Goal: Book appointment/travel/reservation

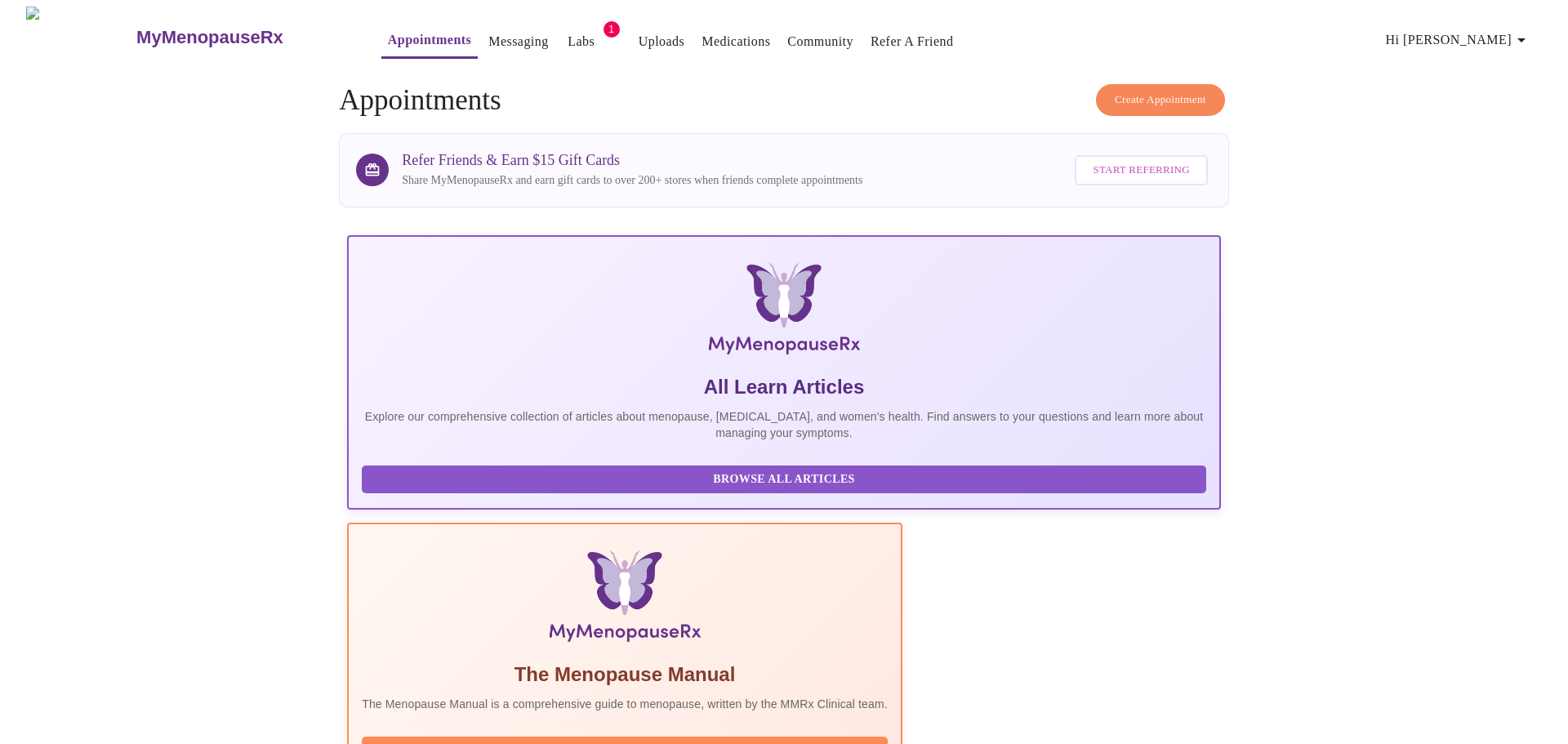
click at [1175, 100] on span "Create Appointment" at bounding box center [1160, 100] width 91 height 19
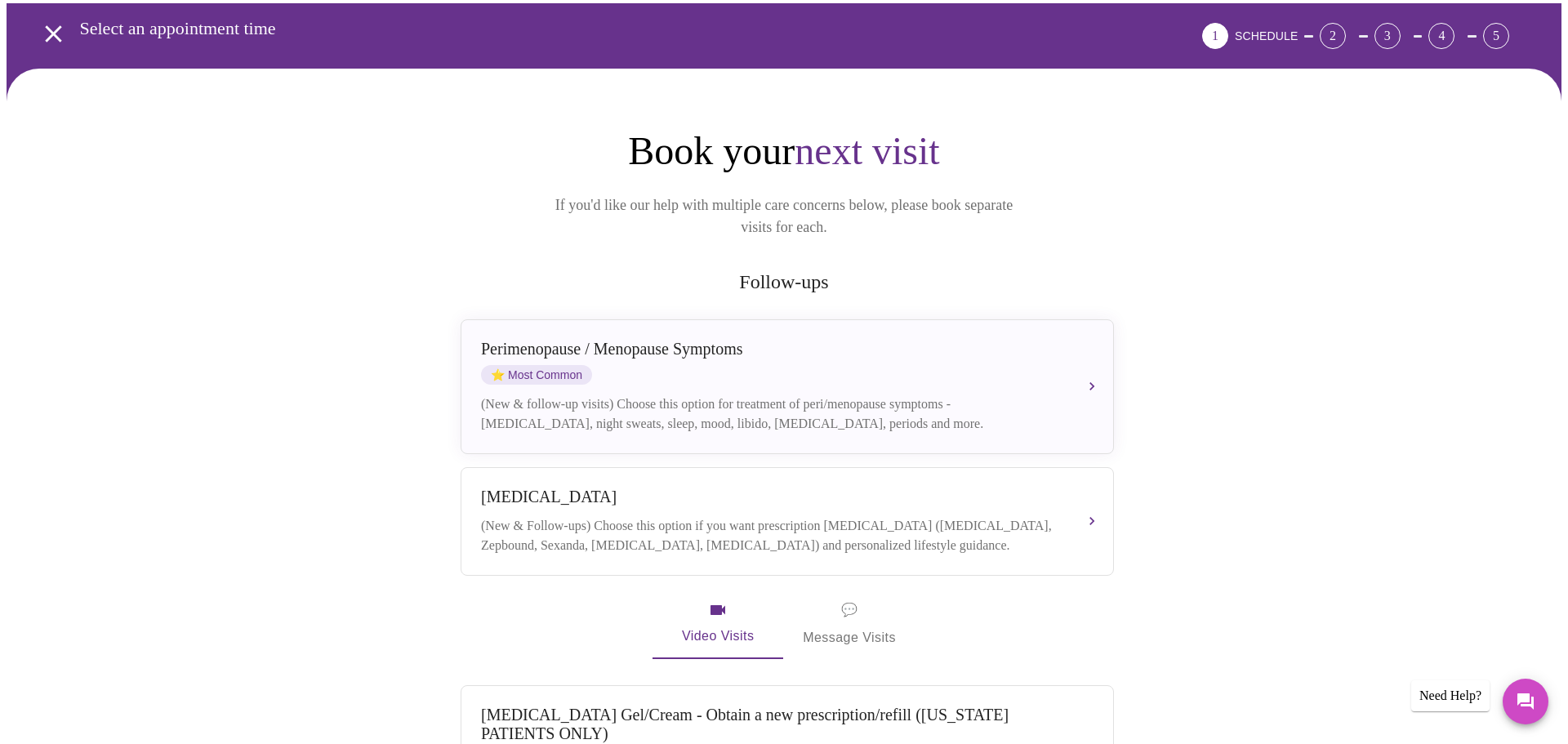
scroll to position [78, 0]
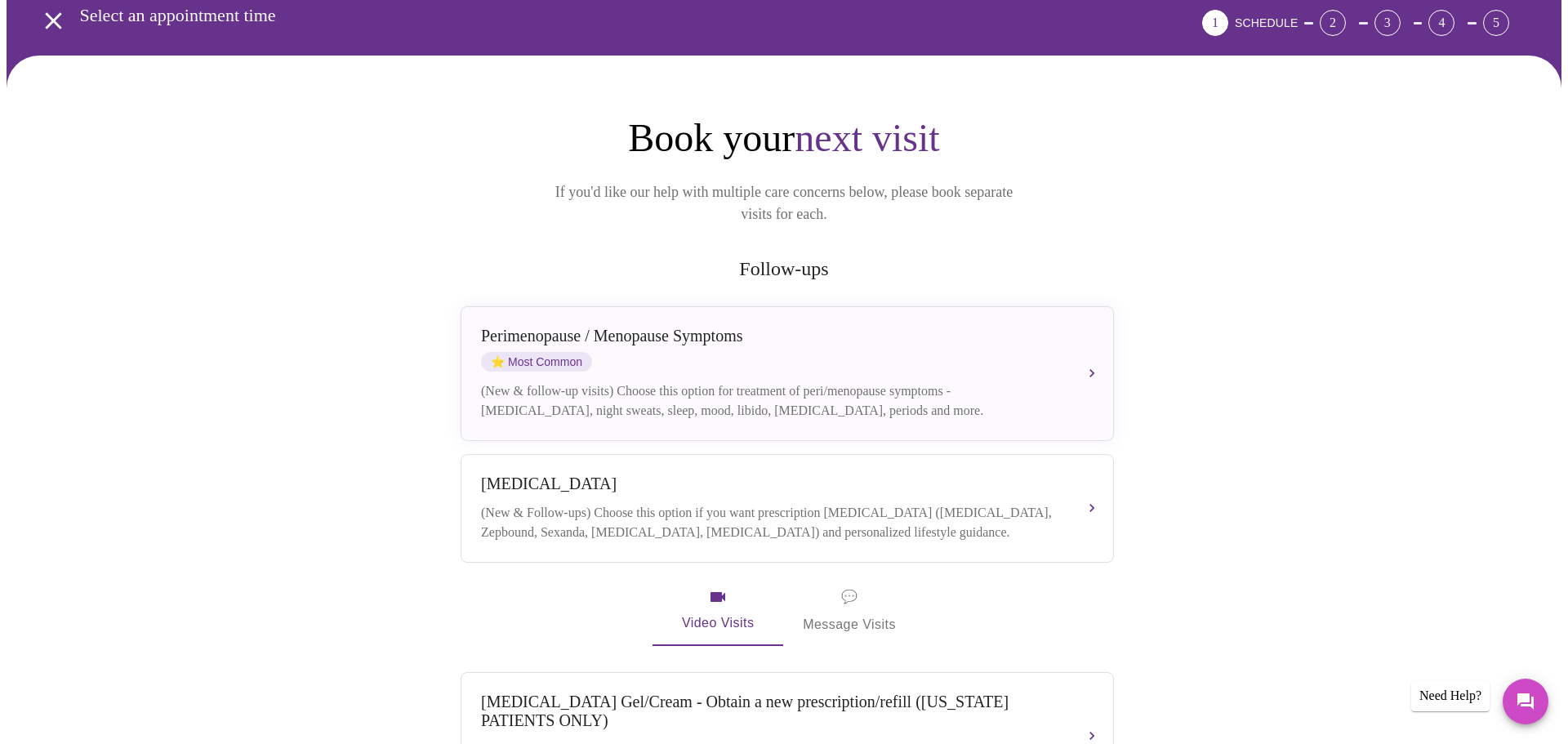
click at [853, 585] on span "💬" at bounding box center [848, 597] width 16 height 23
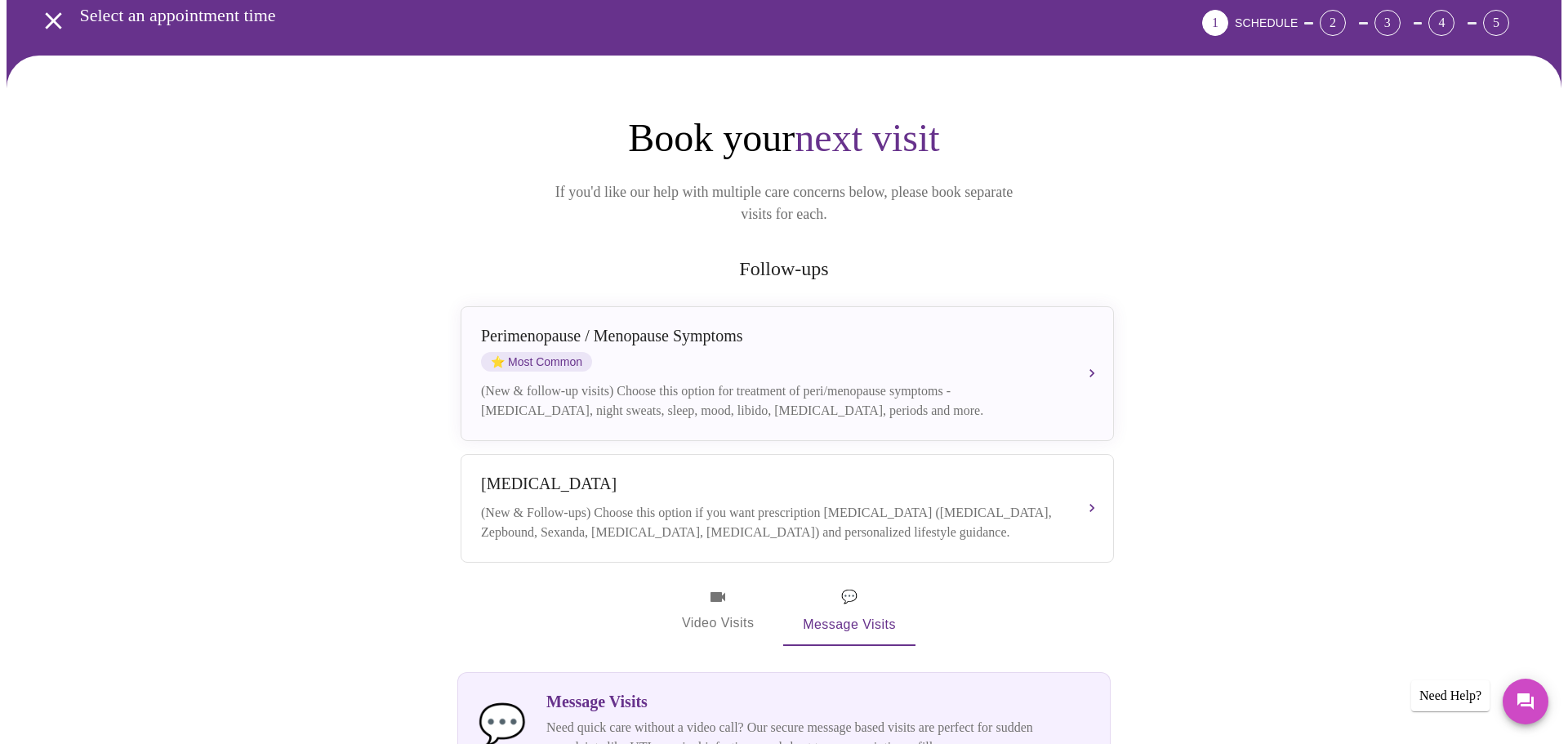
click at [735, 587] on span "Video Visits" at bounding box center [718, 611] width 91 height 48
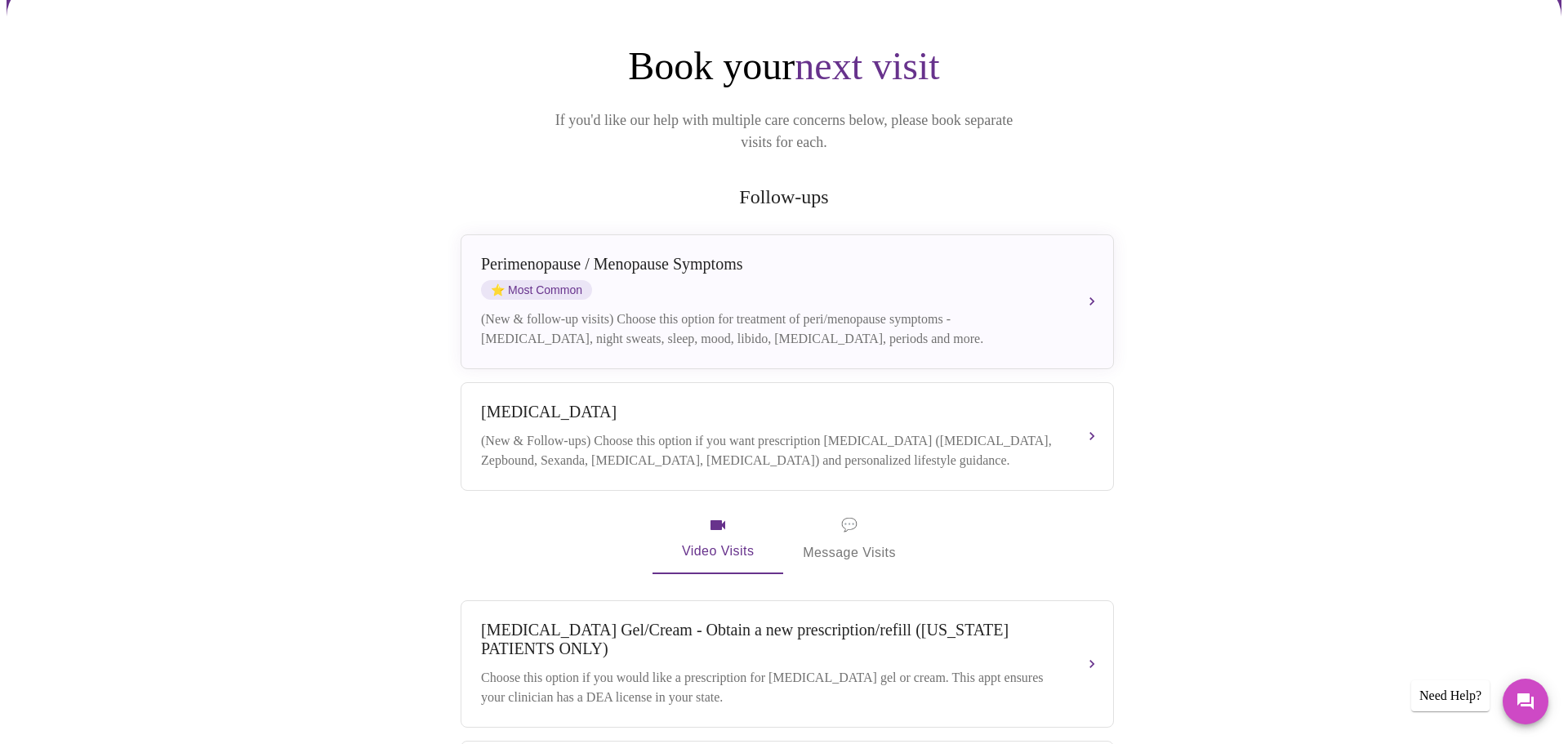
scroll to position [146, 0]
click at [853, 544] on span "💬 Message Visits" at bounding box center [849, 542] width 93 height 50
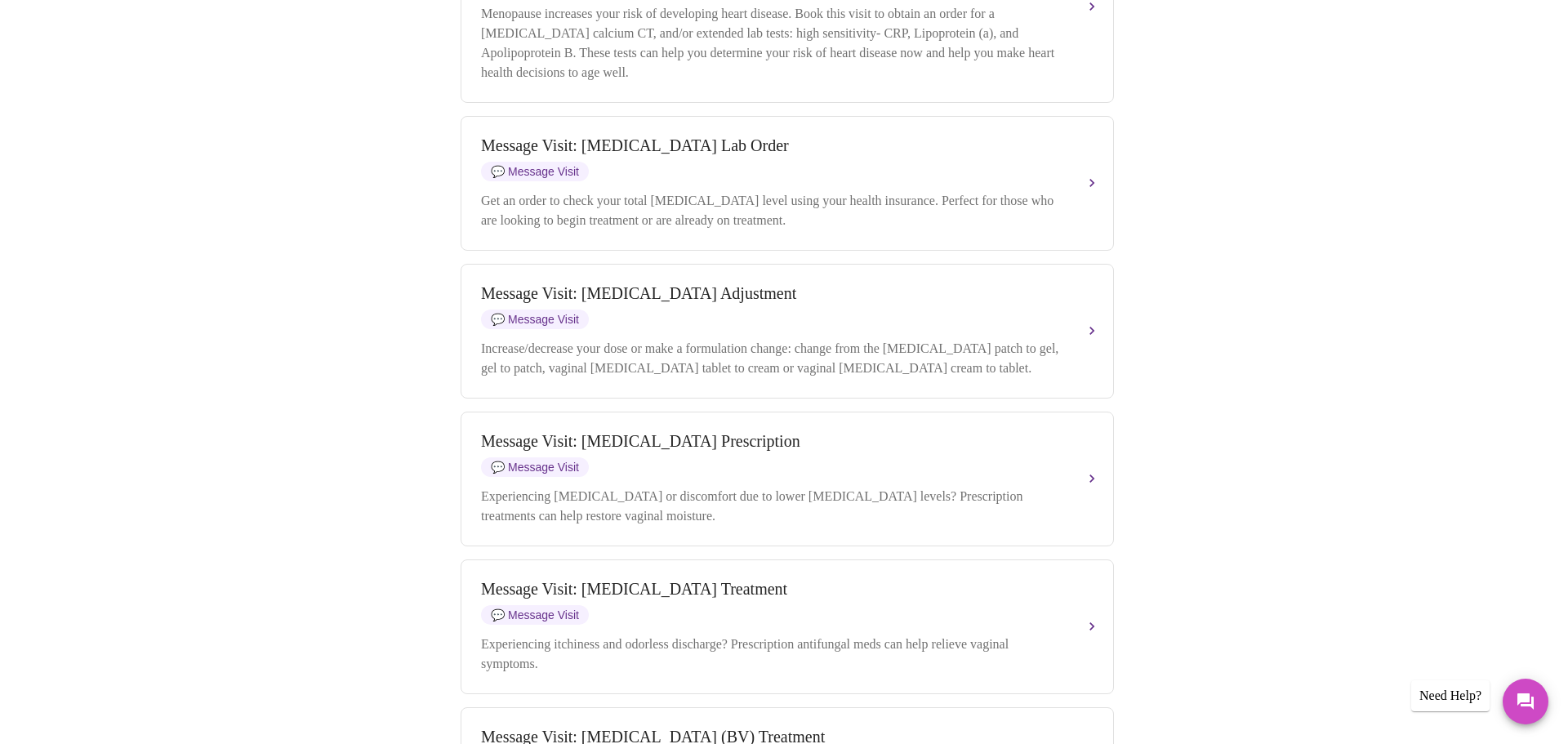
scroll to position [1147, 0]
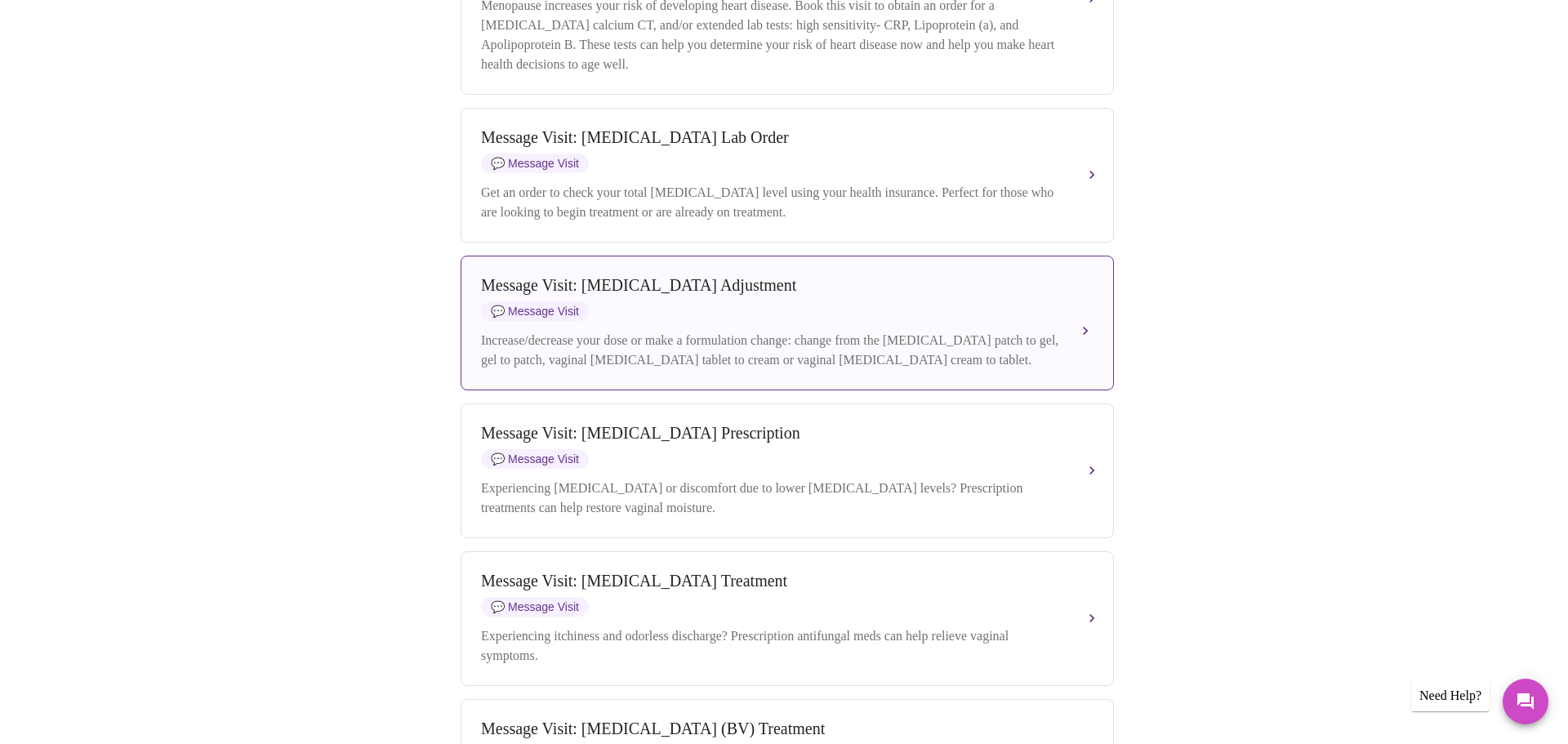
click at [957, 368] on div "Increase/decrease your dose or make a formulation change: change from the [MEDI…" at bounding box center [770, 350] width 579 height 39
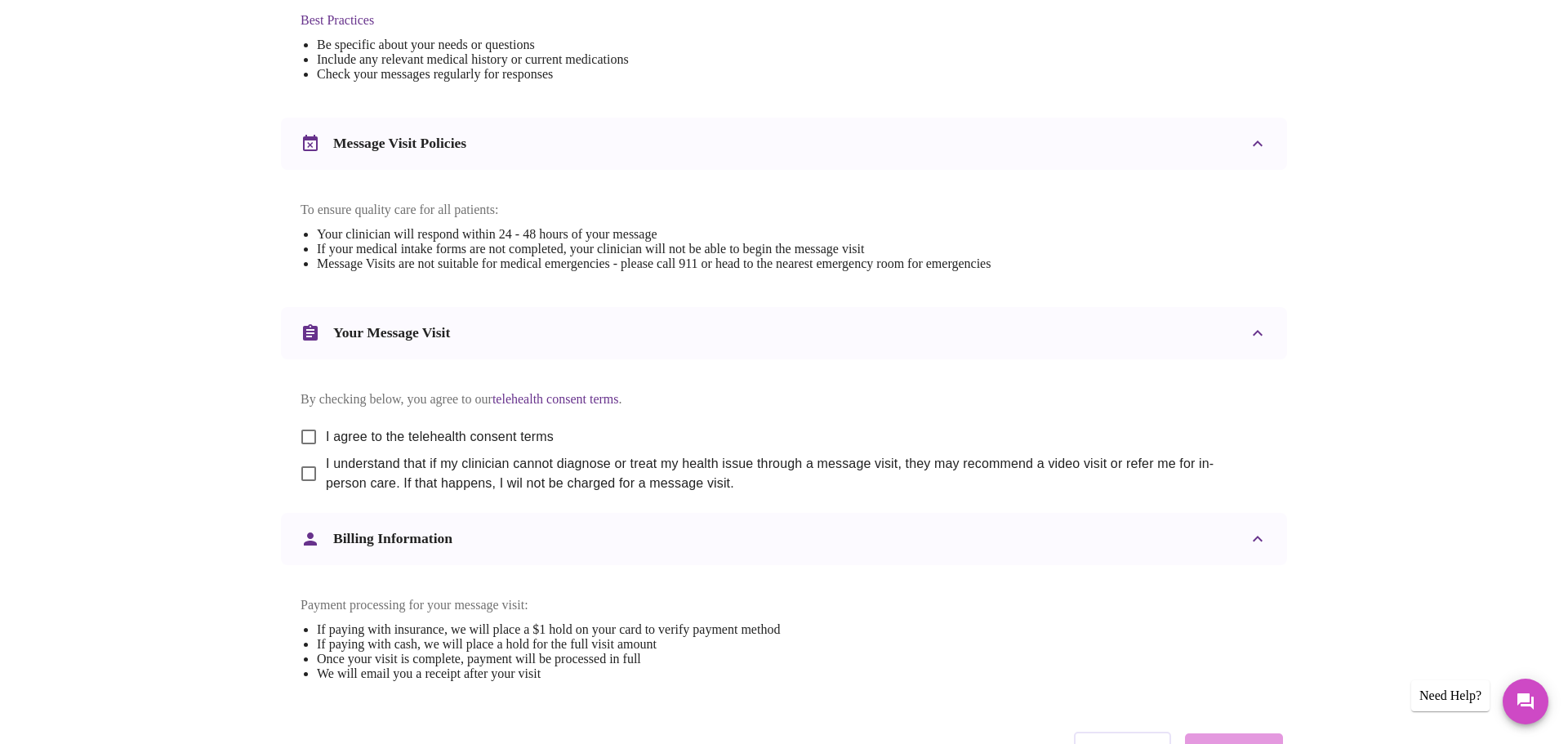
scroll to position [568, 0]
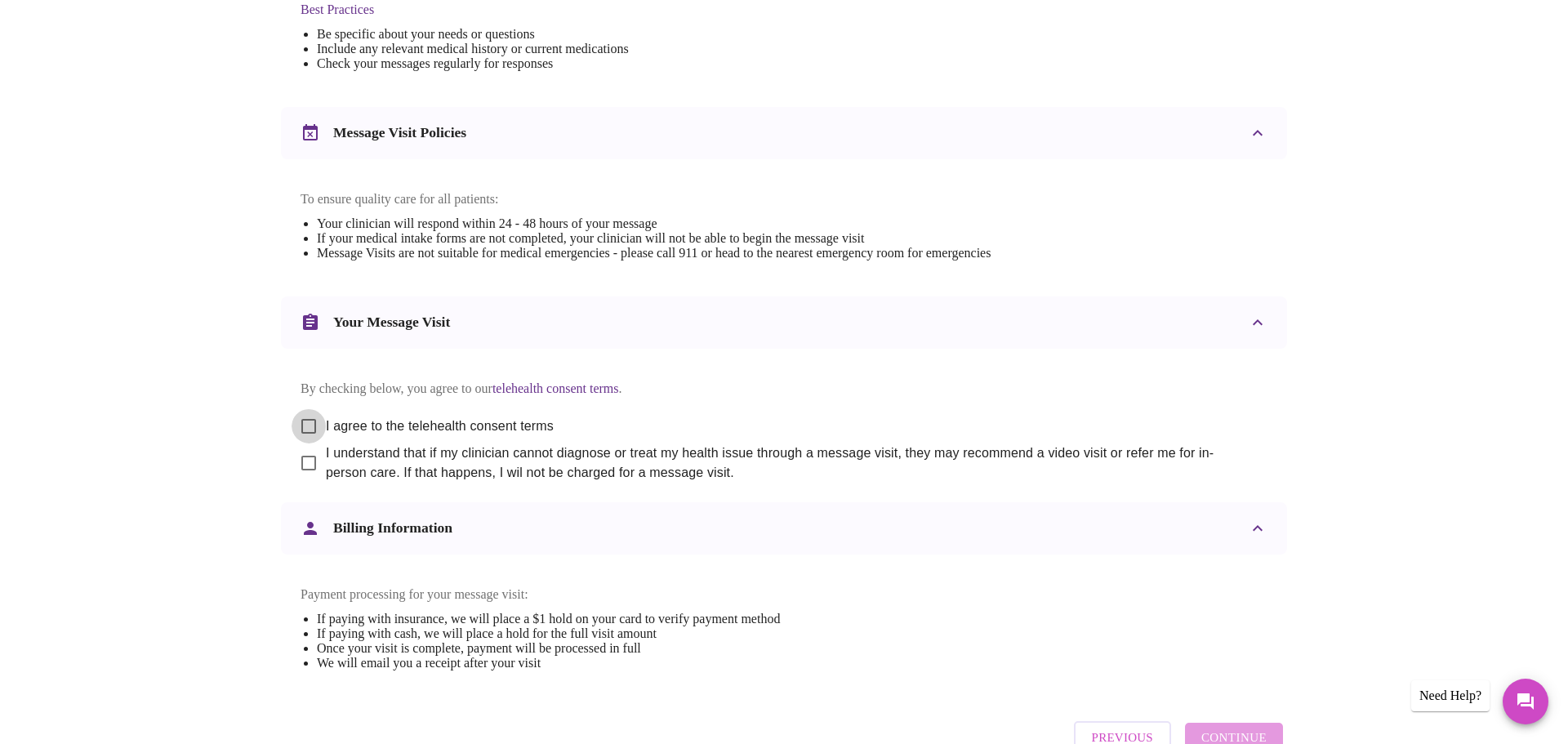
click at [312, 444] on input "I agree to the telehealth consent terms" at bounding box center [309, 427] width 34 height 34
checkbox input "true"
click at [311, 481] on input "I understand that if my clinician cannot diagnose or treat my health issue thro…" at bounding box center [309, 463] width 34 height 34
checkbox input "true"
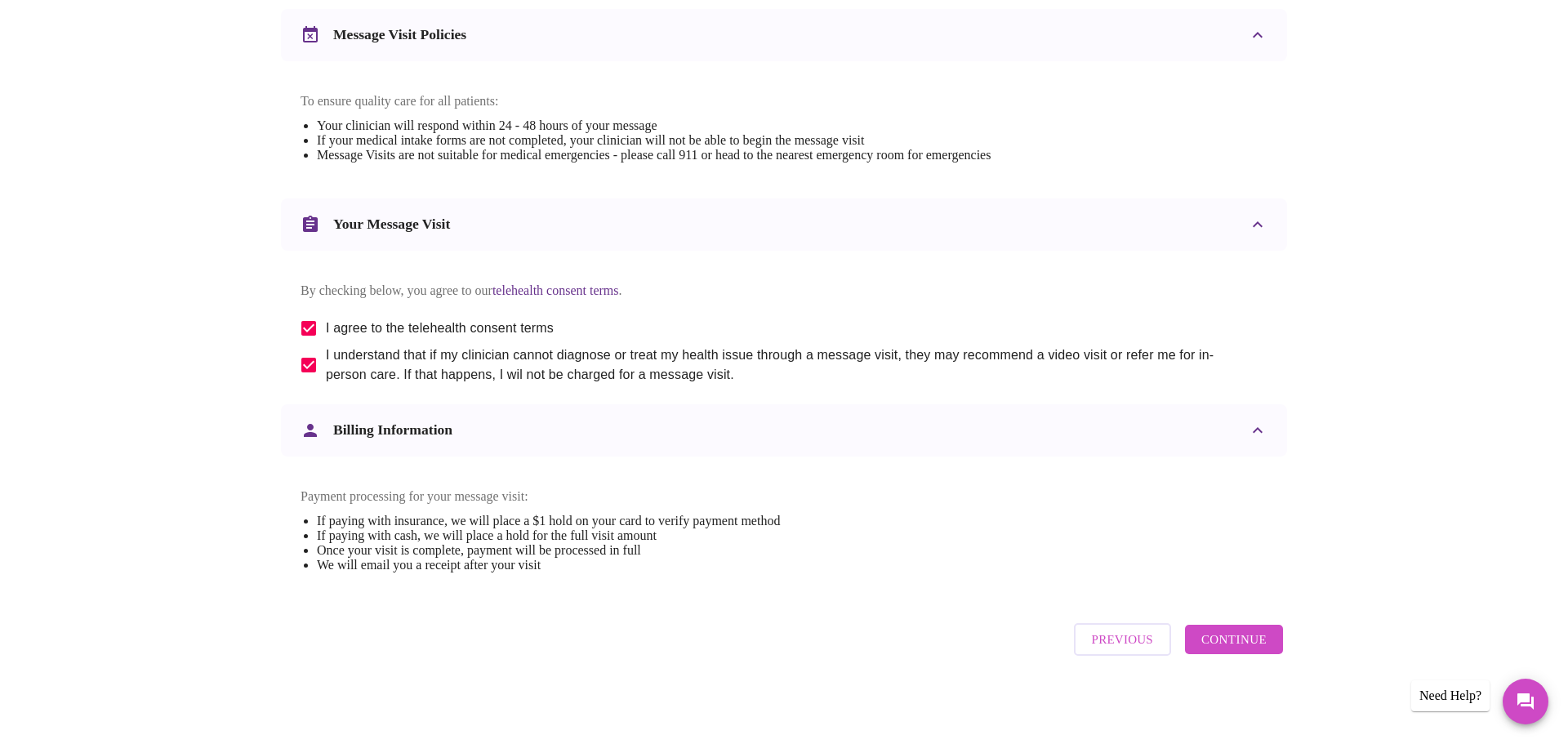
scroll to position [700, 0]
click at [1262, 649] on span "Continue" at bounding box center [1234, 639] width 66 height 21
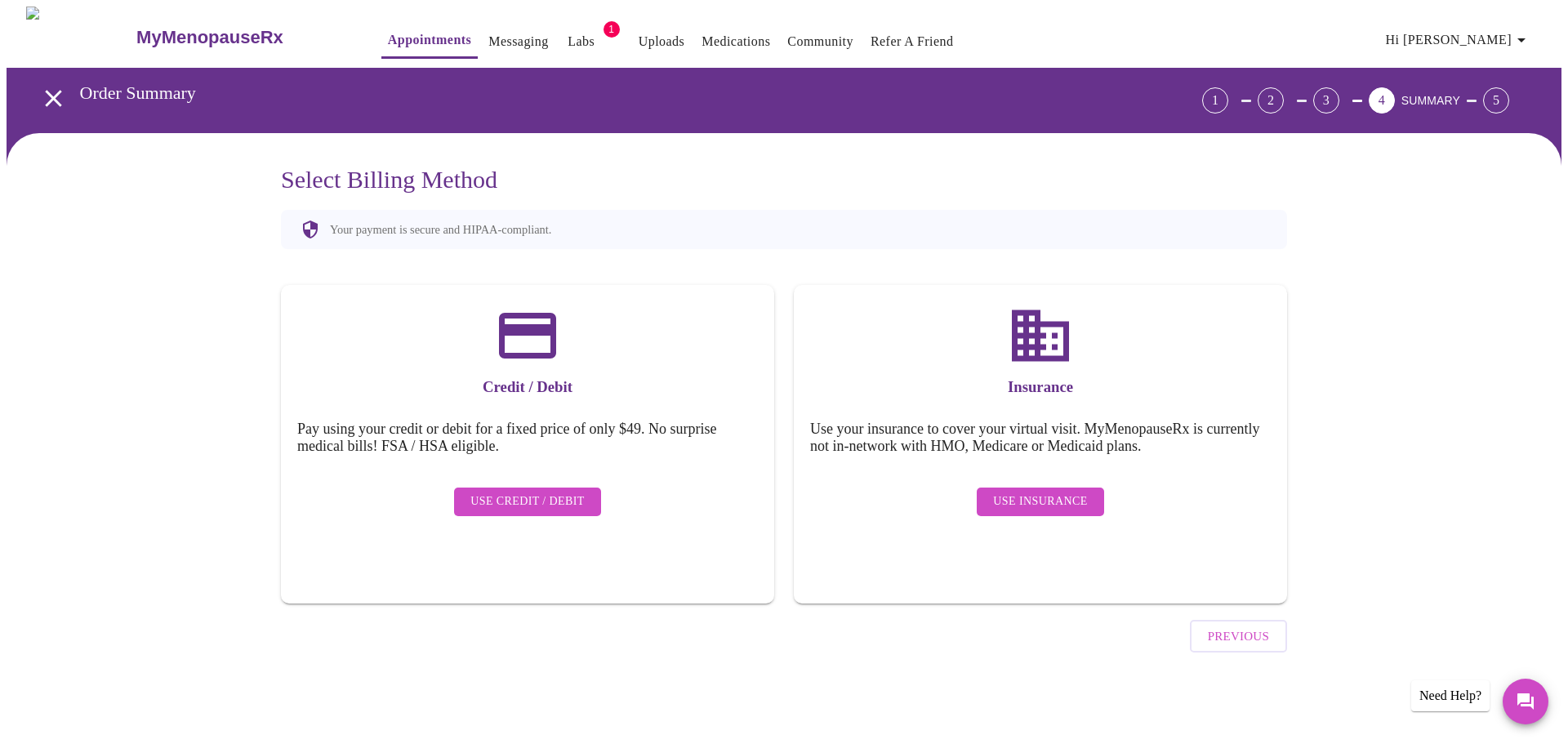
scroll to position [0, 0]
click at [1050, 493] on span "Use Insurance" at bounding box center [1039, 502] width 94 height 20
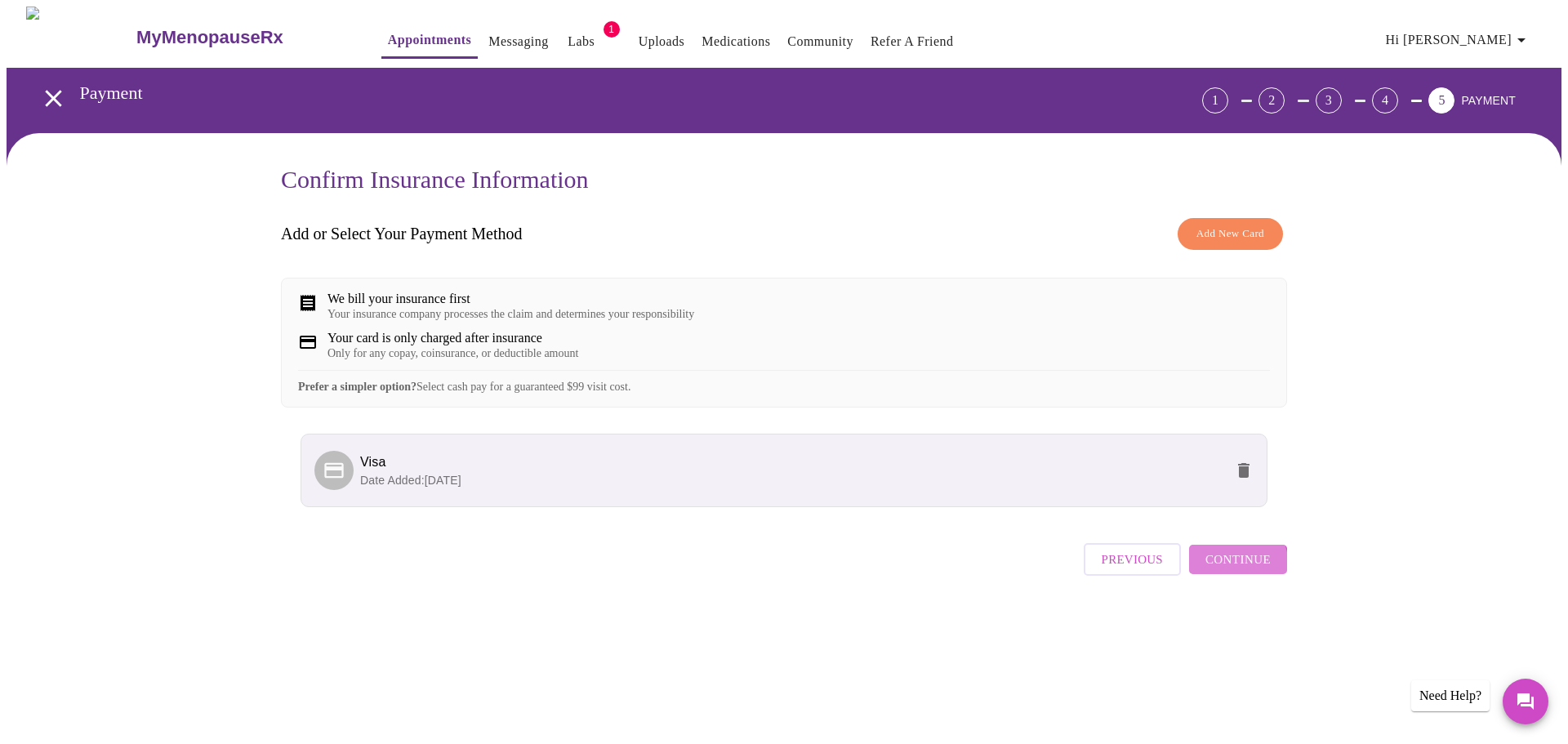
click at [1225, 570] on span "Continue" at bounding box center [1237, 560] width 66 height 21
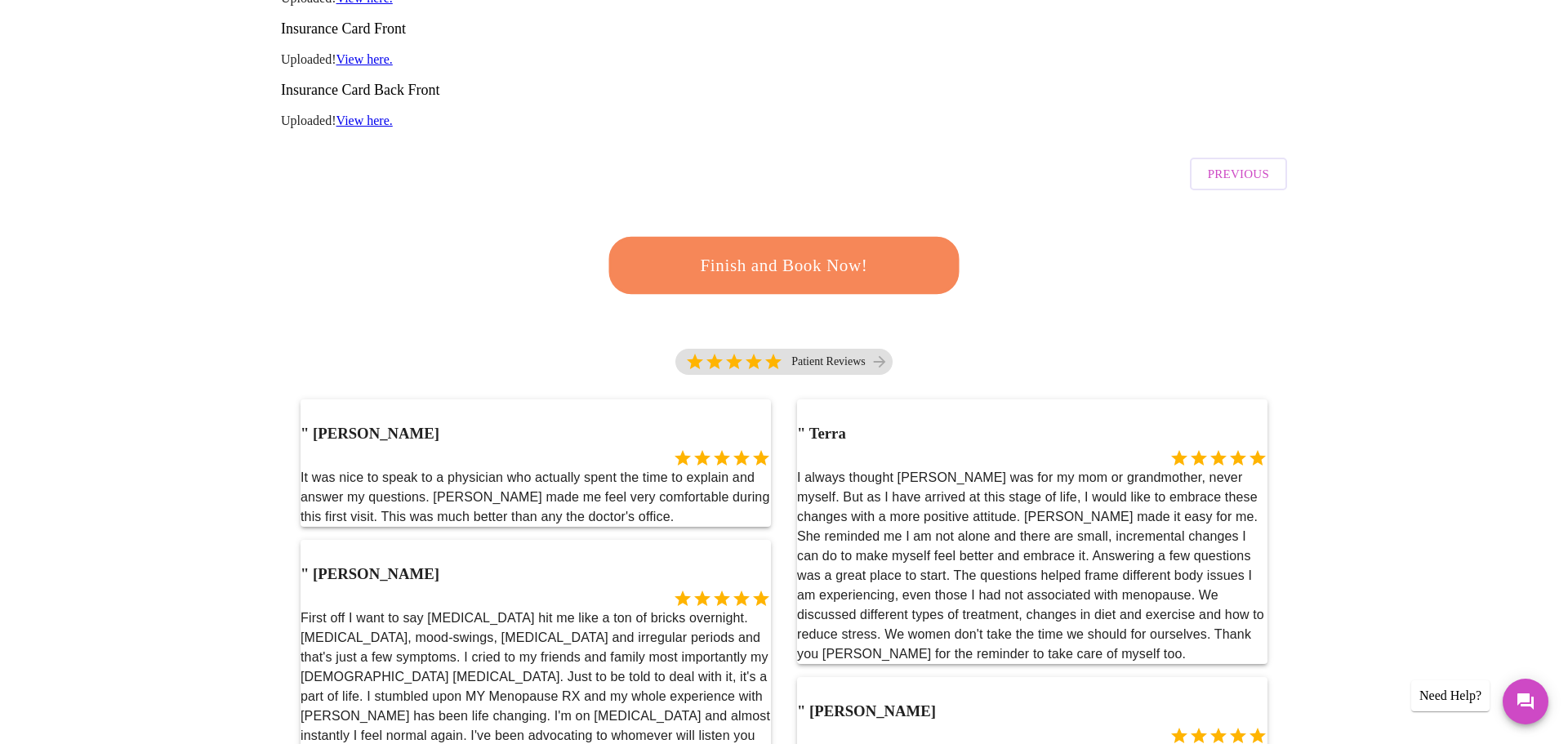
scroll to position [328, 0]
click at [910, 250] on span "Finish and Book Now!" at bounding box center [784, 265] width 302 height 30
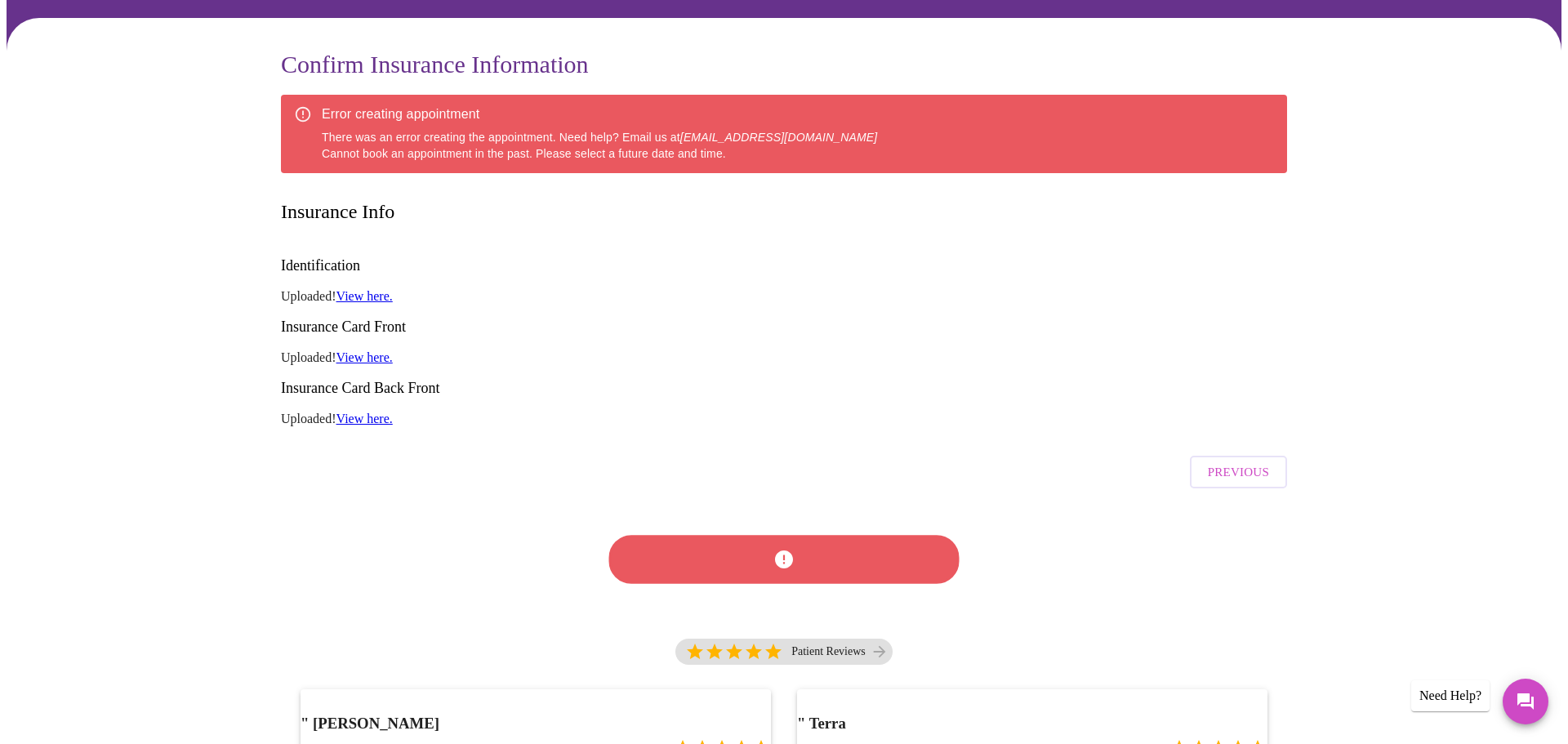
scroll to position [113, 0]
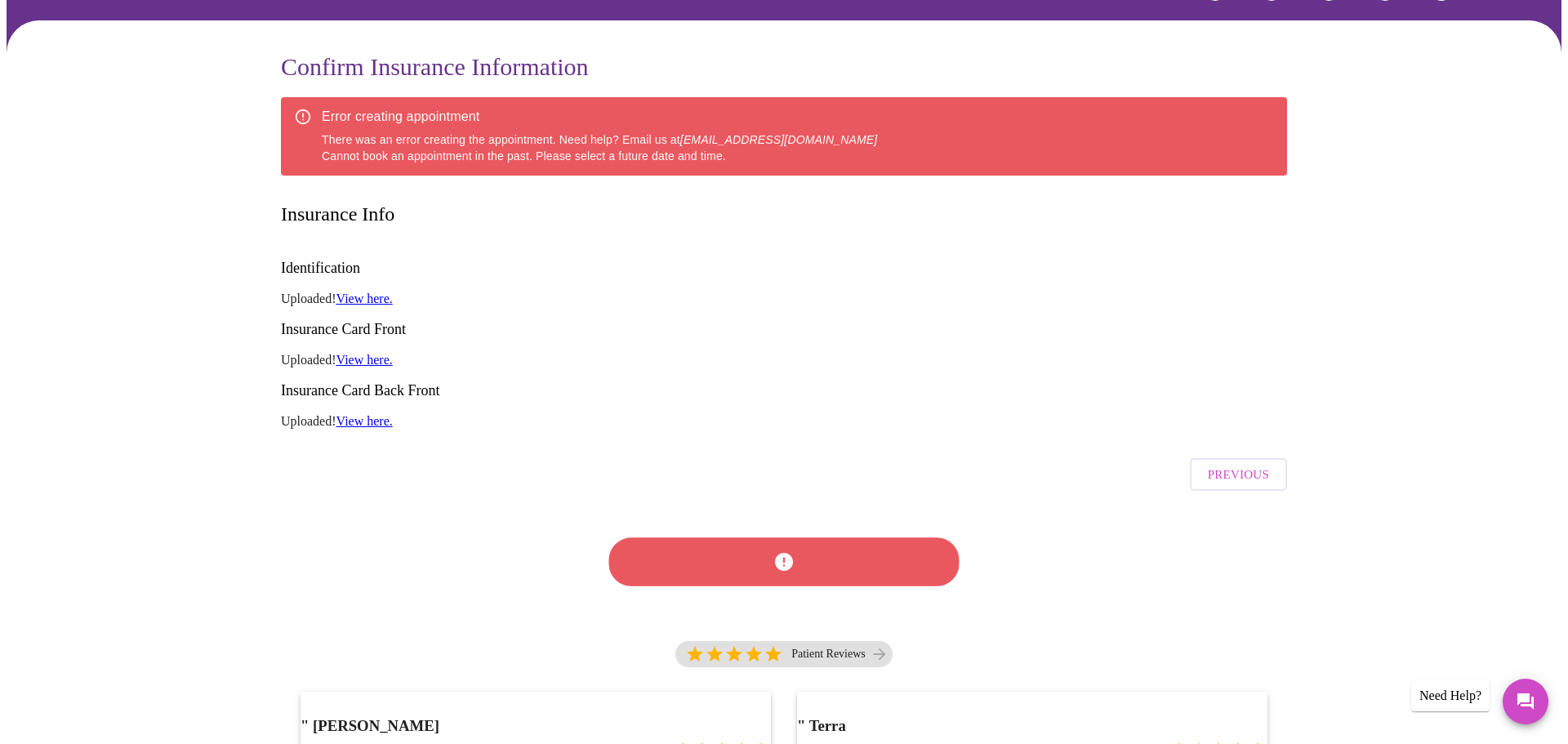
click at [1219, 464] on span "Previous" at bounding box center [1238, 474] width 61 height 21
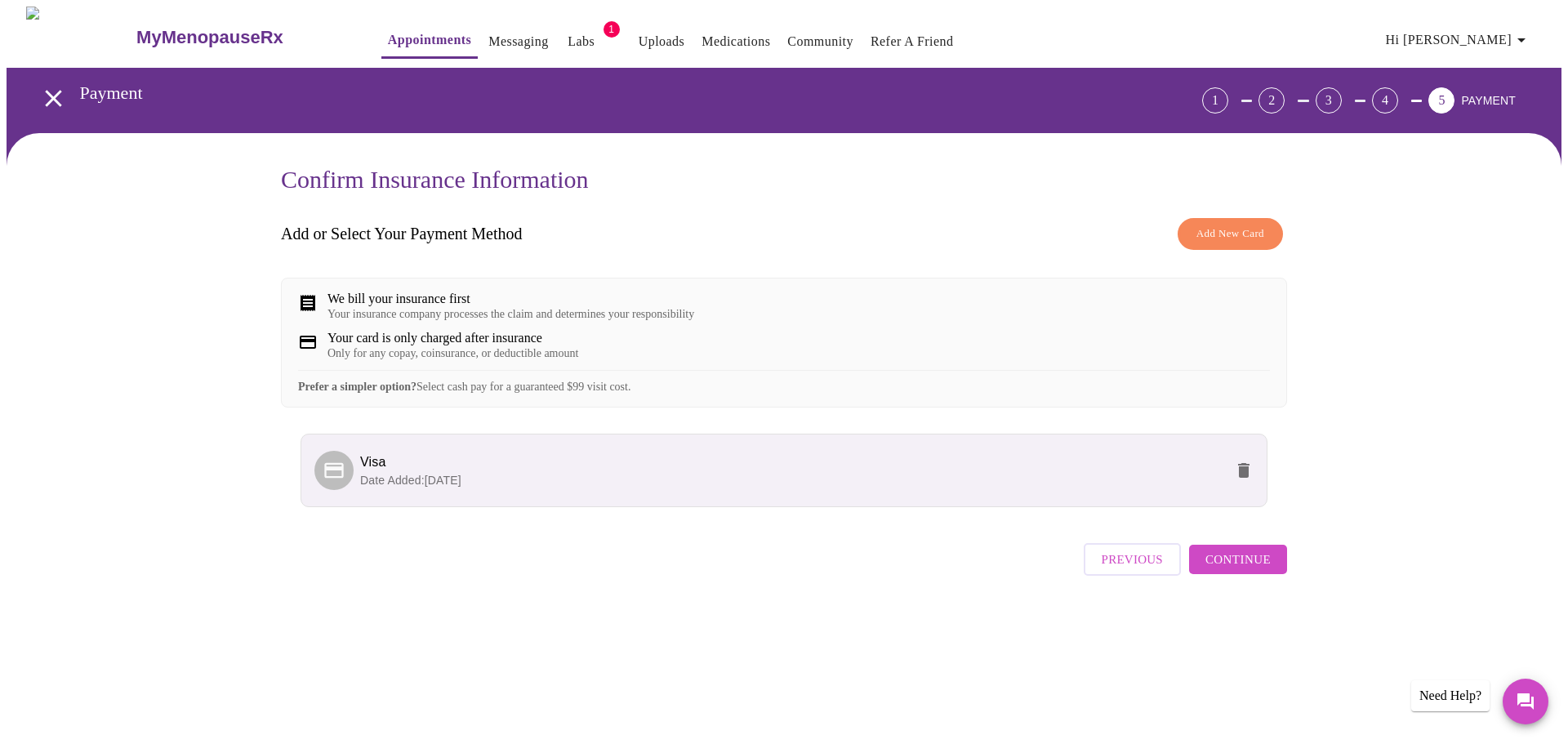
click at [1124, 472] on span "Visa" at bounding box center [792, 462] width 864 height 20
click at [1159, 452] on li "Visa Date Added: [DATE]" at bounding box center [784, 470] width 967 height 73
click at [1249, 570] on span "Continue" at bounding box center [1237, 560] width 66 height 21
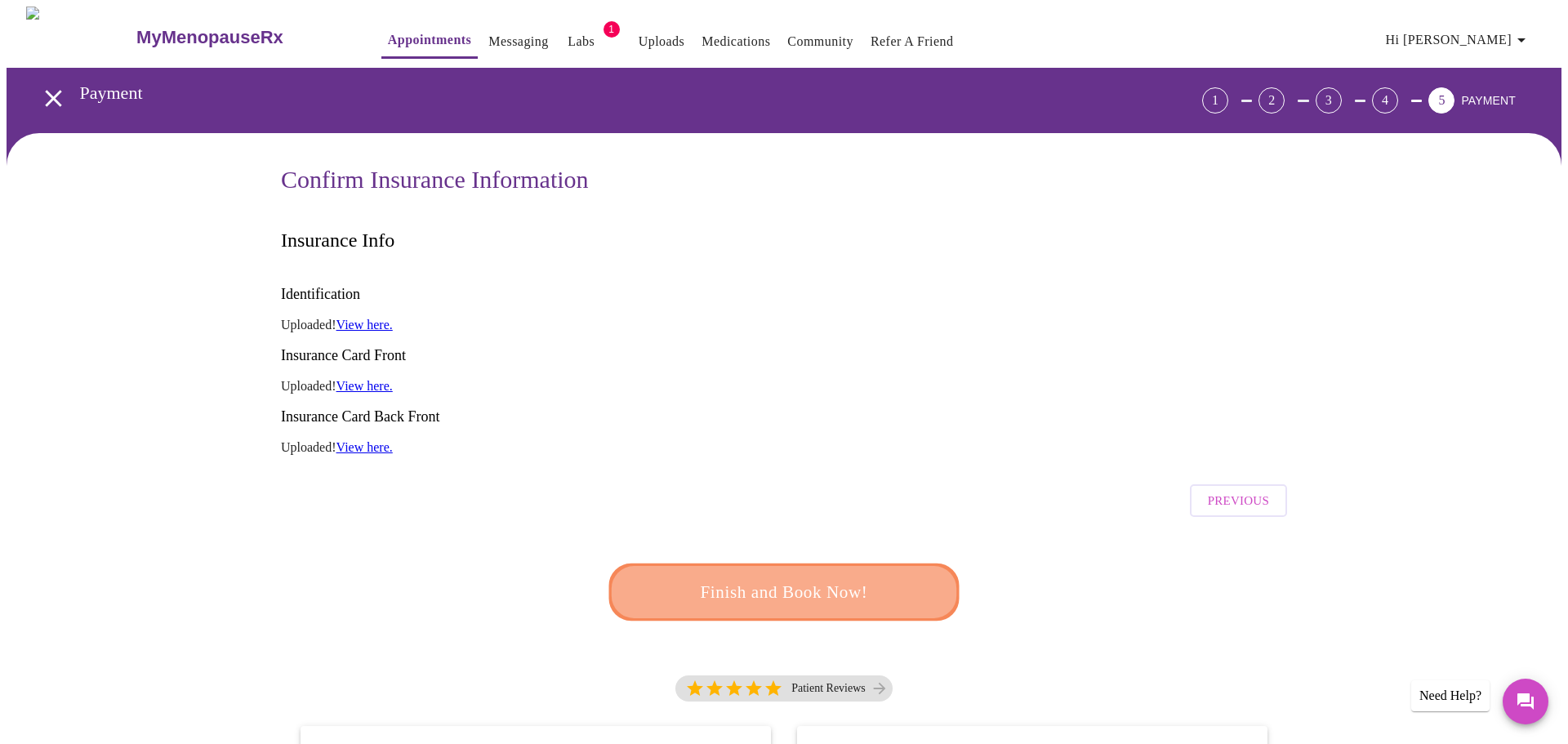
click at [851, 578] on span "Finish and Book Now!" at bounding box center [784, 593] width 302 height 30
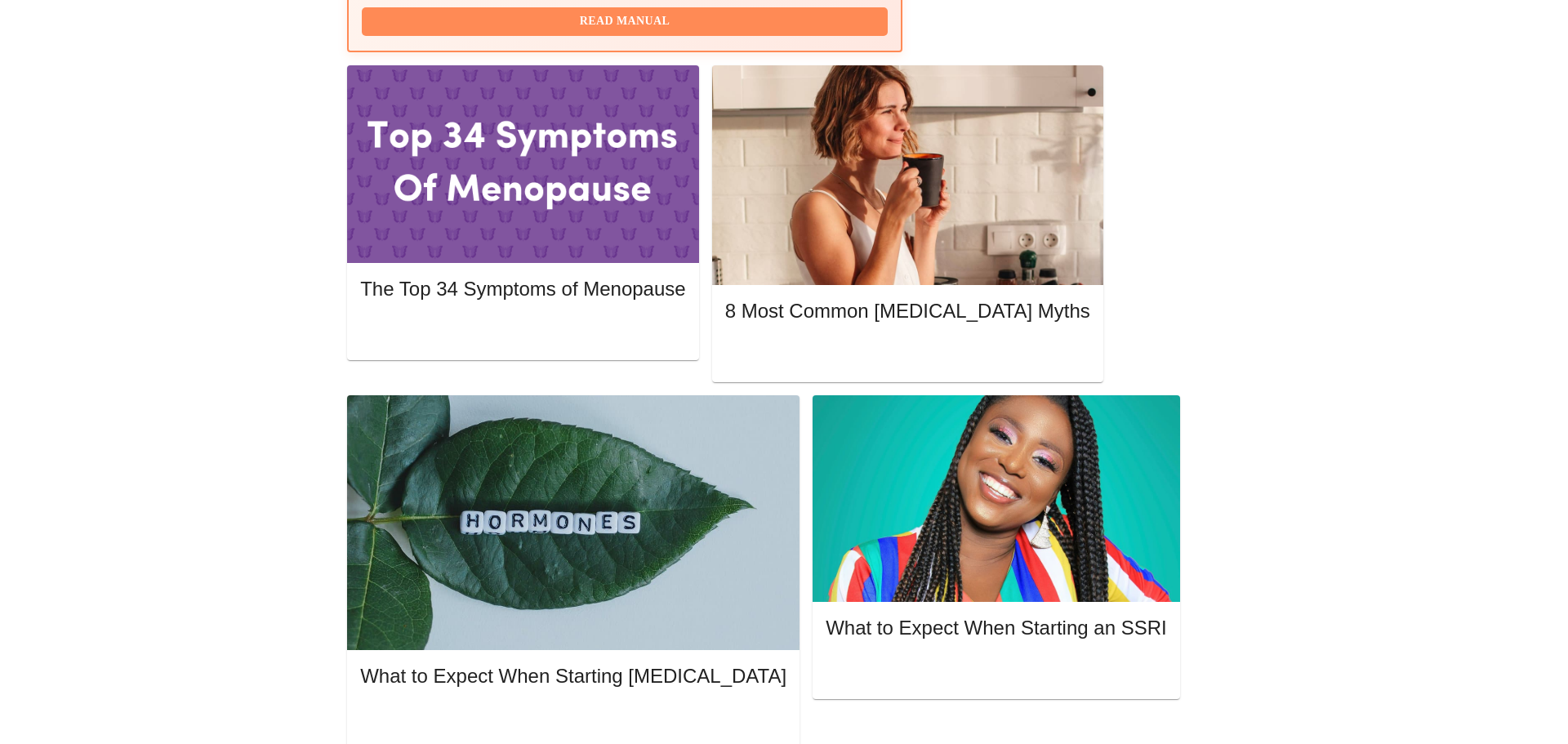
scroll to position [734, 0]
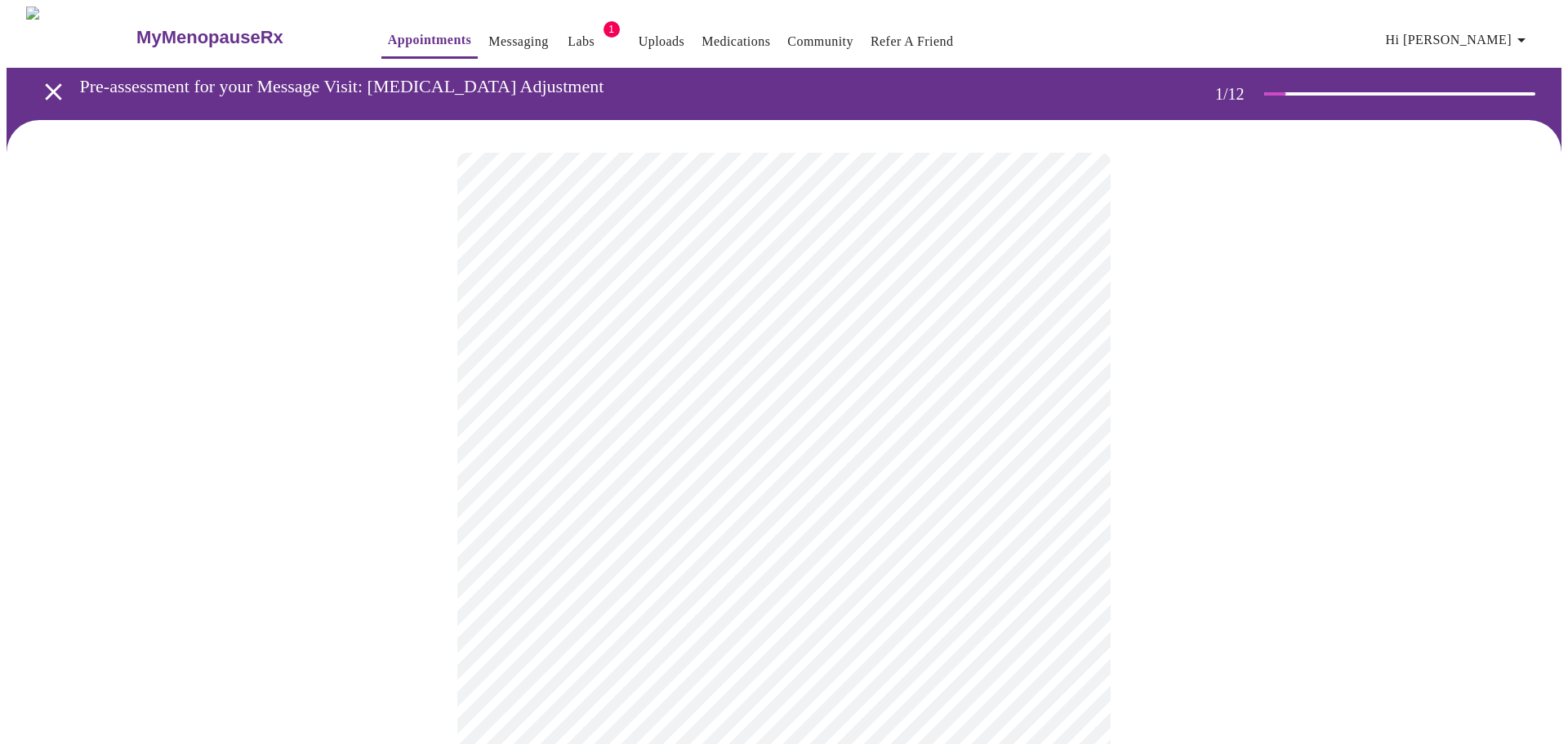
click at [878, 364] on body "MyMenopauseRx Appointments Messaging Labs 1 Uploads Medications Community Refer…" at bounding box center [784, 753] width 1555 height 1493
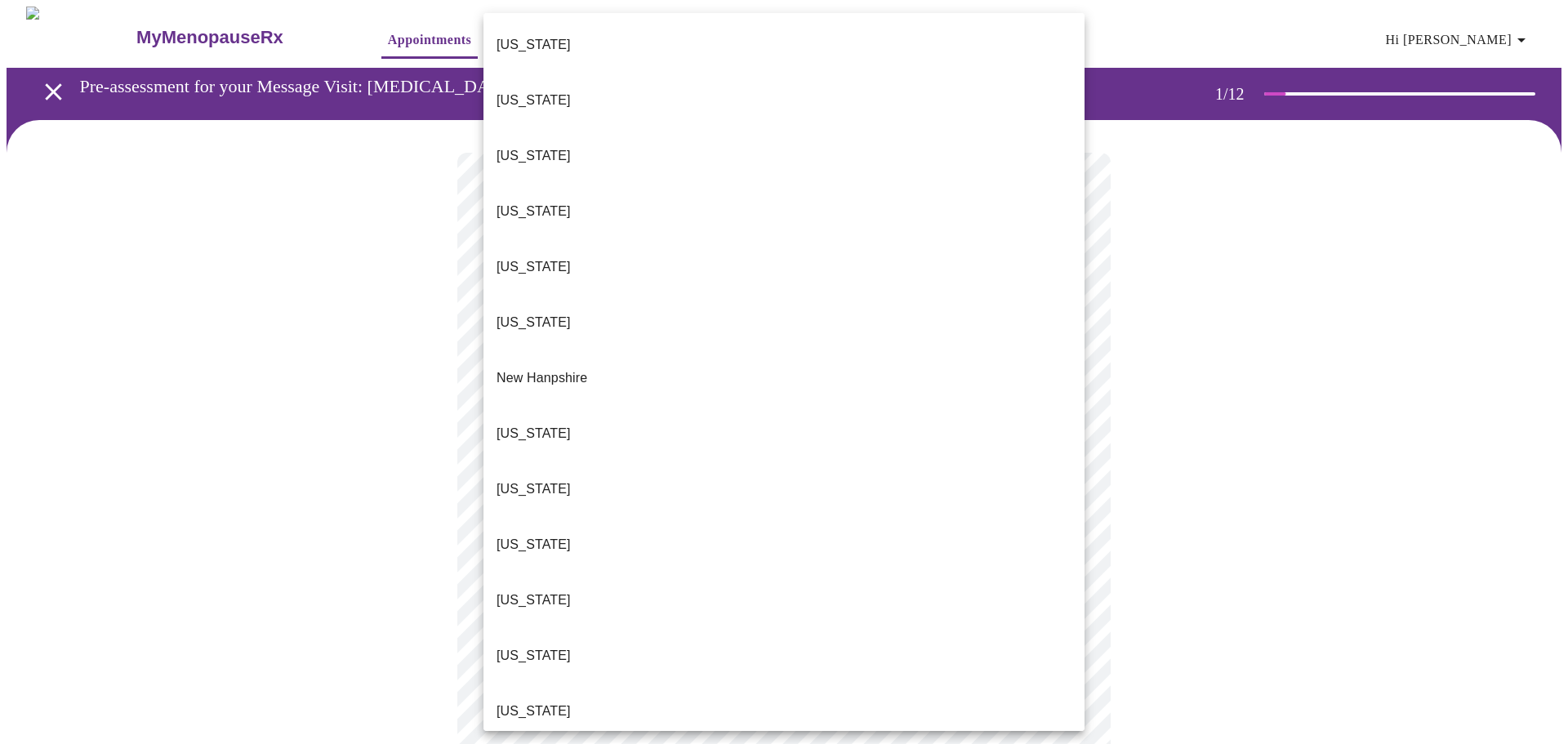
scroll to position [1230, 0]
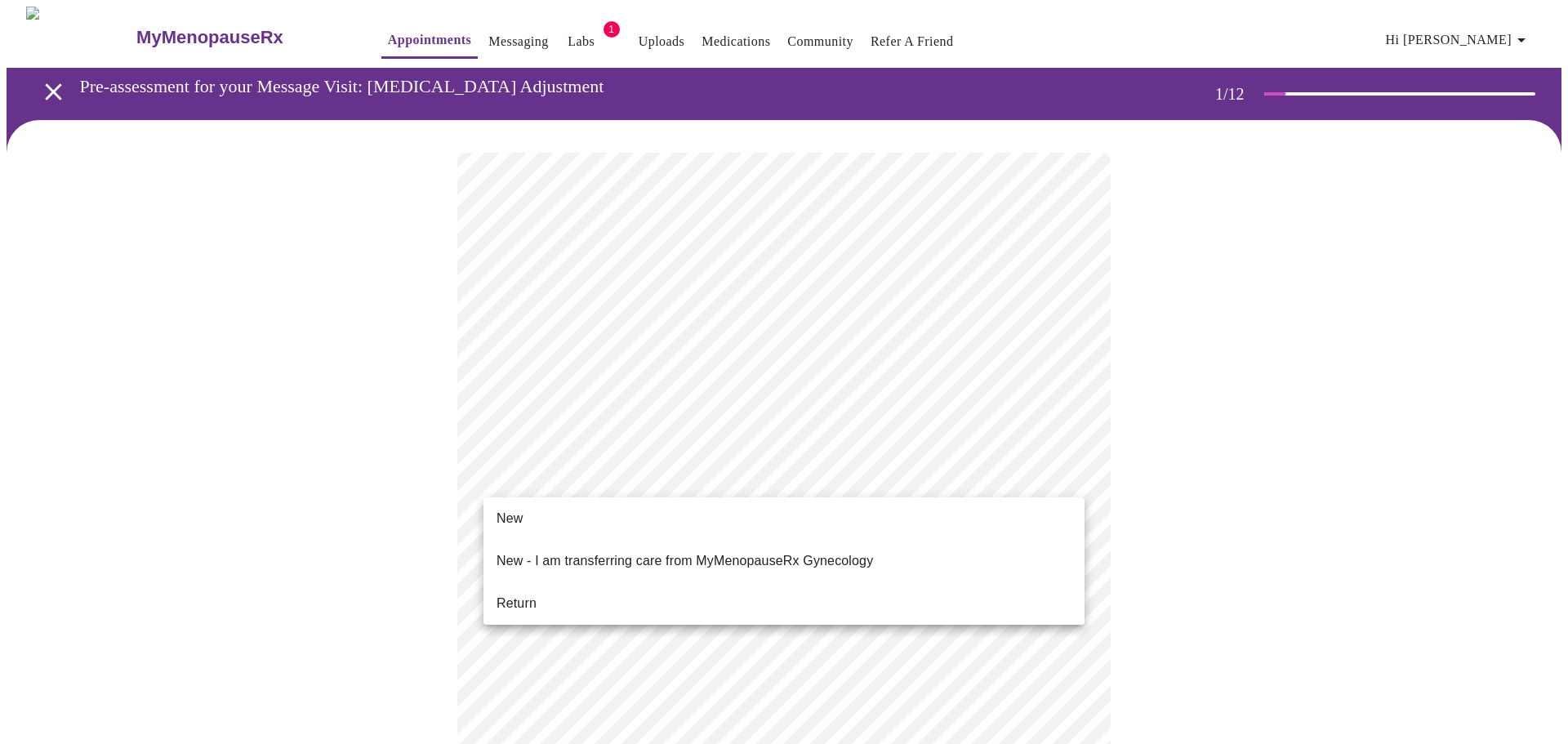
click at [648, 479] on body "MyMenopauseRx Appointments Messaging Labs 1 Uploads Medications Community Refer…" at bounding box center [784, 748] width 1555 height 1482
click at [574, 527] on li "New" at bounding box center [784, 518] width 601 height 29
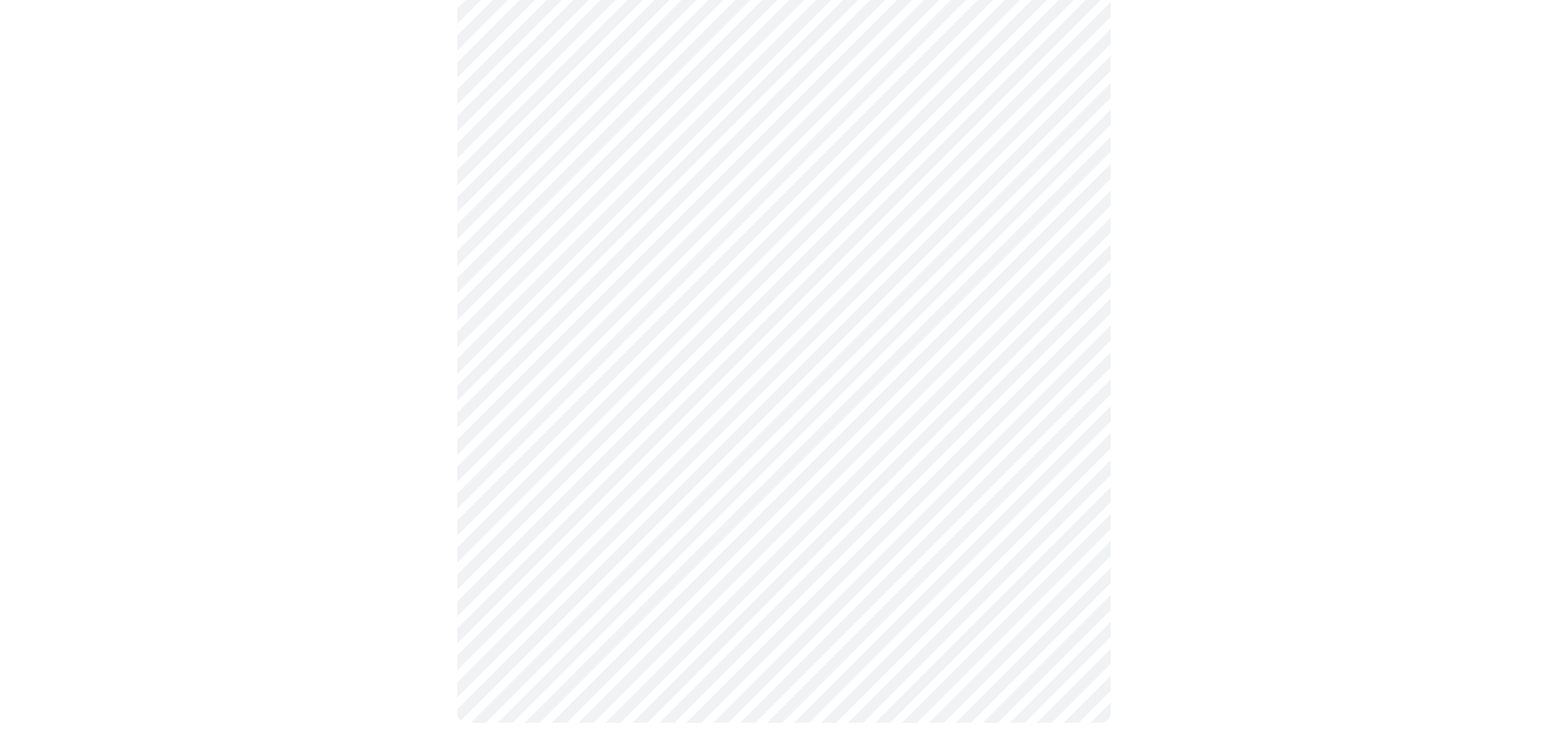
scroll to position [0, 0]
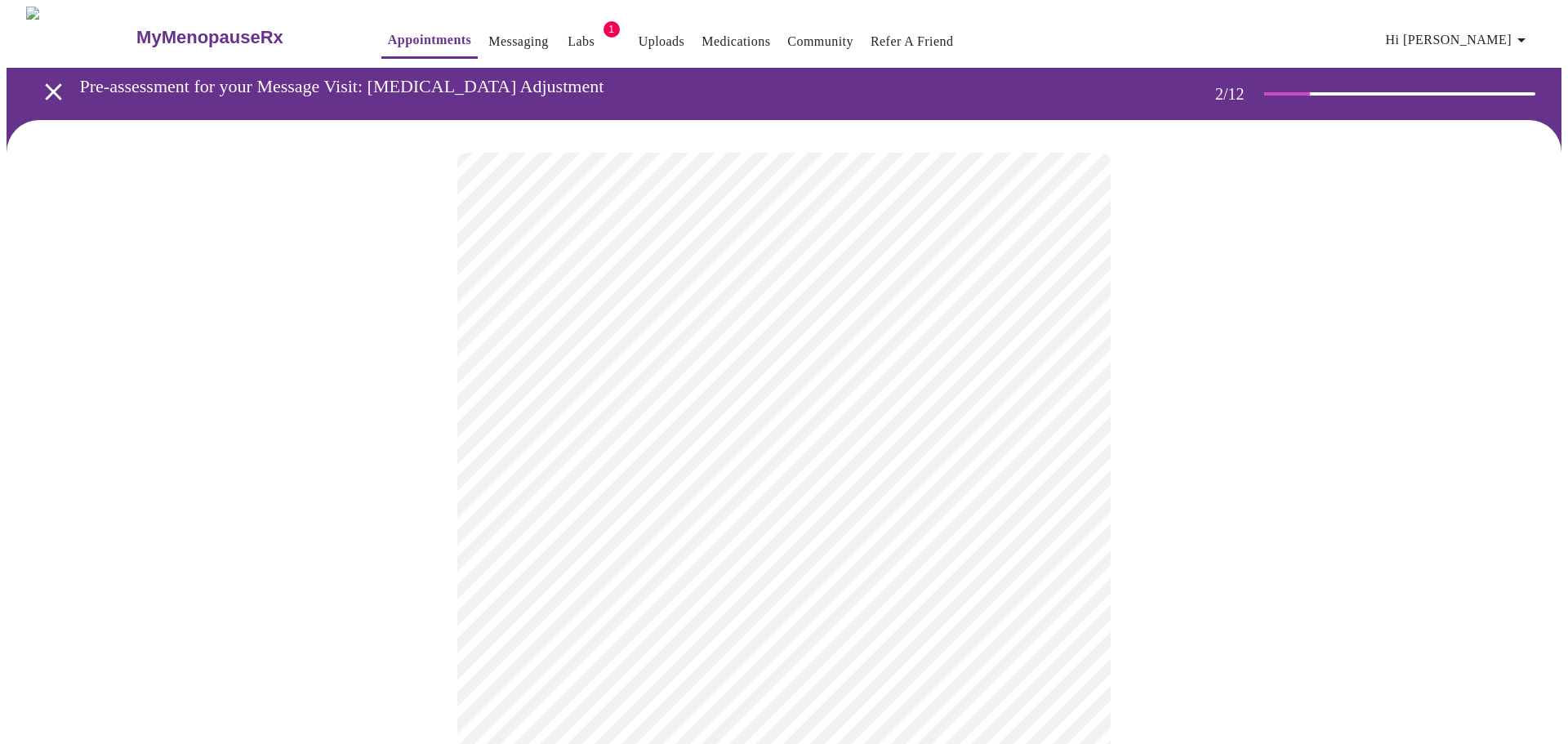
click at [765, 385] on body "MyMenopauseRx Appointments Messaging Labs 1 Uploads Medications Community Refer…" at bounding box center [784, 689] width 1555 height 1365
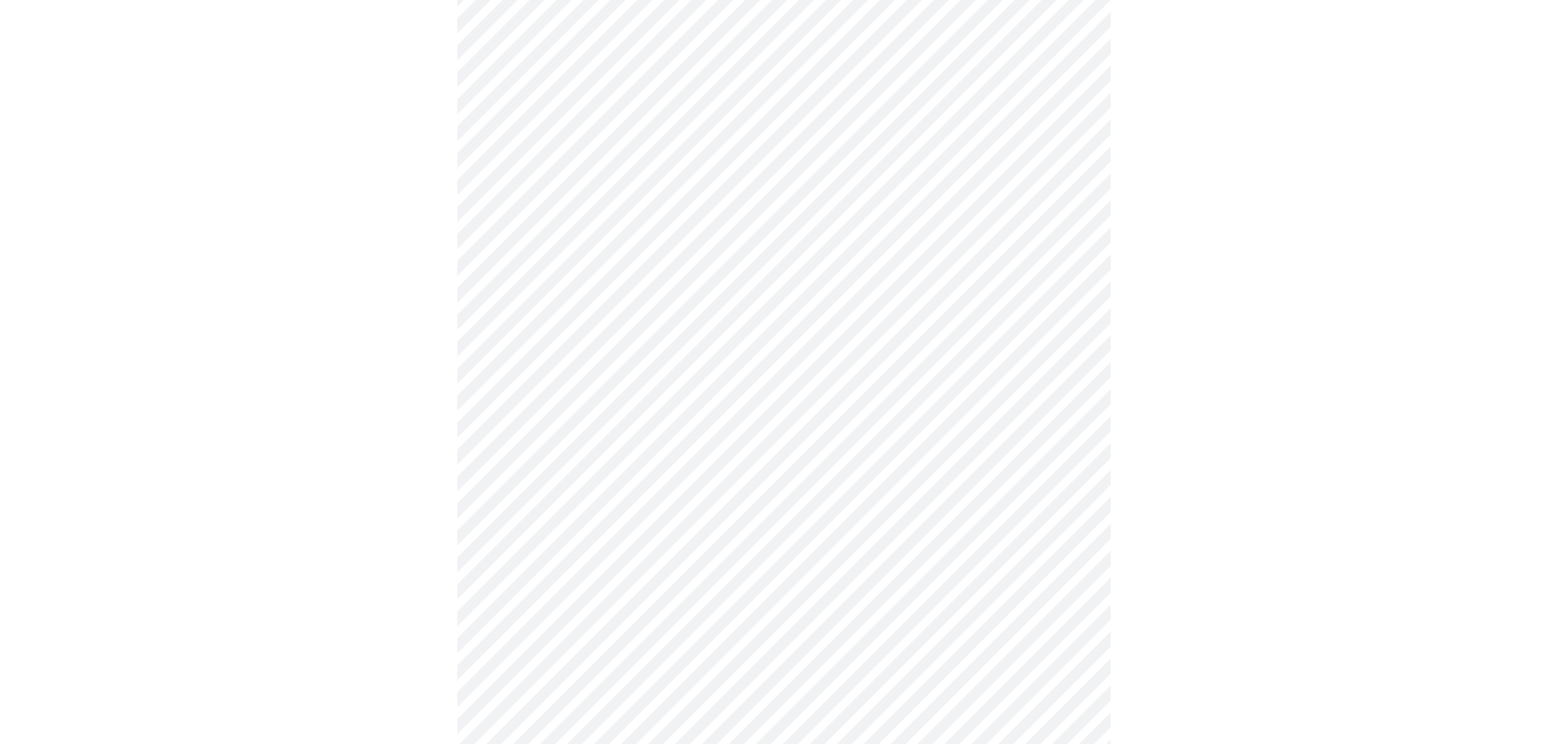
scroll to position [470, 0]
click at [760, 554] on body "MyMenopauseRx Appointments Messaging Labs 1 Uploads Medications Community Refer…" at bounding box center [784, 161] width 1555 height 1250
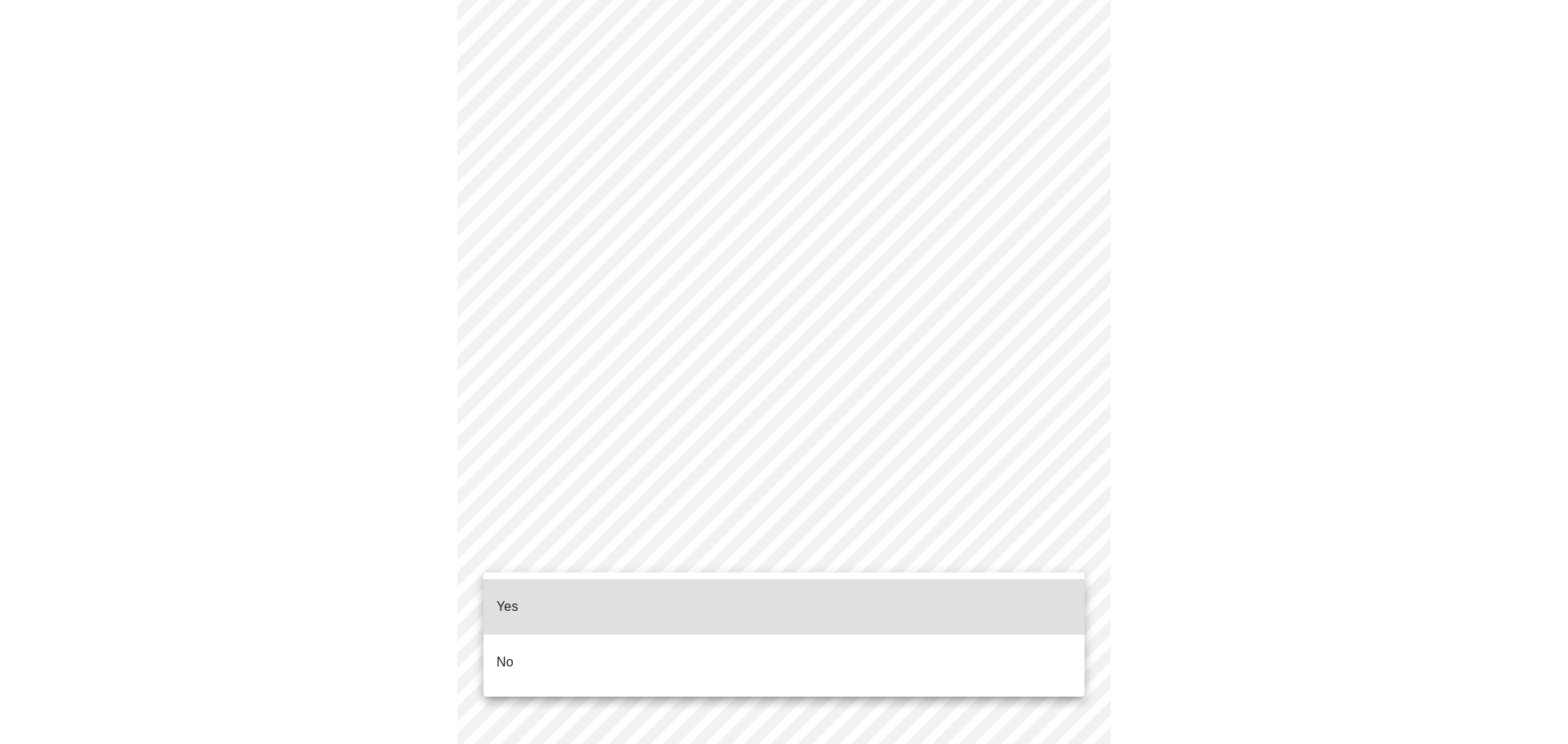
click at [585, 604] on li "Yes" at bounding box center [784, 607] width 601 height 55
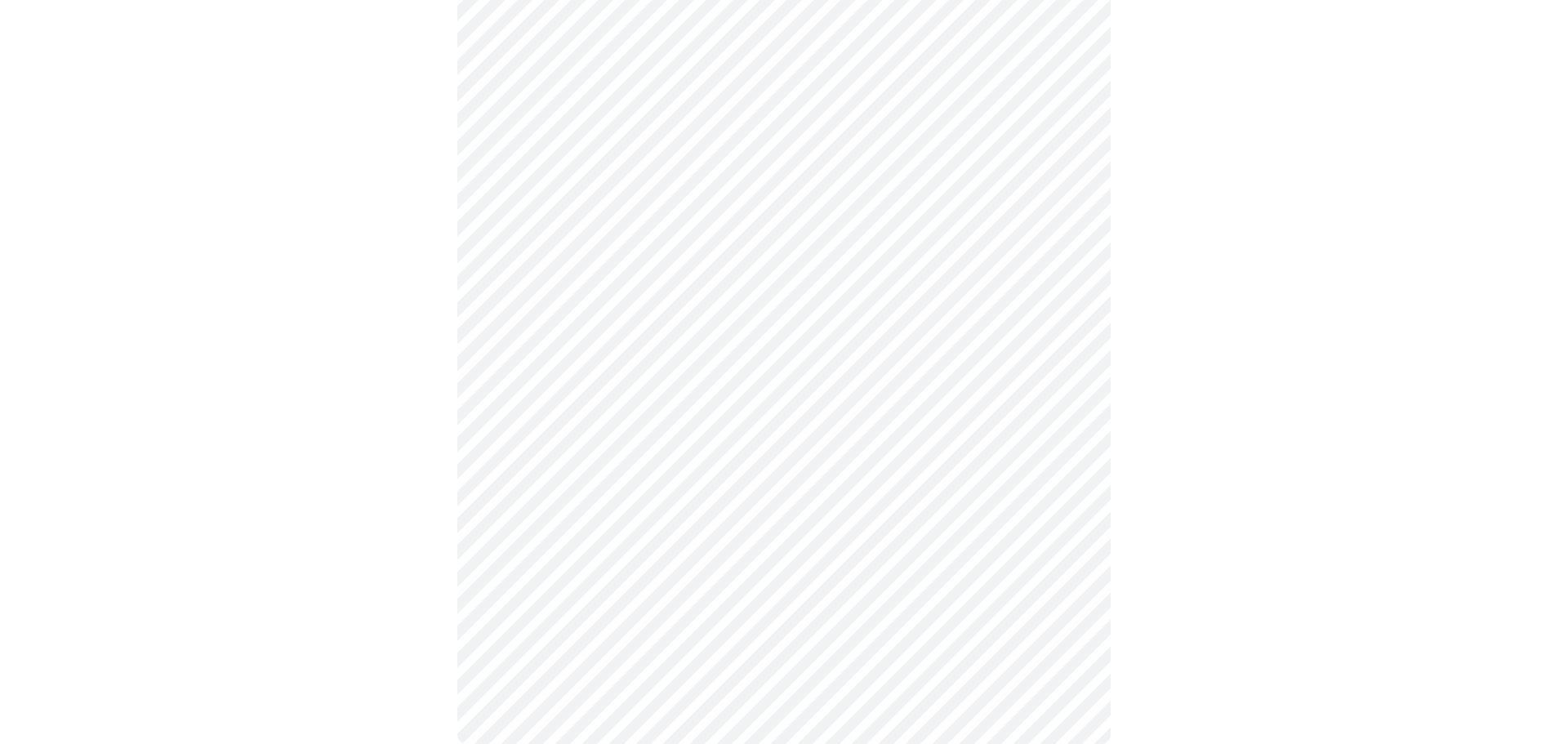
scroll to position [0, 0]
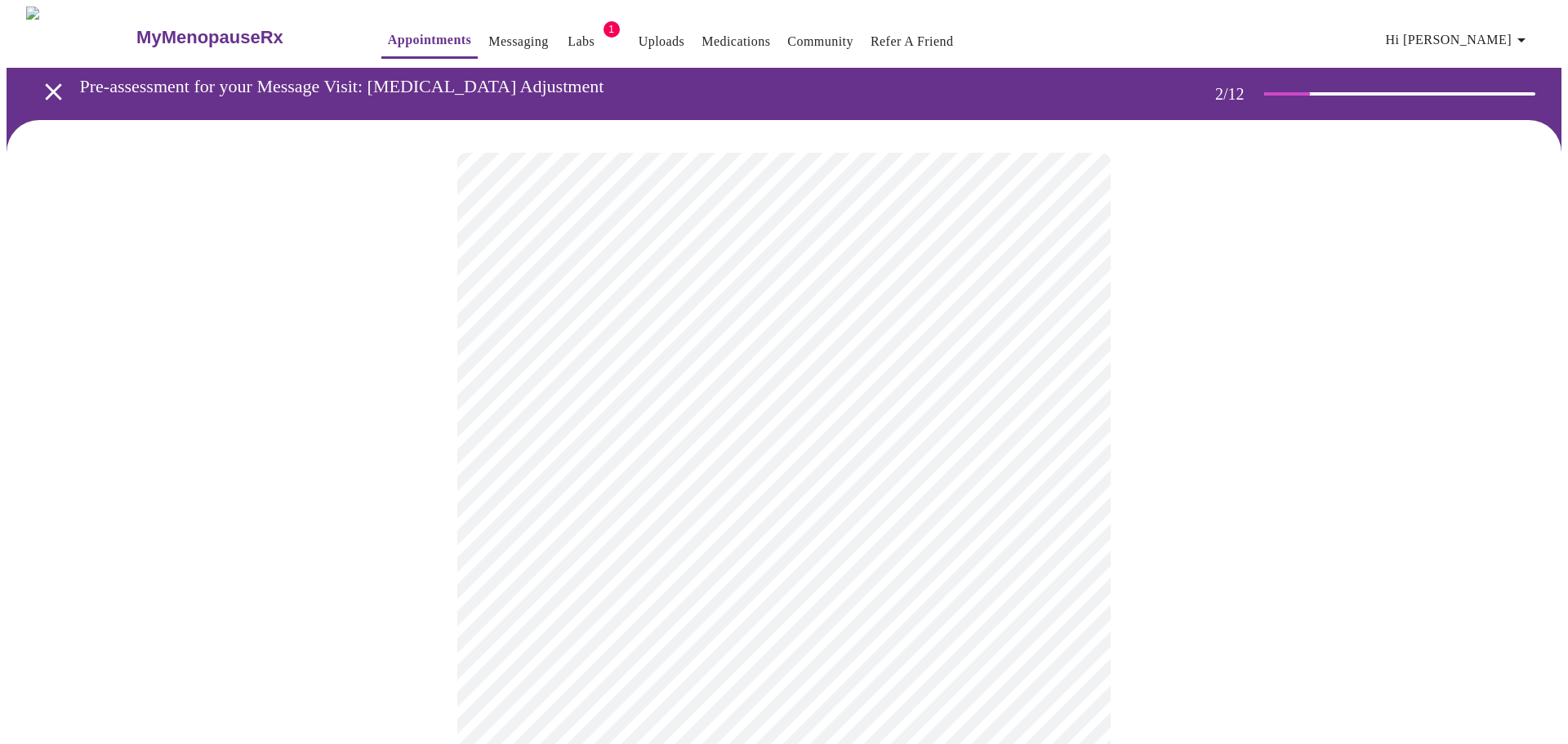
click at [1072, 381] on body "MyMenopauseRx Appointments Messaging Labs 1 Uploads Medications Community Refer…" at bounding box center [784, 627] width 1555 height 1241
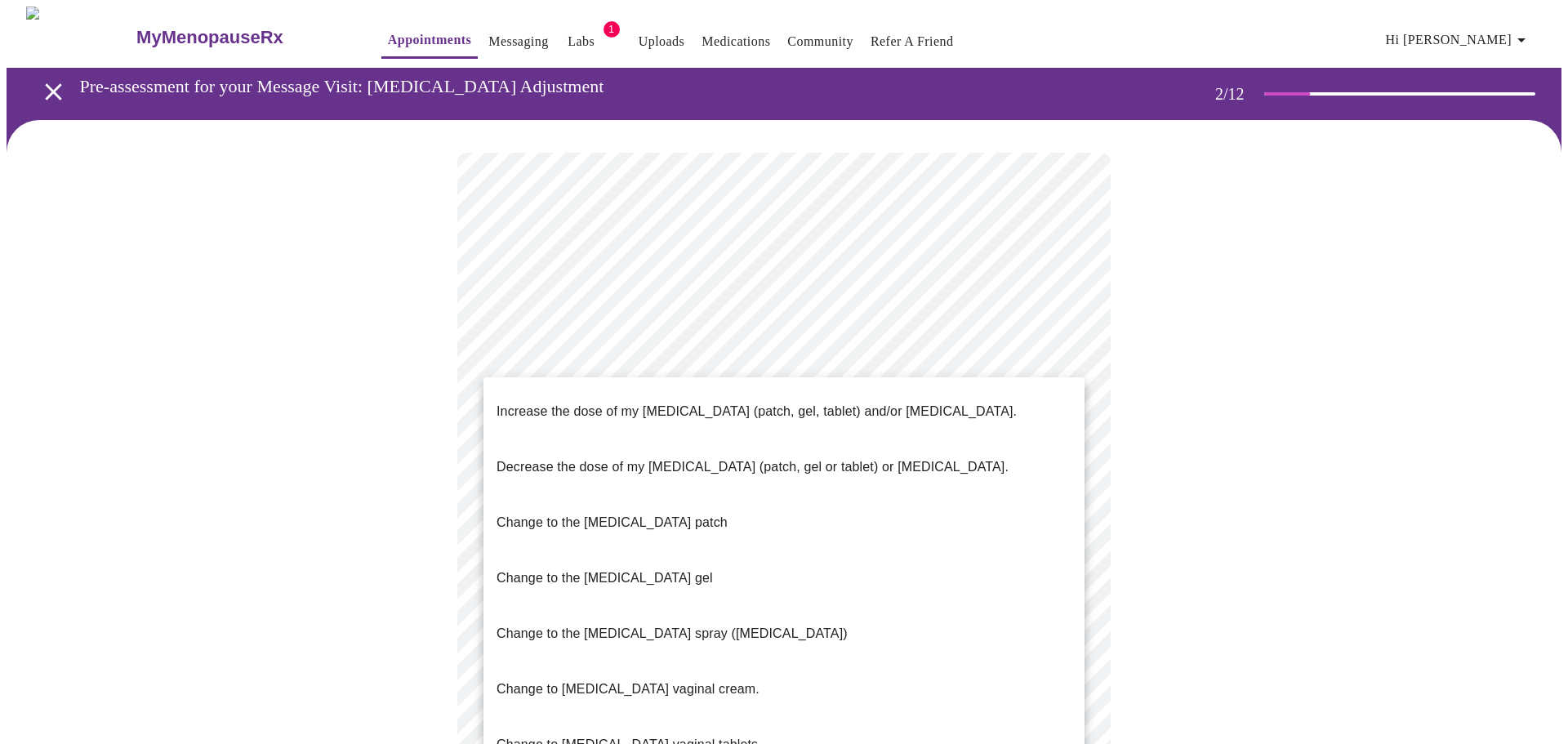
click at [898, 402] on p "Increase the dose of my [MEDICAL_DATA] (patch, gel, tablet) and/or [MEDICAL_DAT…" at bounding box center [757, 411] width 520 height 20
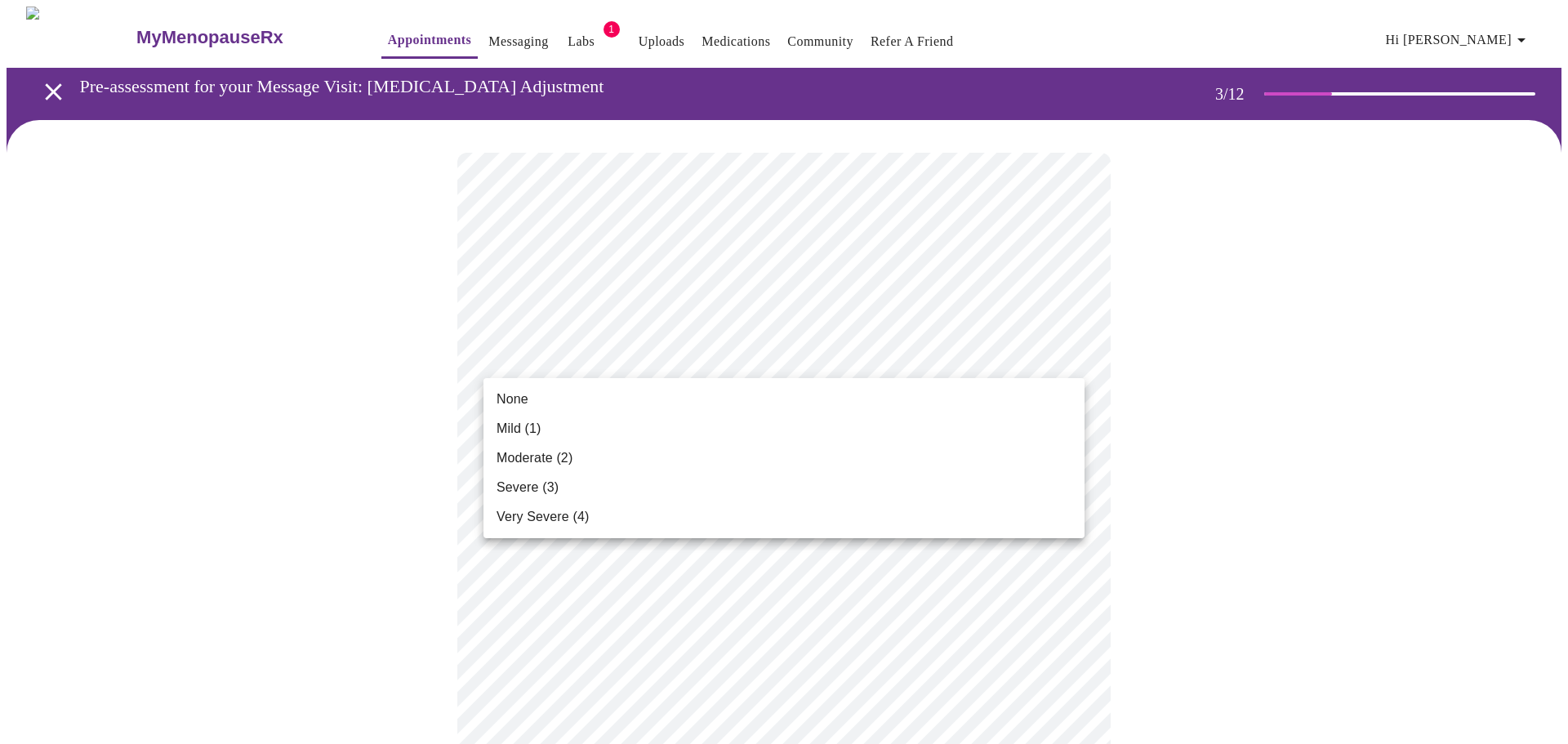
click at [661, 392] on li "None" at bounding box center [784, 399] width 601 height 29
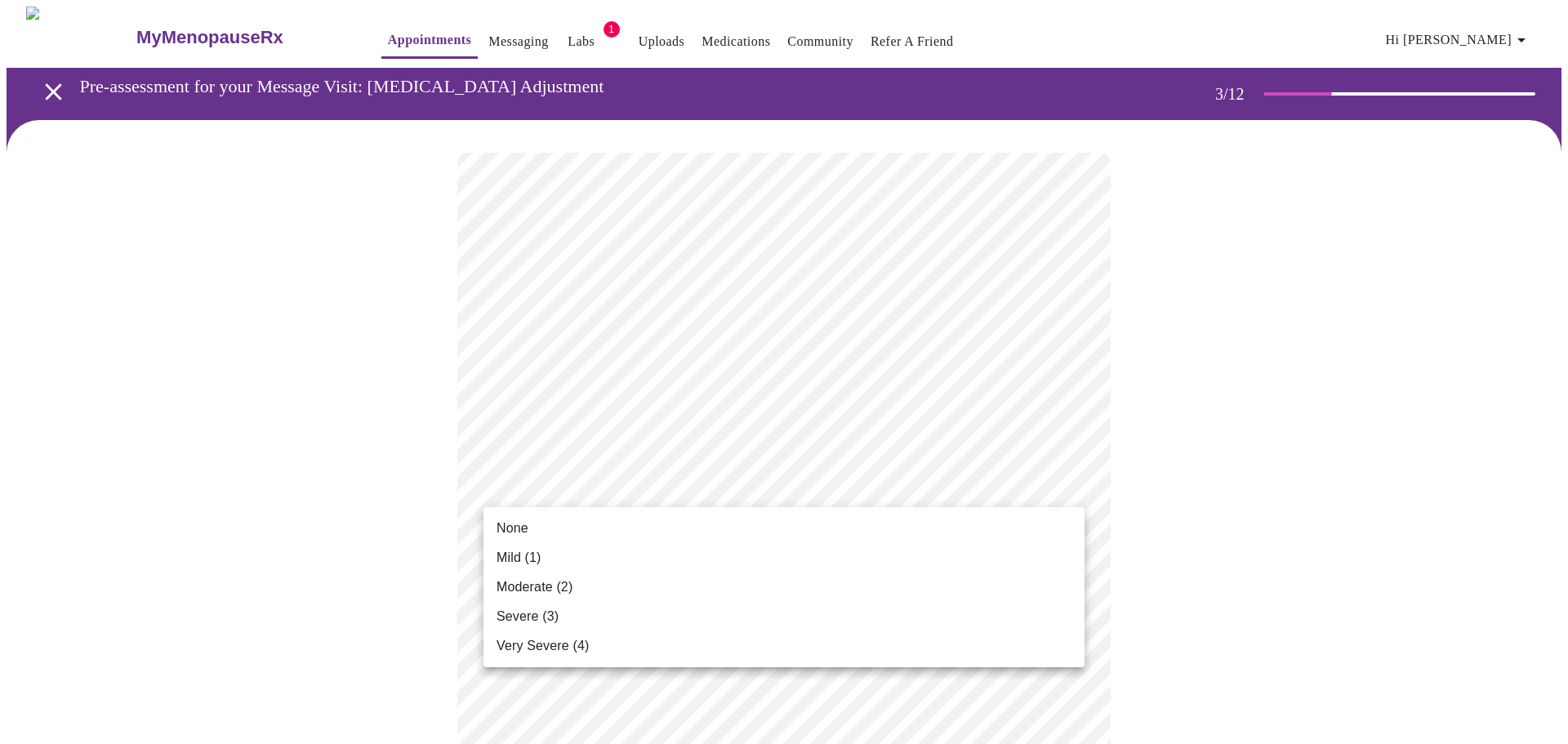
click at [537, 526] on li "None" at bounding box center [784, 528] width 601 height 29
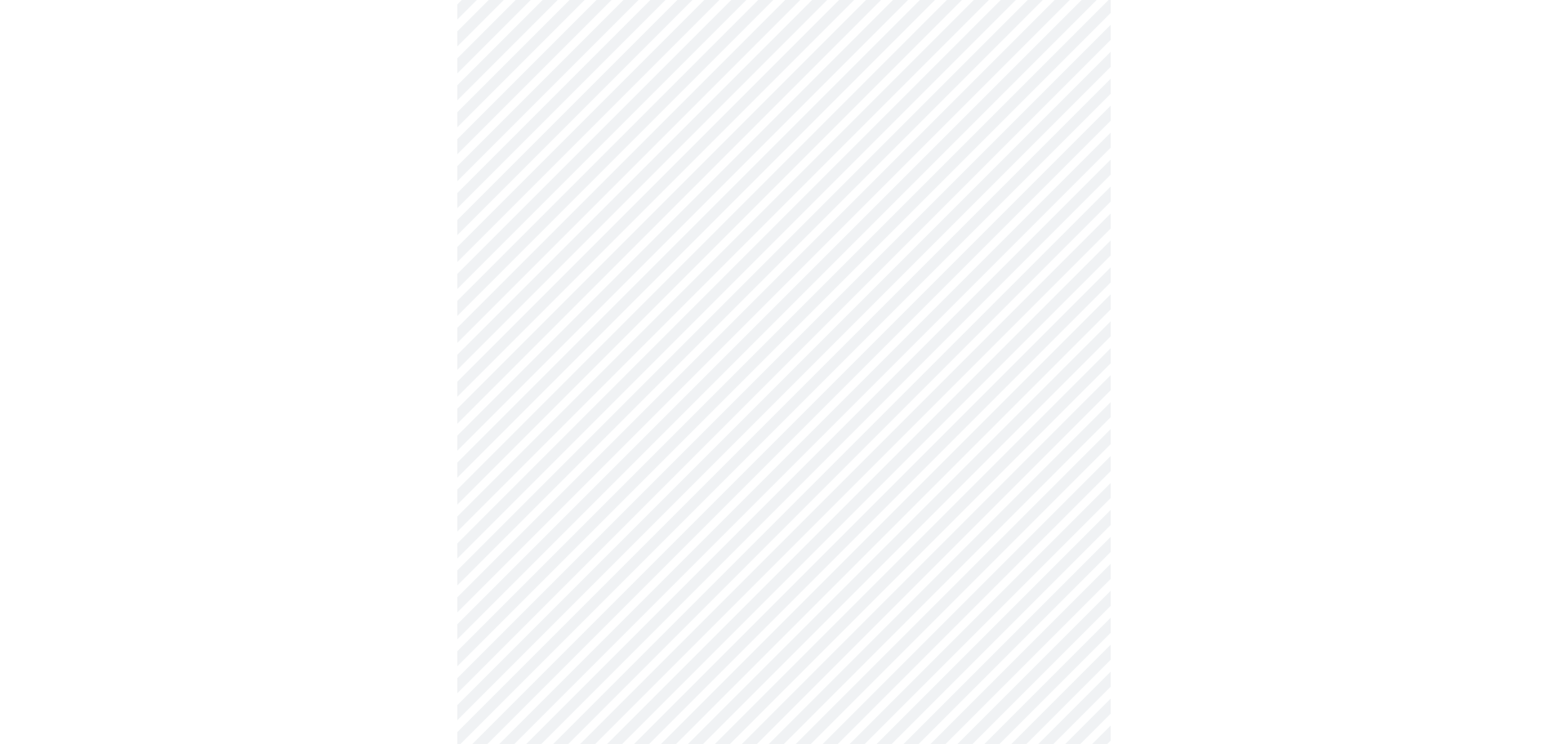
scroll to position [236, 0]
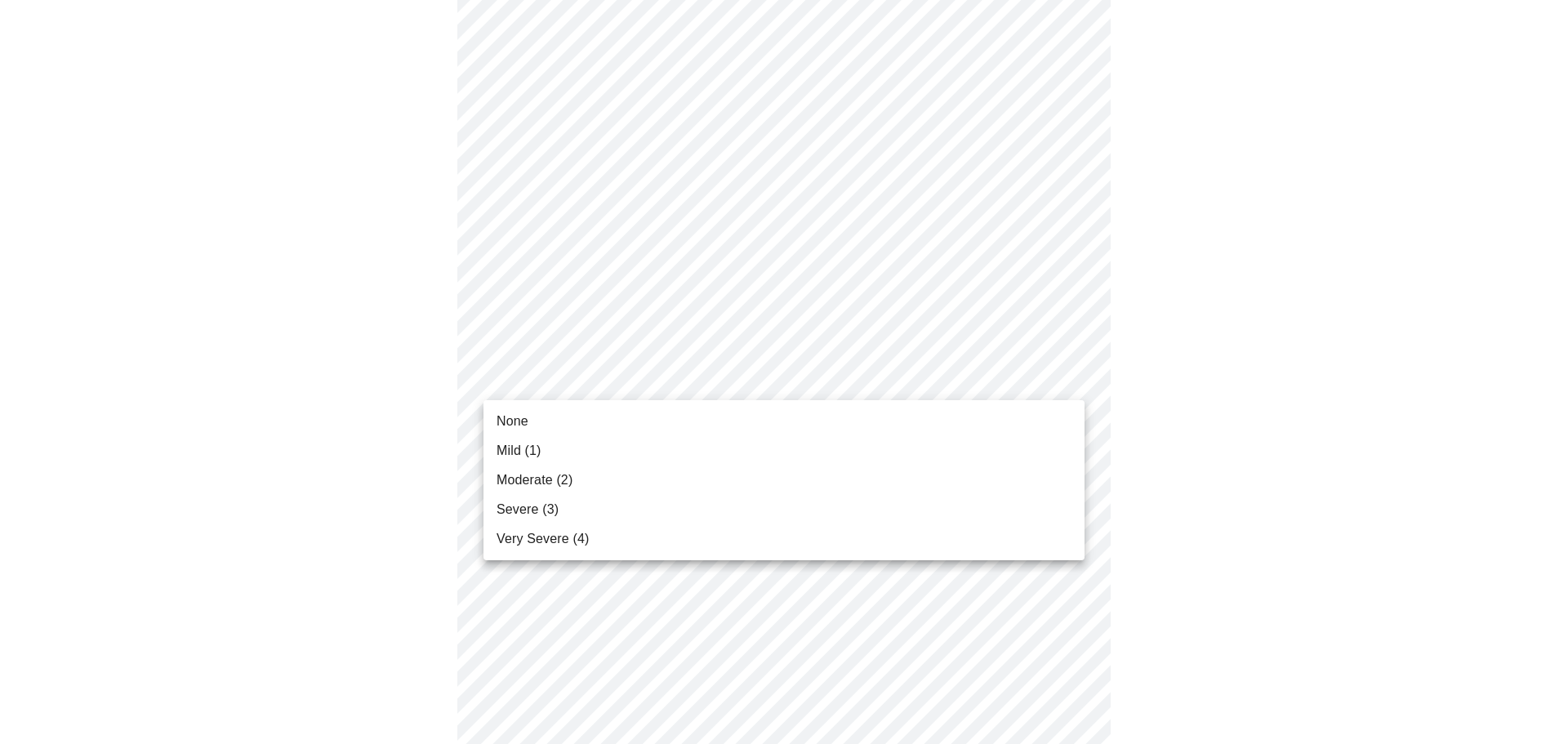
click at [646, 425] on li "None" at bounding box center [784, 421] width 601 height 29
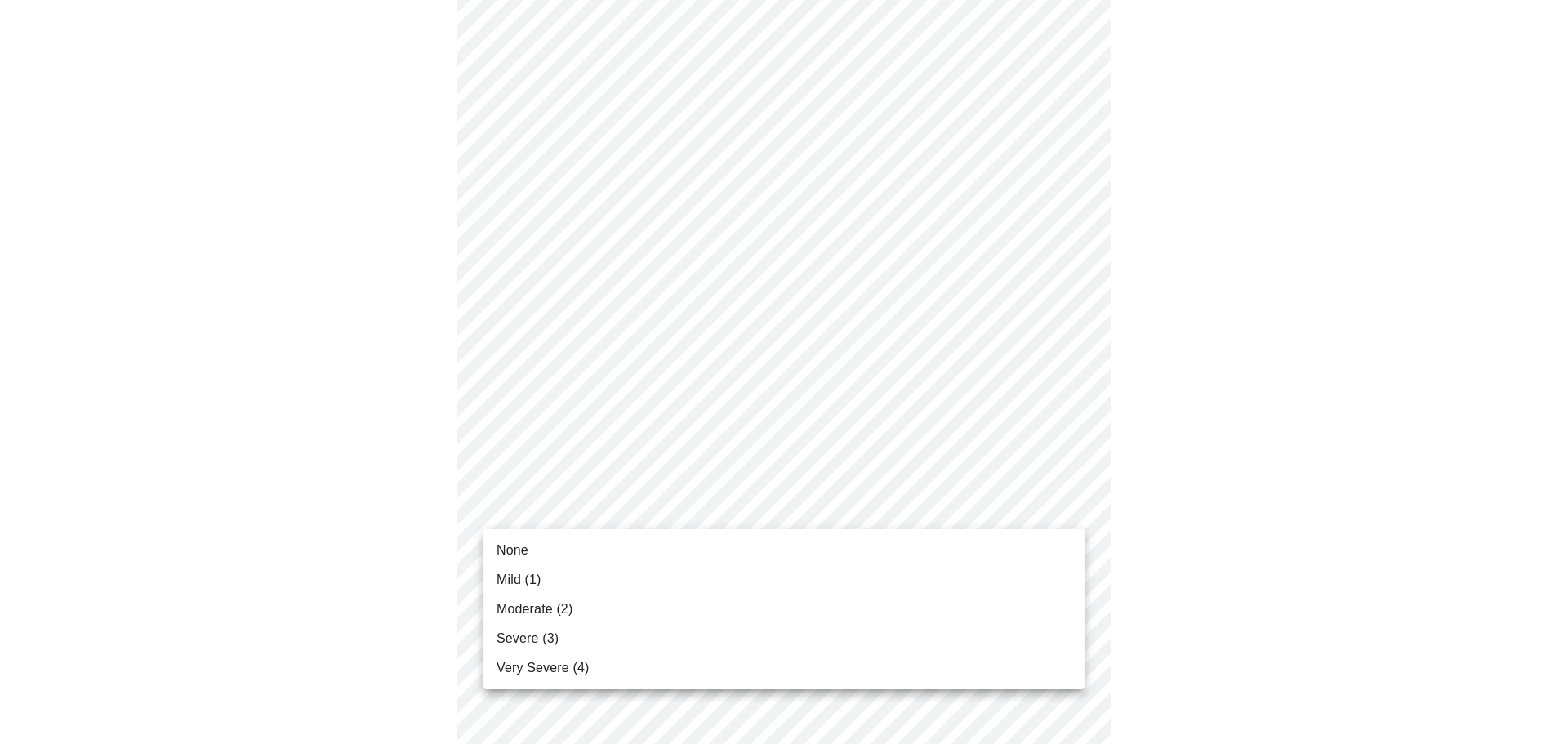
click at [525, 581] on span "Mild (1)" at bounding box center [519, 580] width 45 height 20
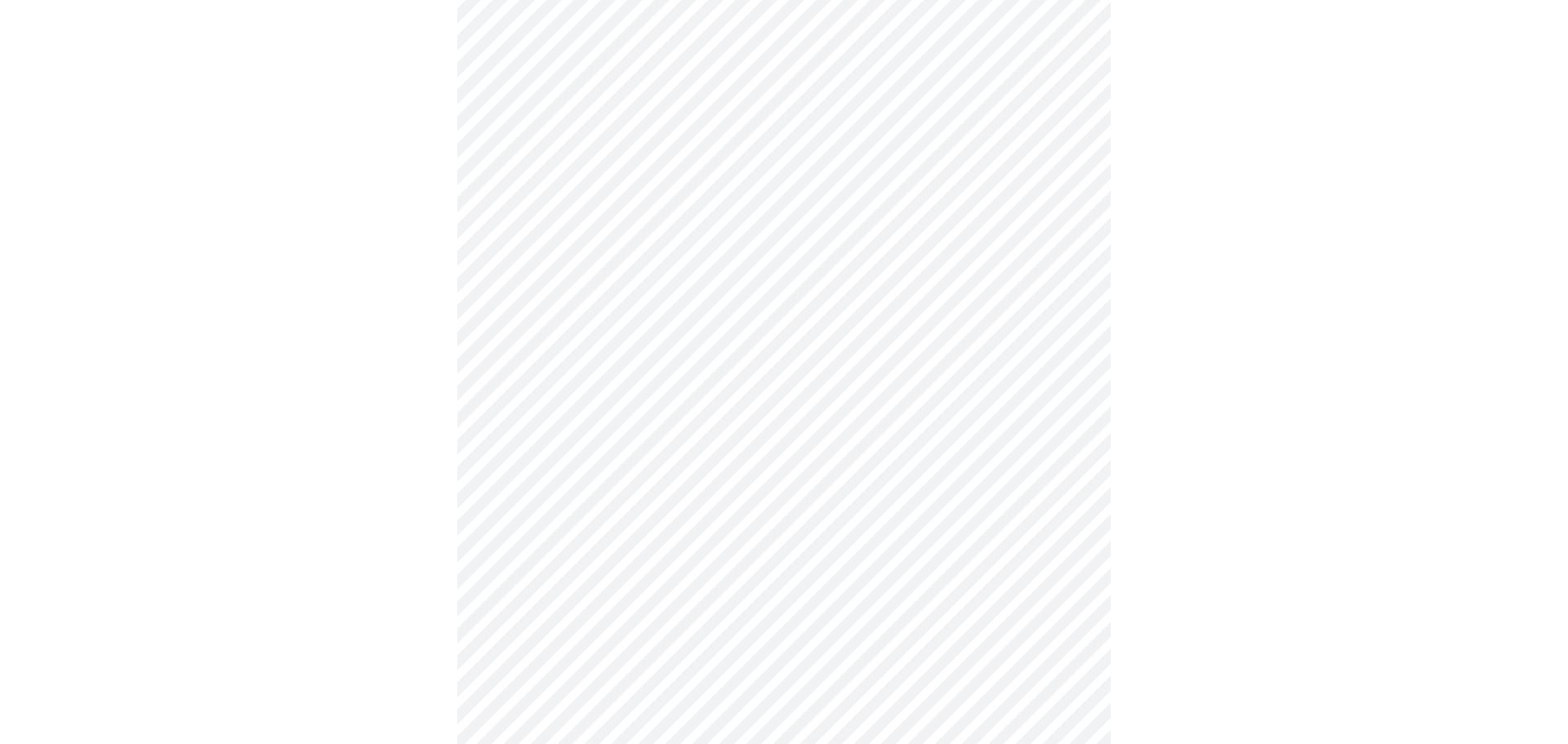
scroll to position [461, 0]
click at [946, 381] on body "MyMenopauseRx Appointments Messaging Labs 1 Uploads Medications Community Refer…" at bounding box center [784, 586] width 1555 height 2082
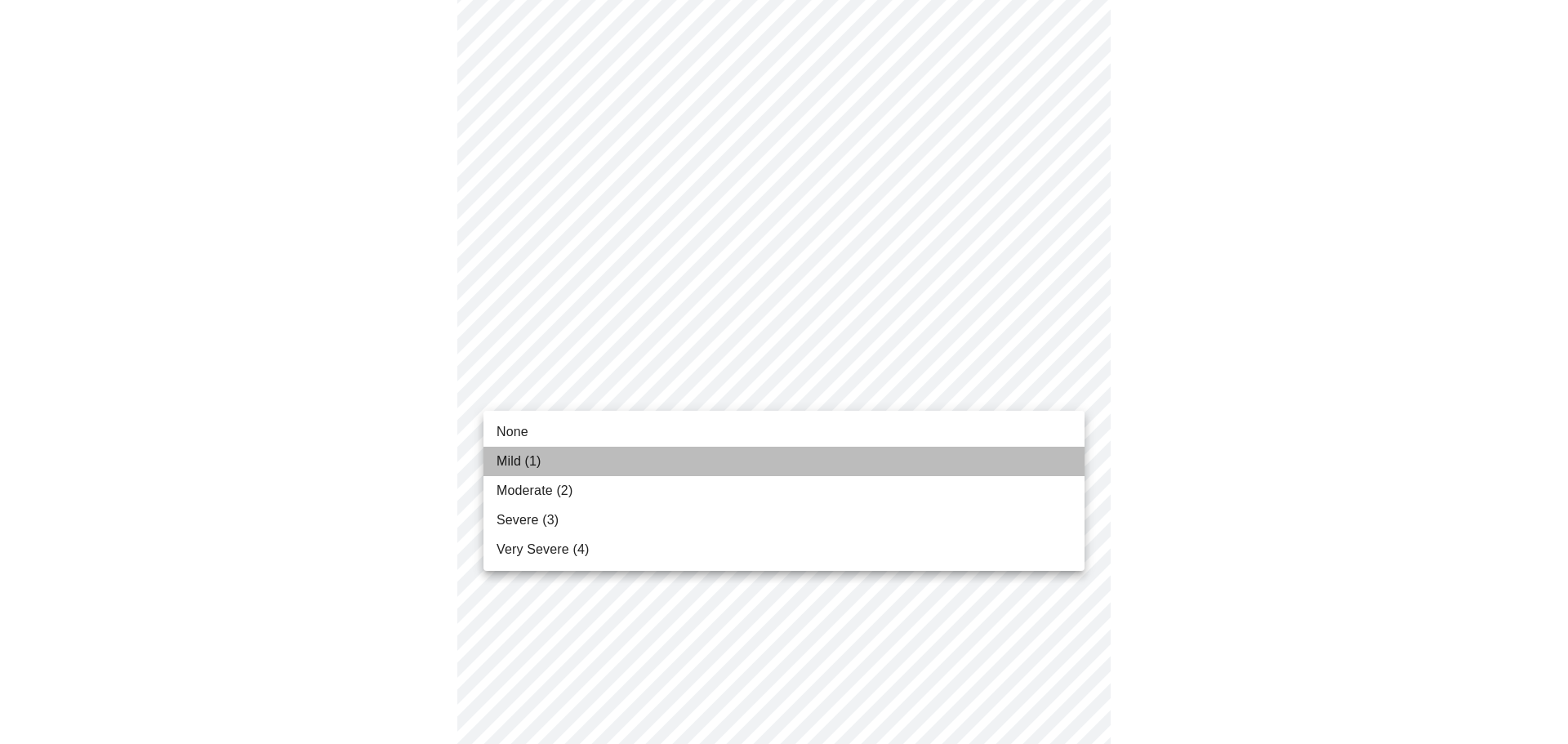
click at [503, 454] on span "Mild (1)" at bounding box center [519, 461] width 45 height 20
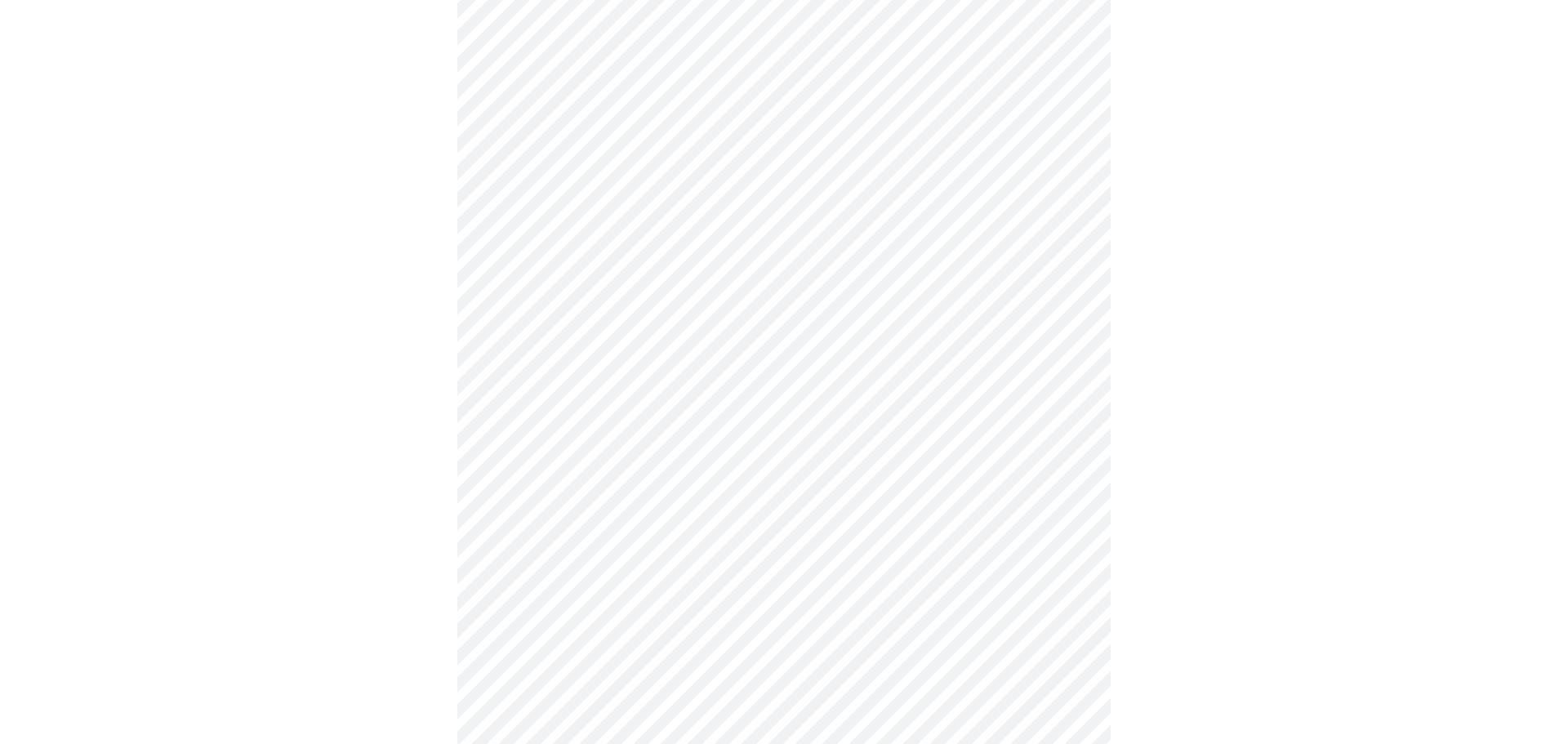
scroll to position [567, 0]
click at [788, 384] on body "MyMenopauseRx Appointments Messaging Labs 1 Uploads Medications Community Refer…" at bounding box center [784, 468] width 1555 height 2058
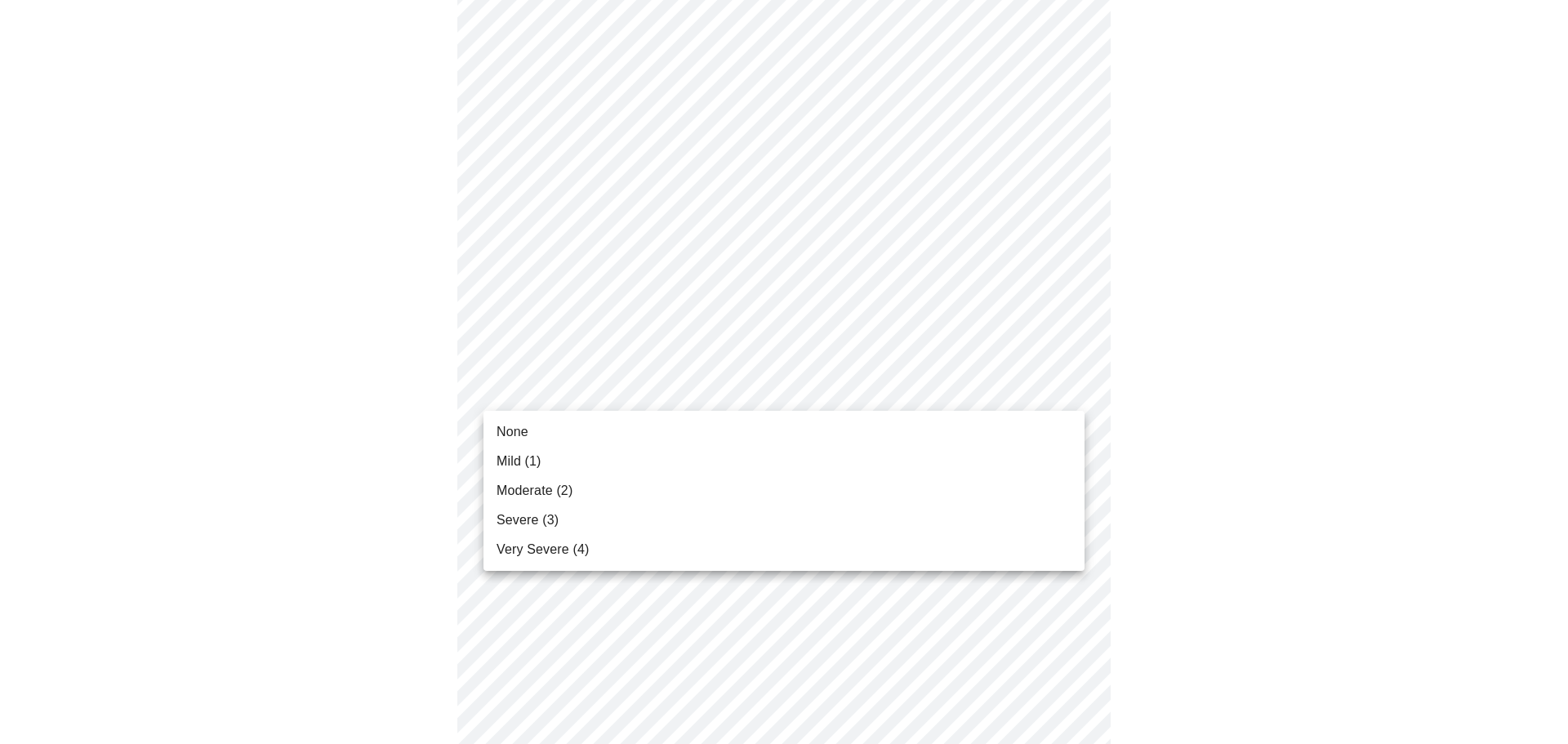
click at [585, 443] on li "None" at bounding box center [784, 431] width 601 height 29
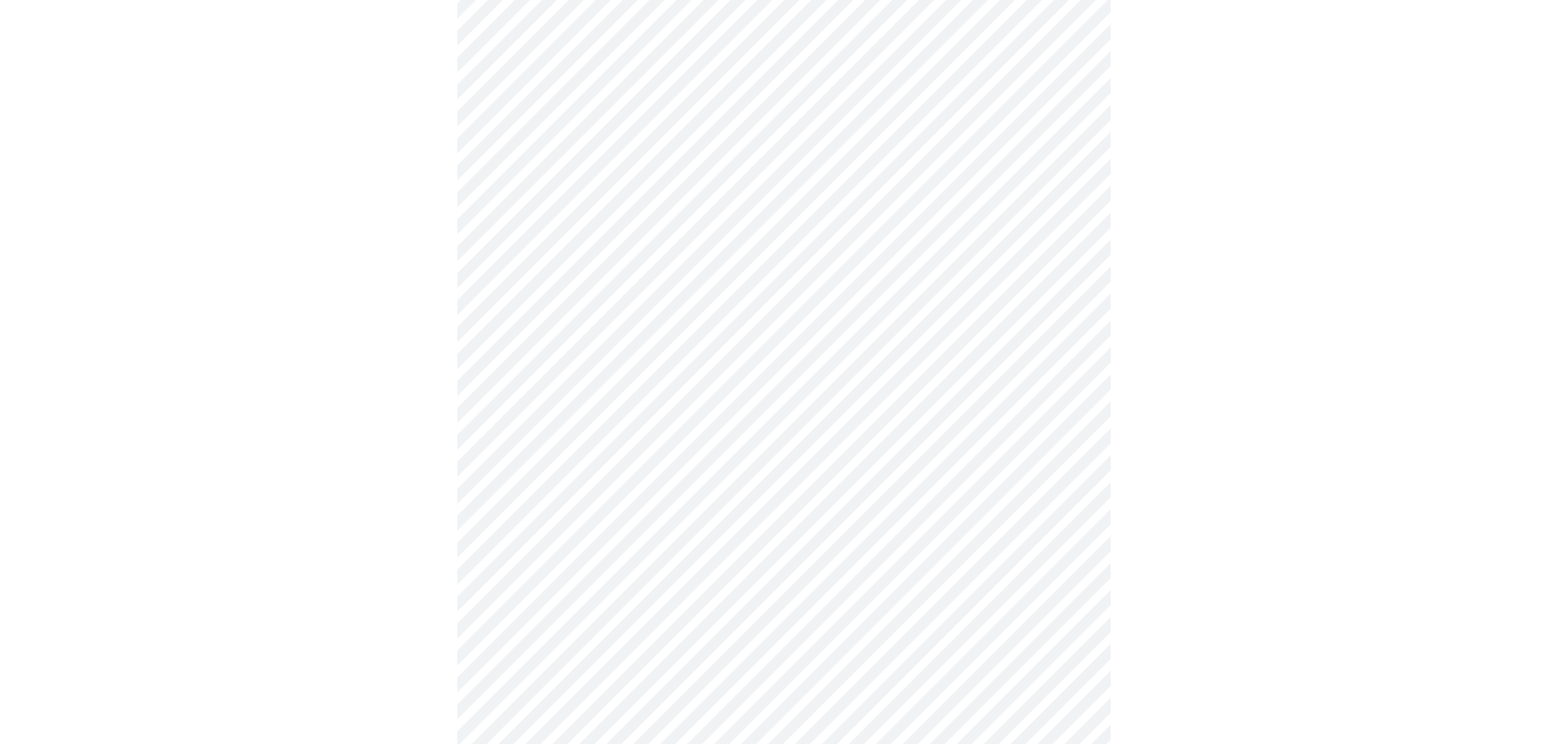
scroll to position [689, 0]
click at [802, 401] on body "MyMenopauseRx Appointments Messaging Labs 1 Uploads Medications Community Refer…" at bounding box center [784, 335] width 1555 height 2035
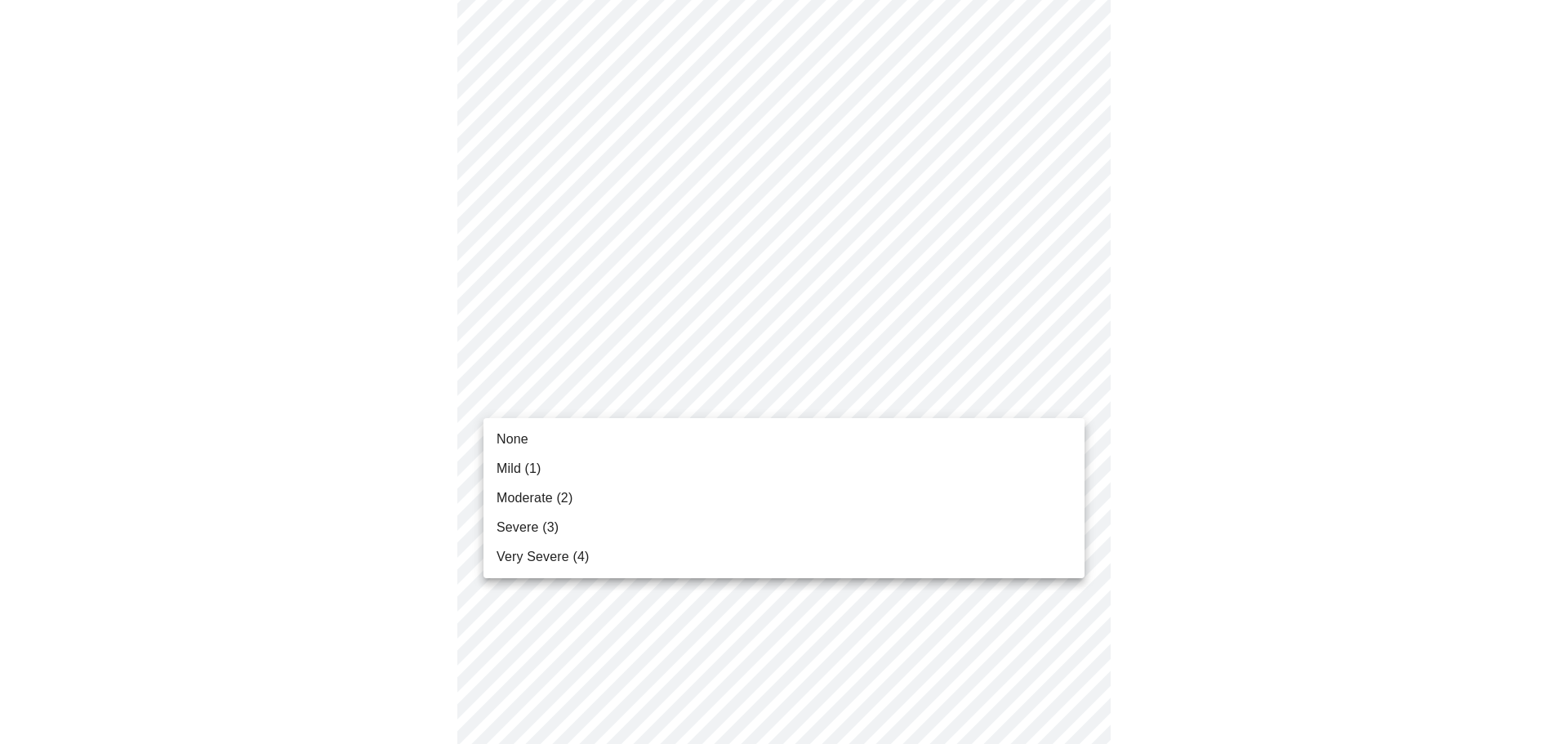
click at [556, 504] on span "Moderate (2)" at bounding box center [535, 498] width 76 height 20
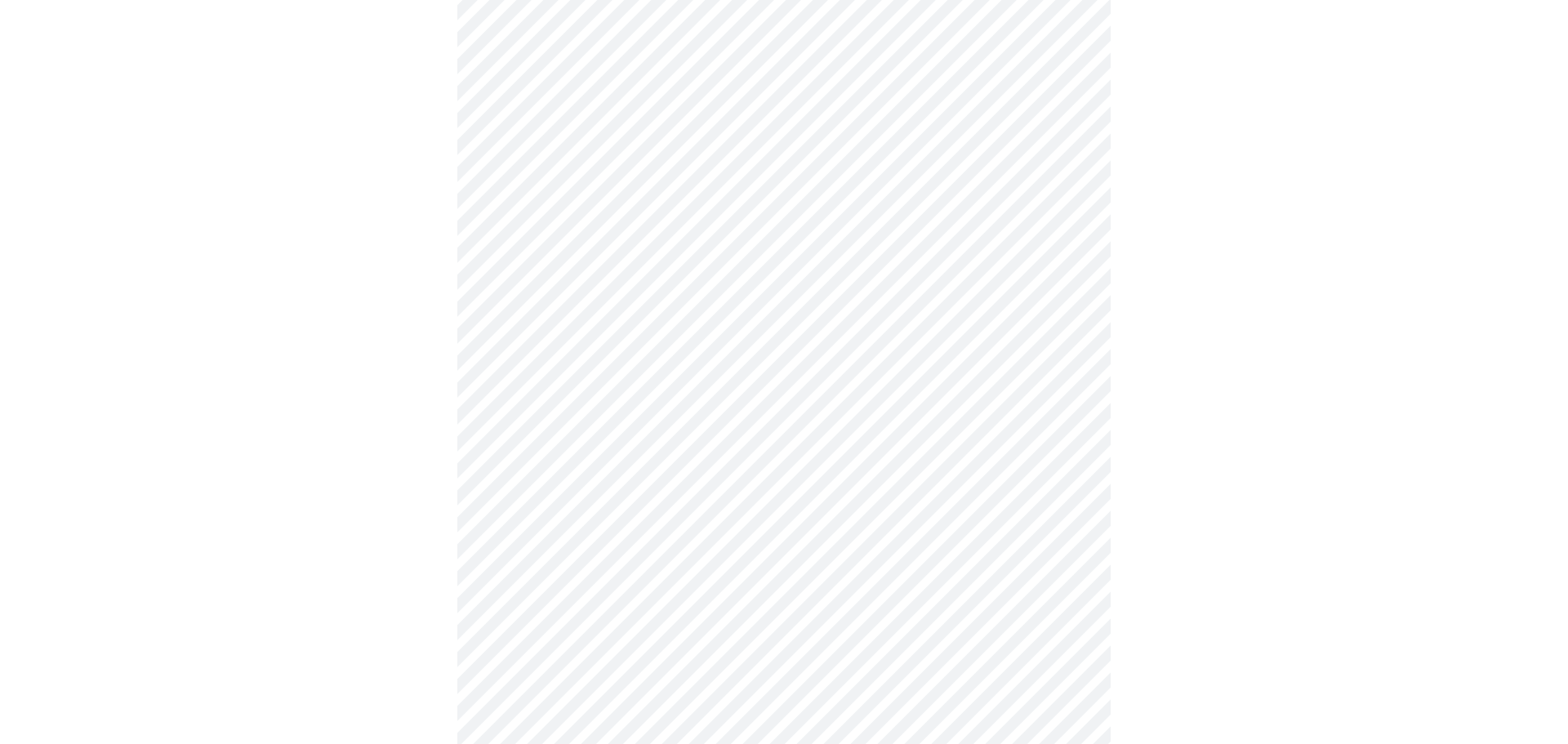
scroll to position [835, 0]
click at [848, 377] on body "MyMenopauseRx Appointments Messaging Labs 1 Uploads Medications Community Refer…" at bounding box center [784, 177] width 1555 height 2013
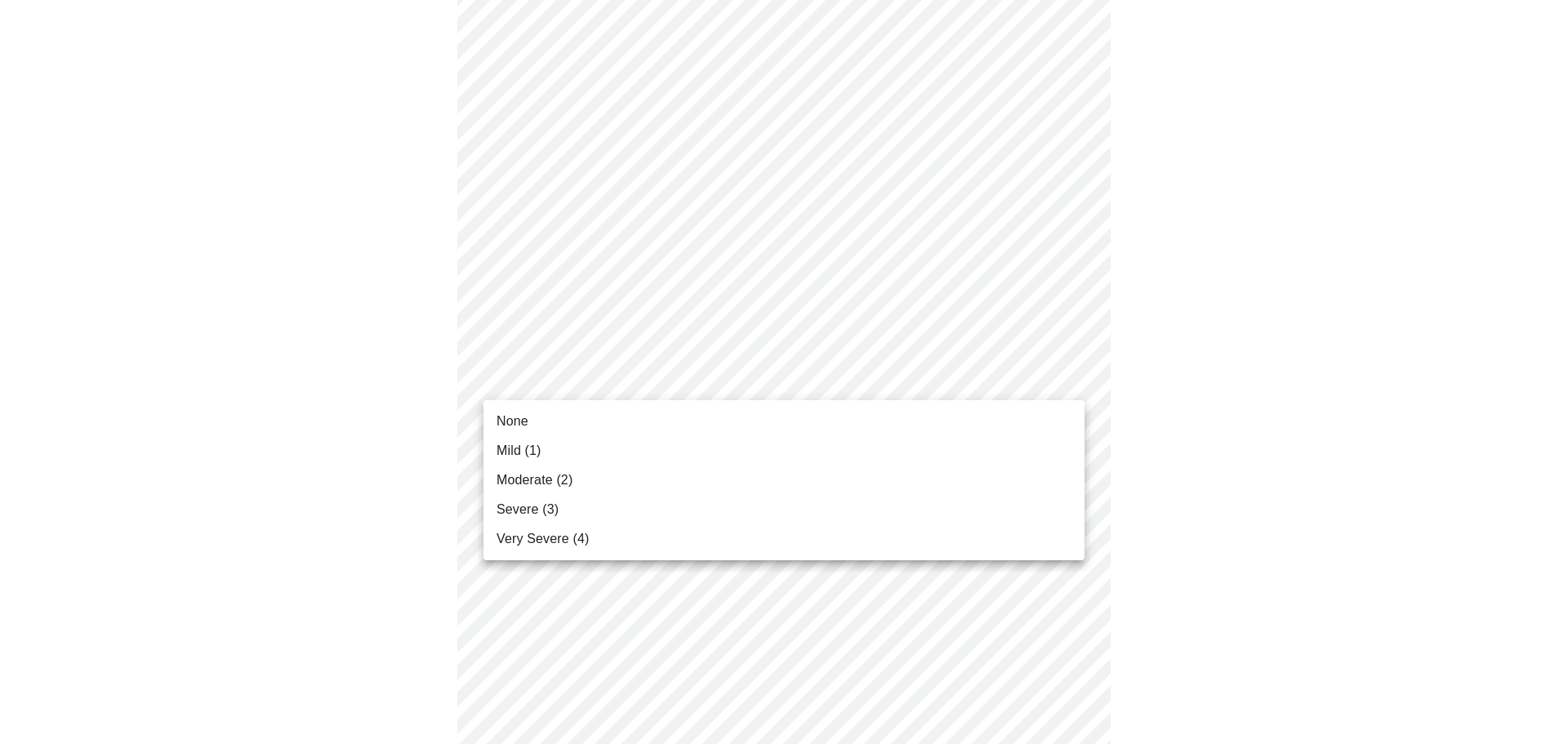
click at [605, 486] on li "Moderate (2)" at bounding box center [784, 480] width 601 height 29
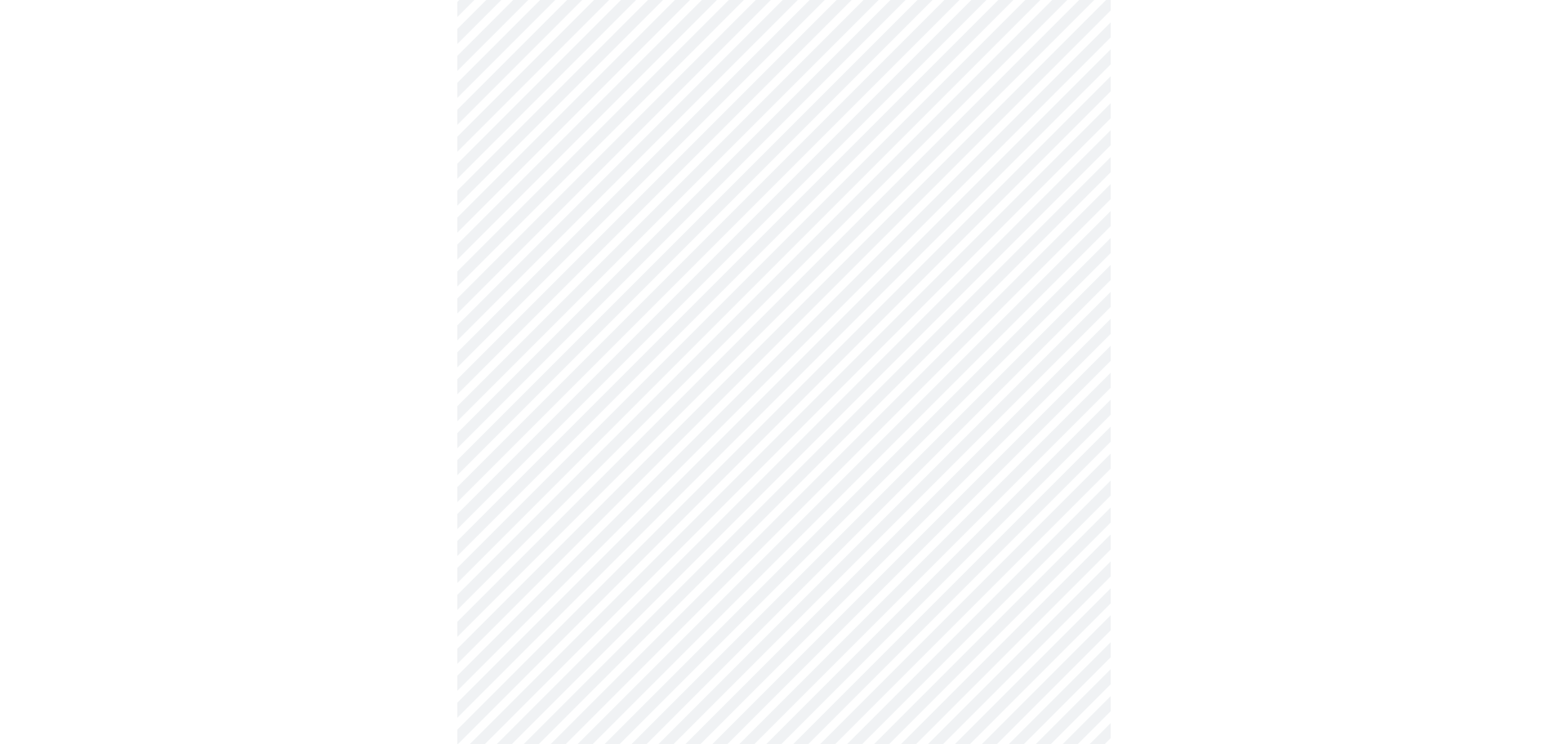
scroll to position [958, 0]
click at [912, 375] on body "MyMenopauseRx Appointments Messaging Labs 1 Uploads Medications Community Refer…" at bounding box center [784, 44] width 1555 height 1990
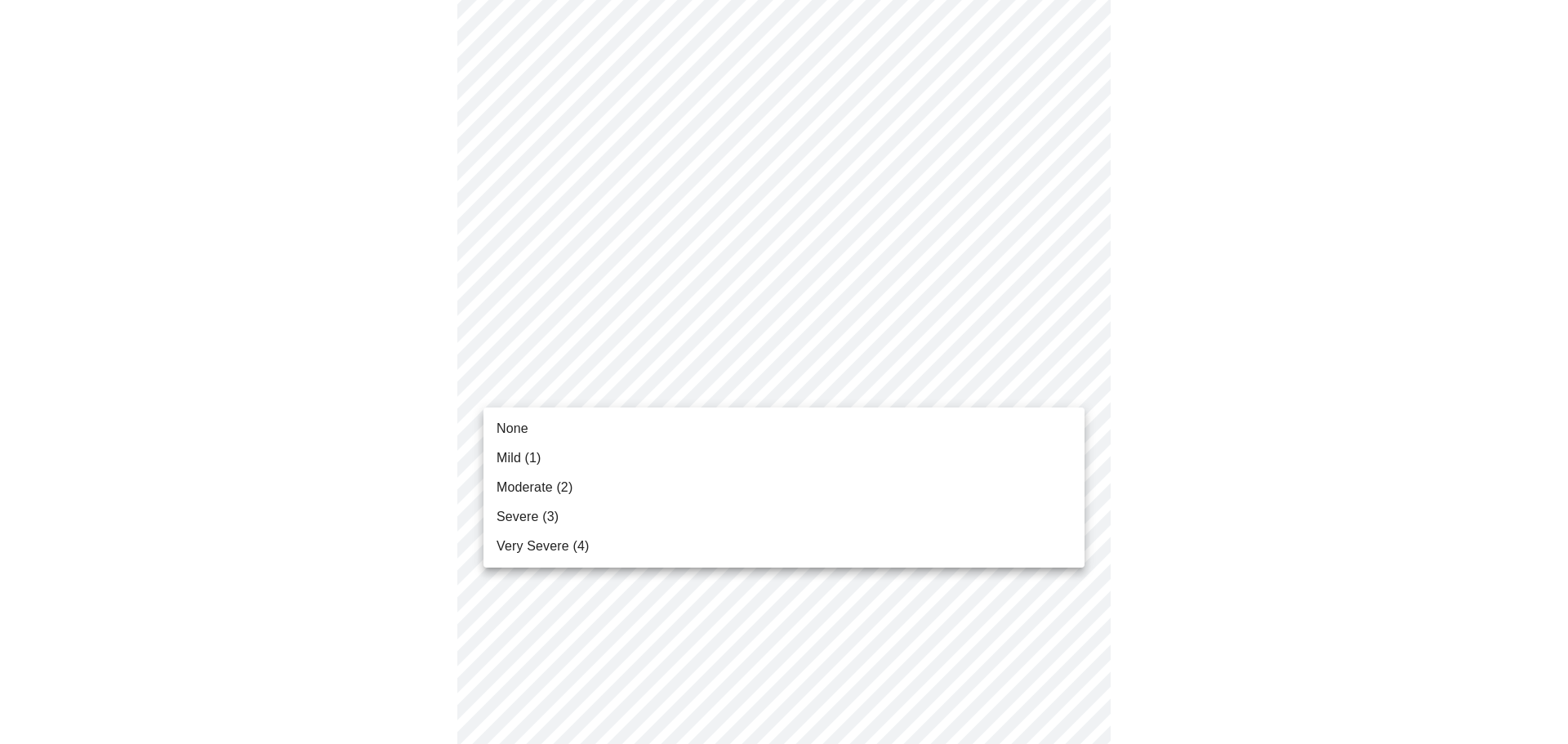
click at [814, 419] on li "None" at bounding box center [784, 429] width 601 height 29
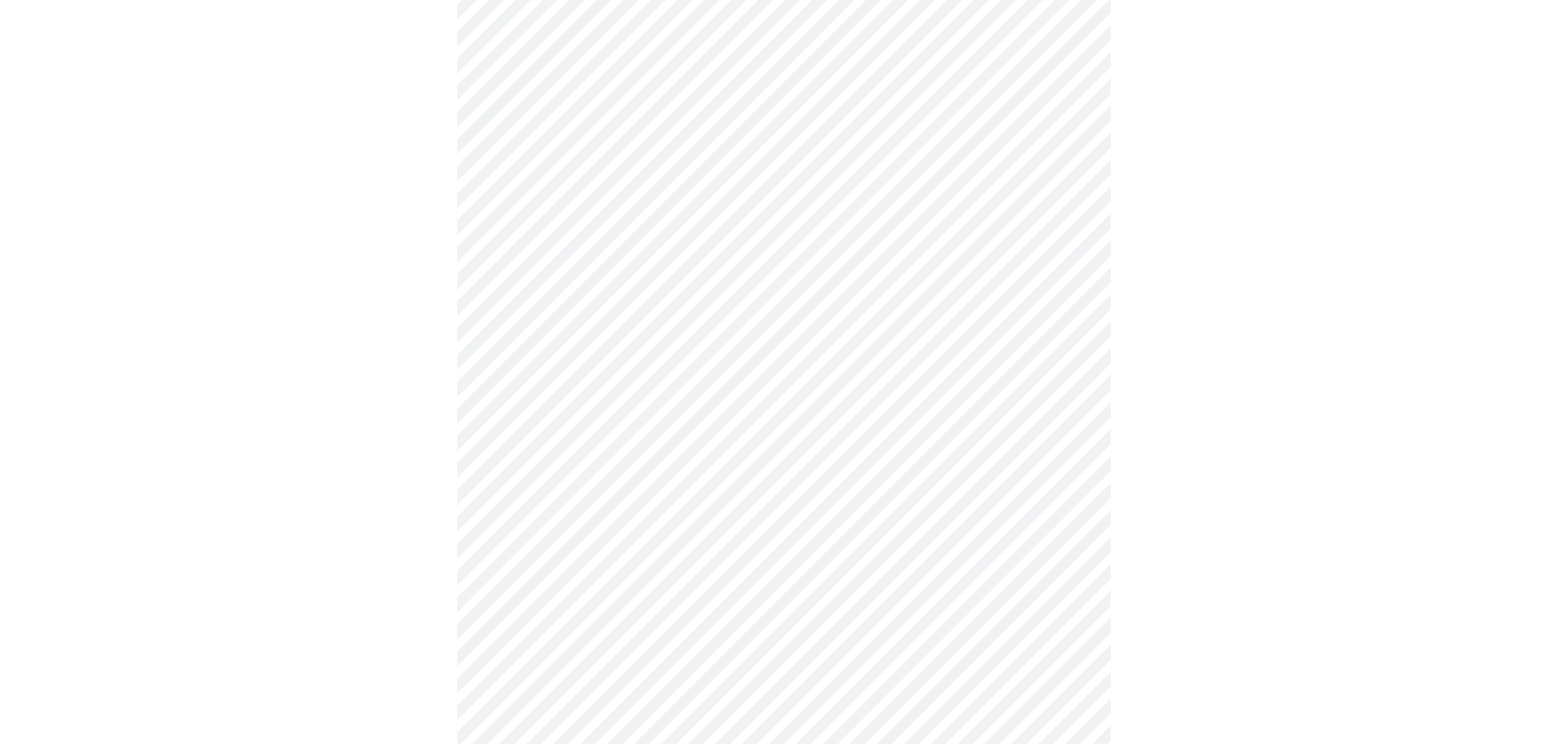
click at [823, 512] on body "MyMenopauseRx Appointments Messaging Labs 1 Uploads Medications Community Refer…" at bounding box center [784, 32] width 1555 height 1967
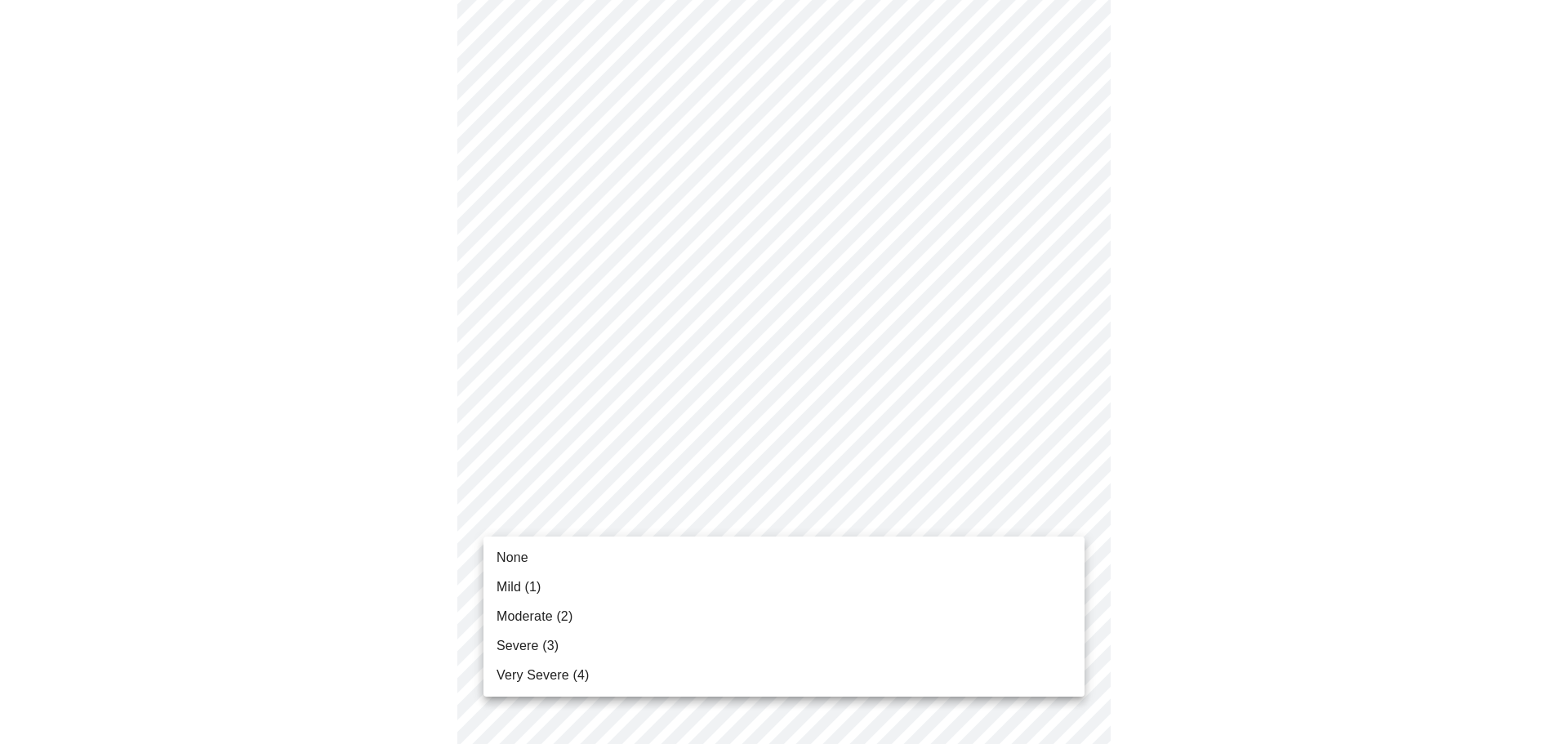
click at [734, 561] on li "None" at bounding box center [784, 558] width 601 height 29
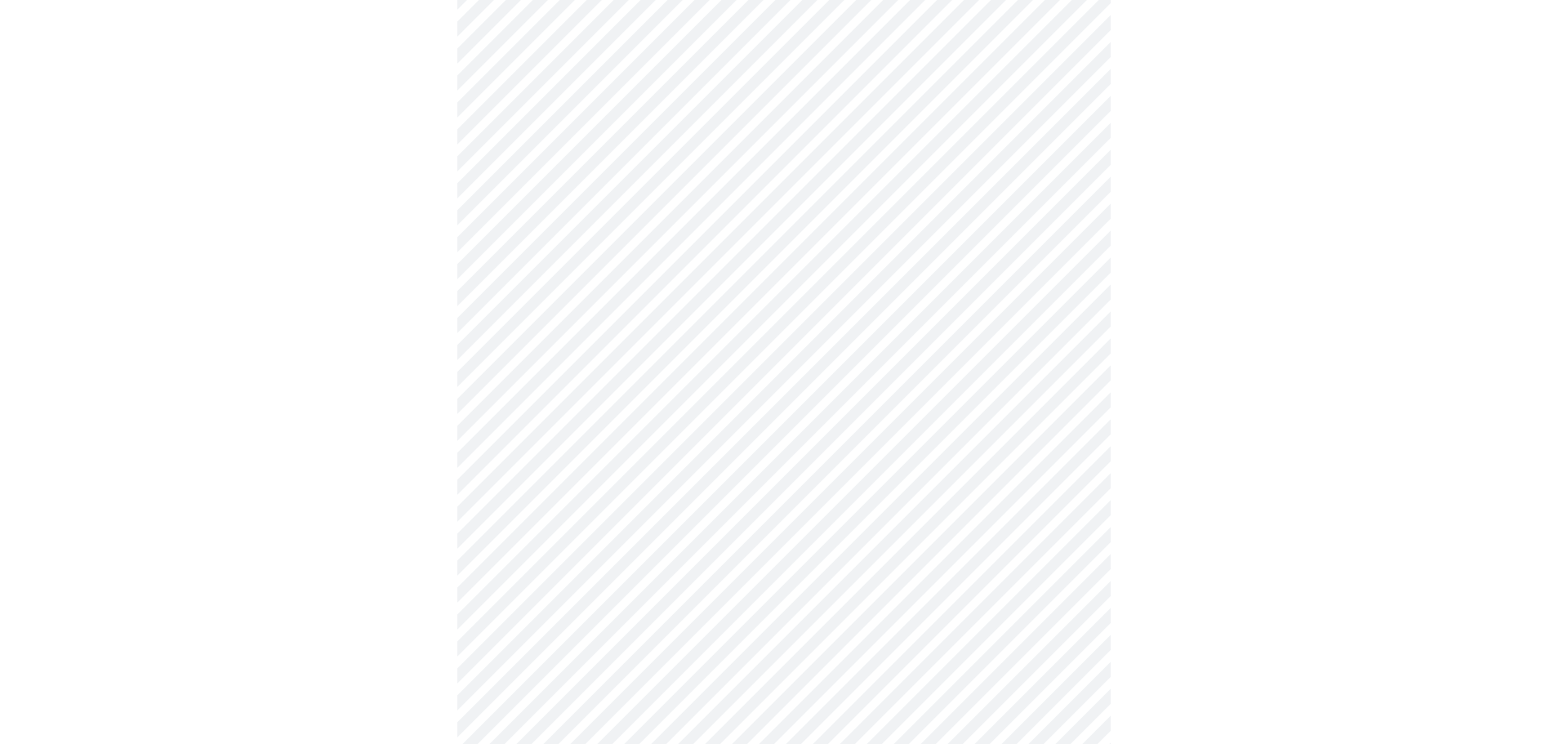
scroll to position [1158, 0]
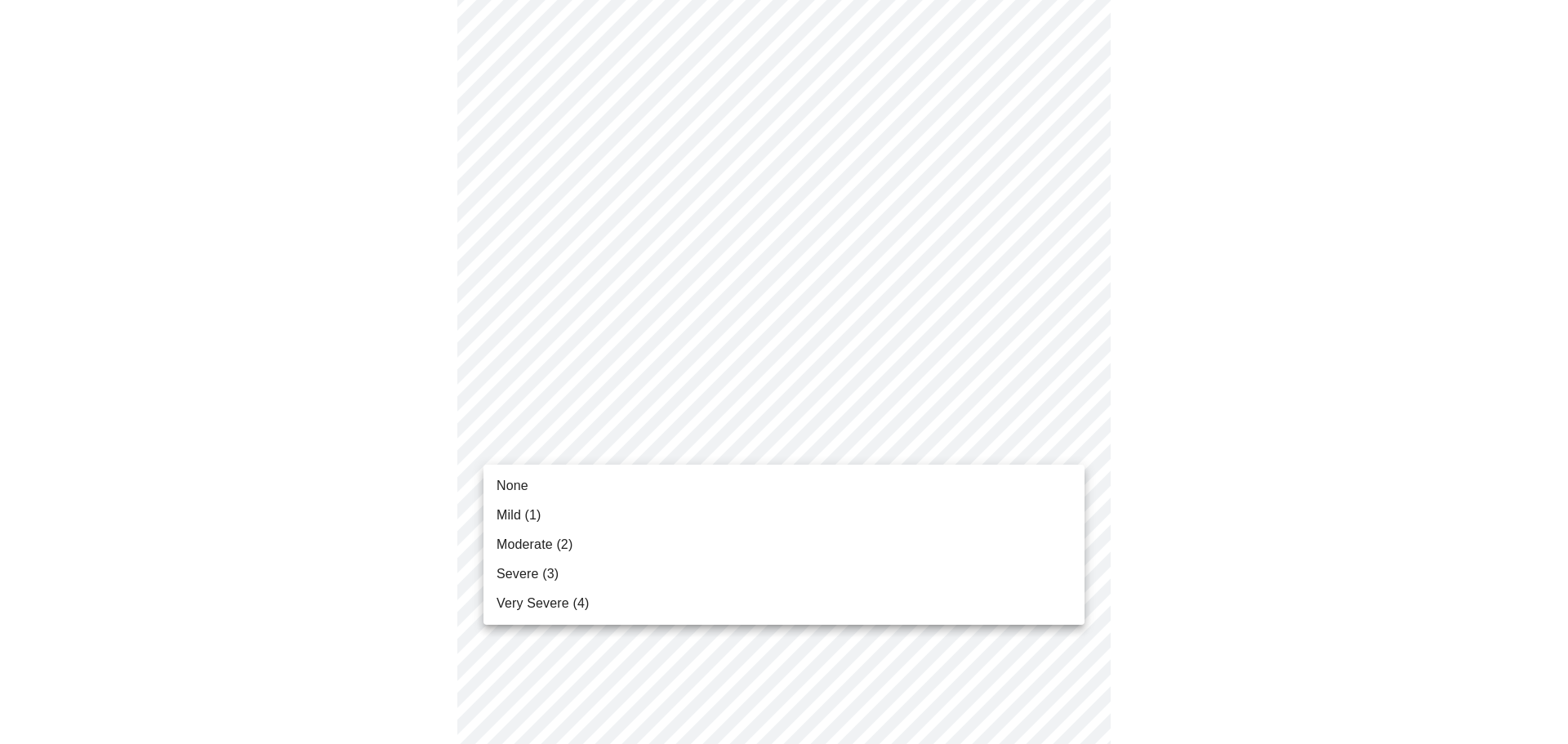
click at [742, 487] on li "None" at bounding box center [784, 486] width 601 height 29
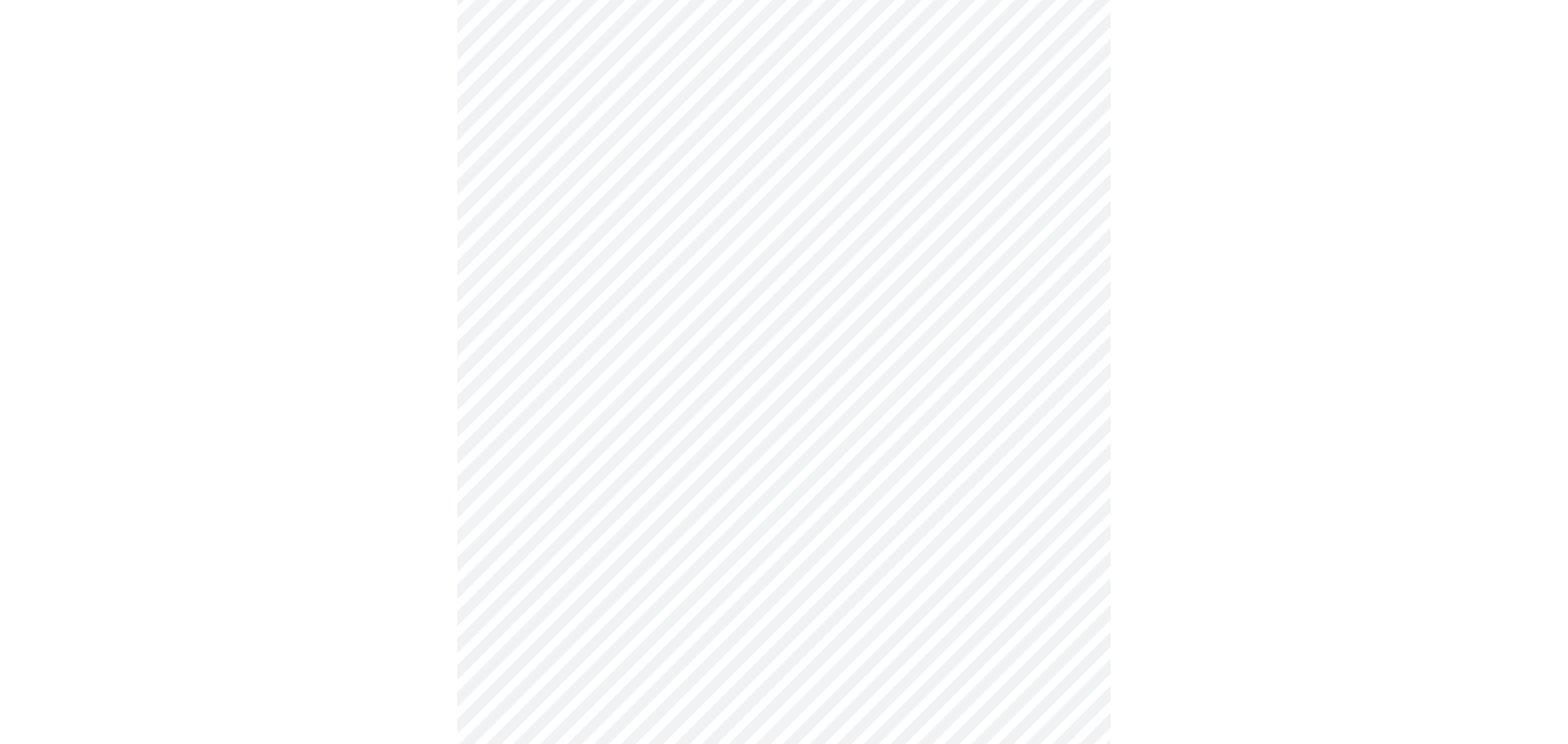
scroll to position [744, 0]
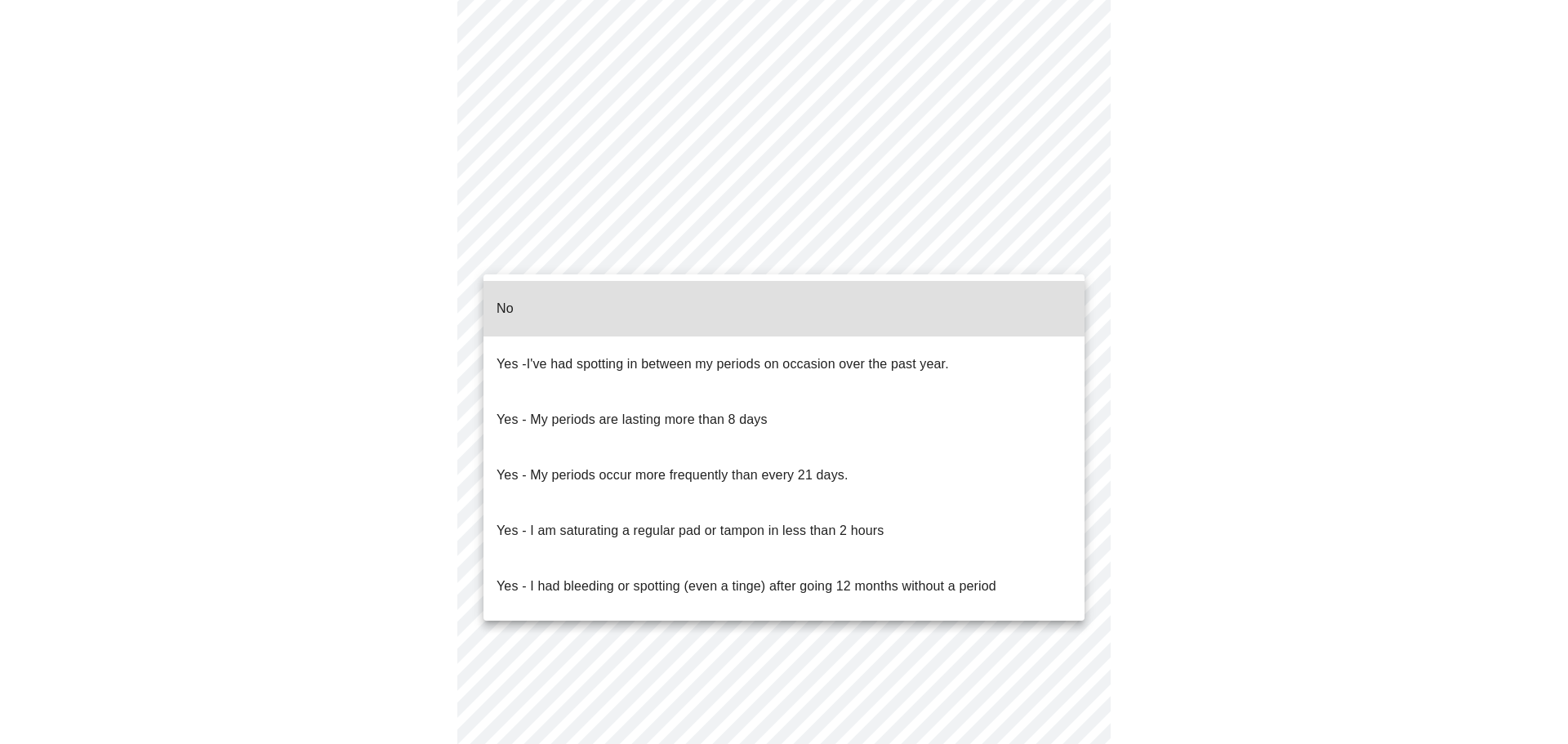
click at [952, 247] on body "MyMenopauseRx Appointments Messaging Labs 1 Uploads Medications Community Refer…" at bounding box center [784, 68] width 1555 height 1612
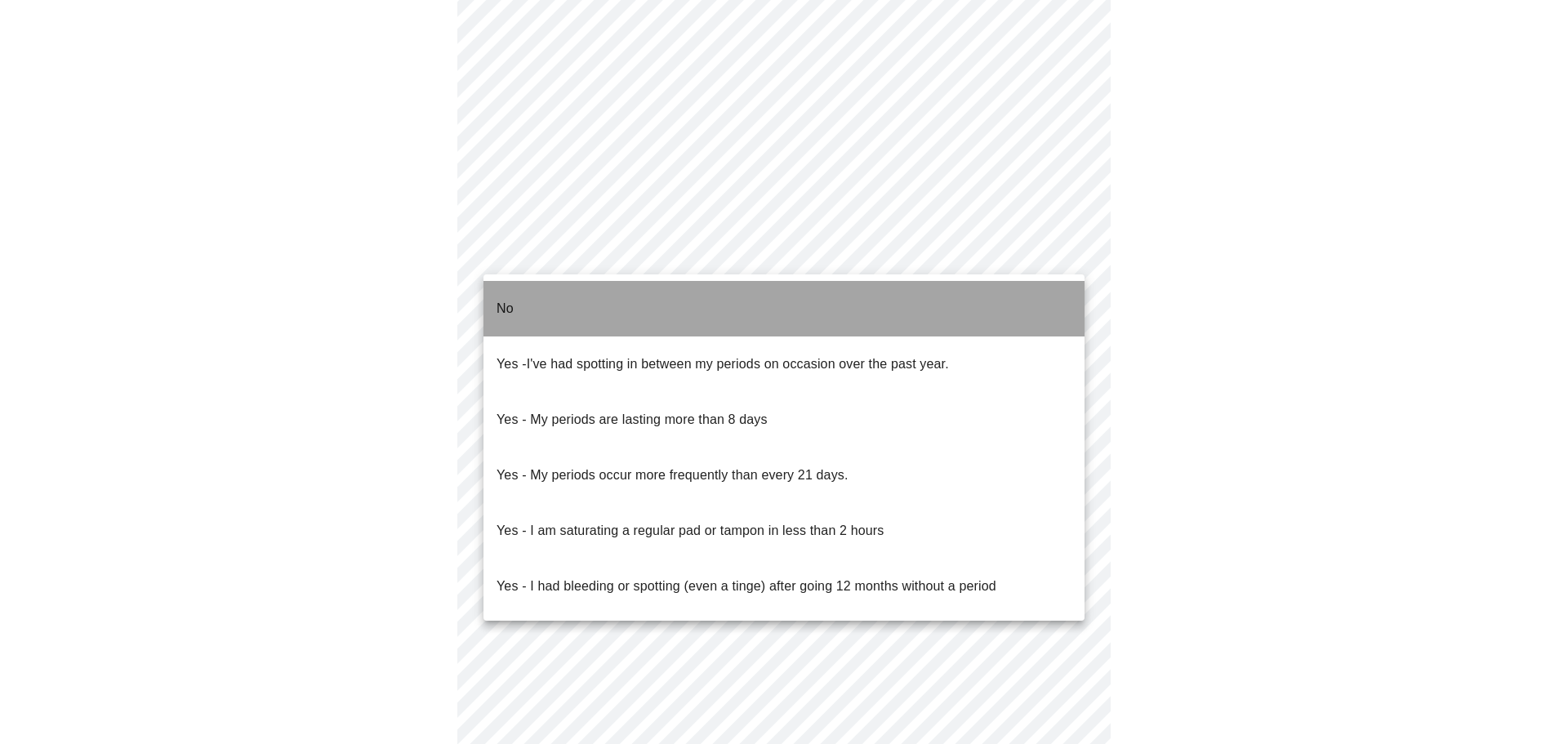
click at [567, 300] on li "No" at bounding box center [784, 309] width 601 height 55
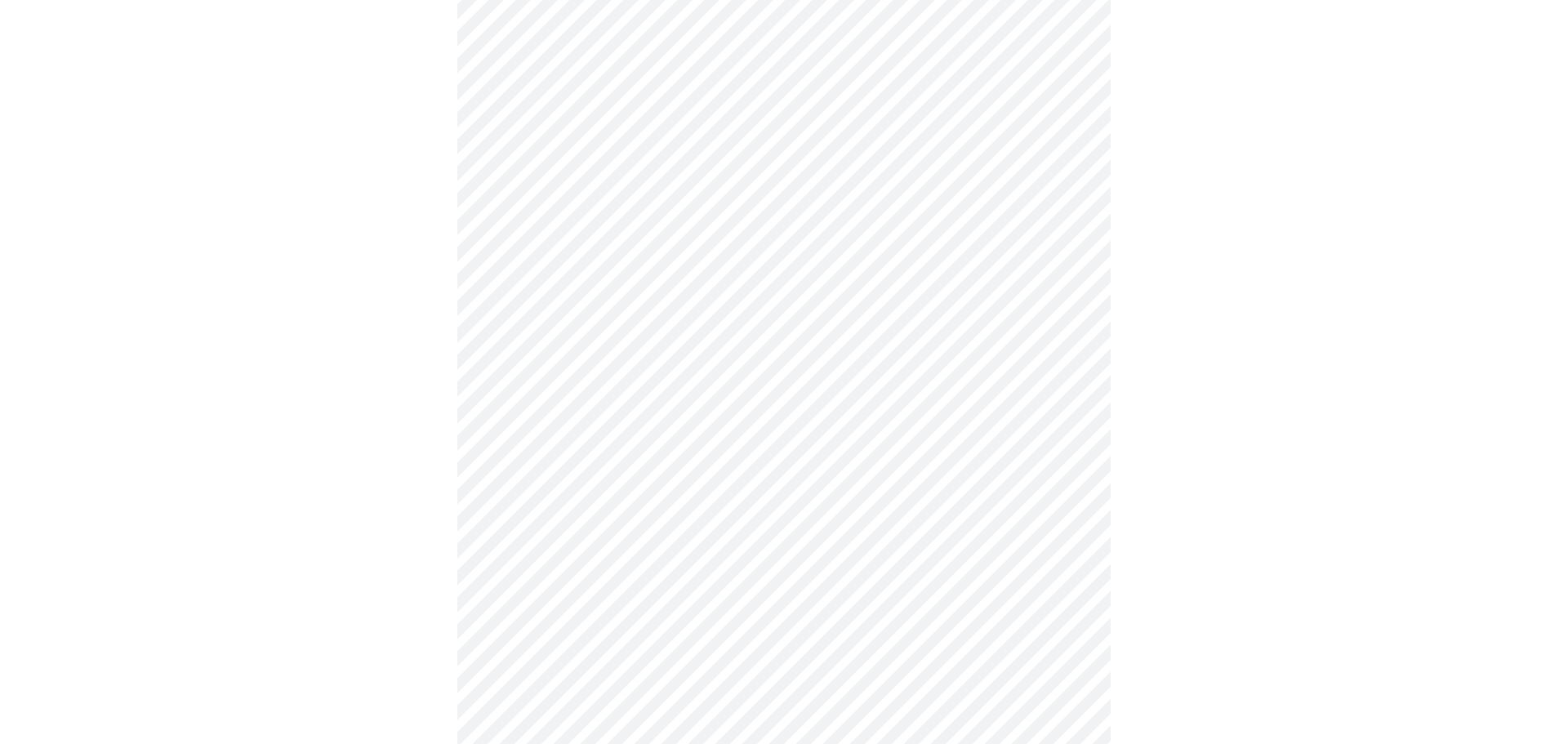
scroll to position [798, 0]
click at [994, 319] on body "MyMenopauseRx Appointments Messaging Labs 1 Uploads Medications Community Refer…" at bounding box center [784, 10] width 1555 height 1603
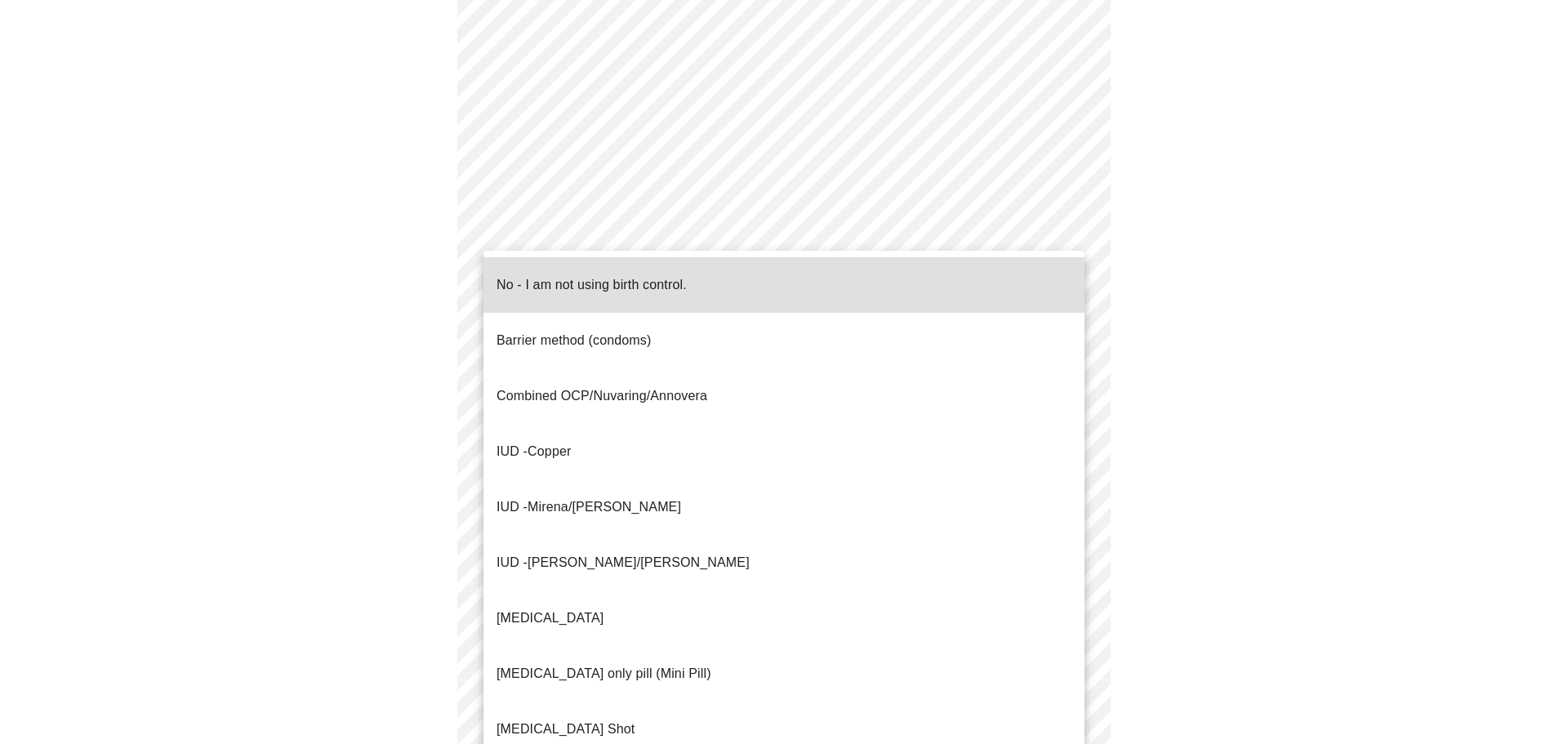
click at [561, 442] on p "IUD - Copper" at bounding box center [534, 451] width 74 height 20
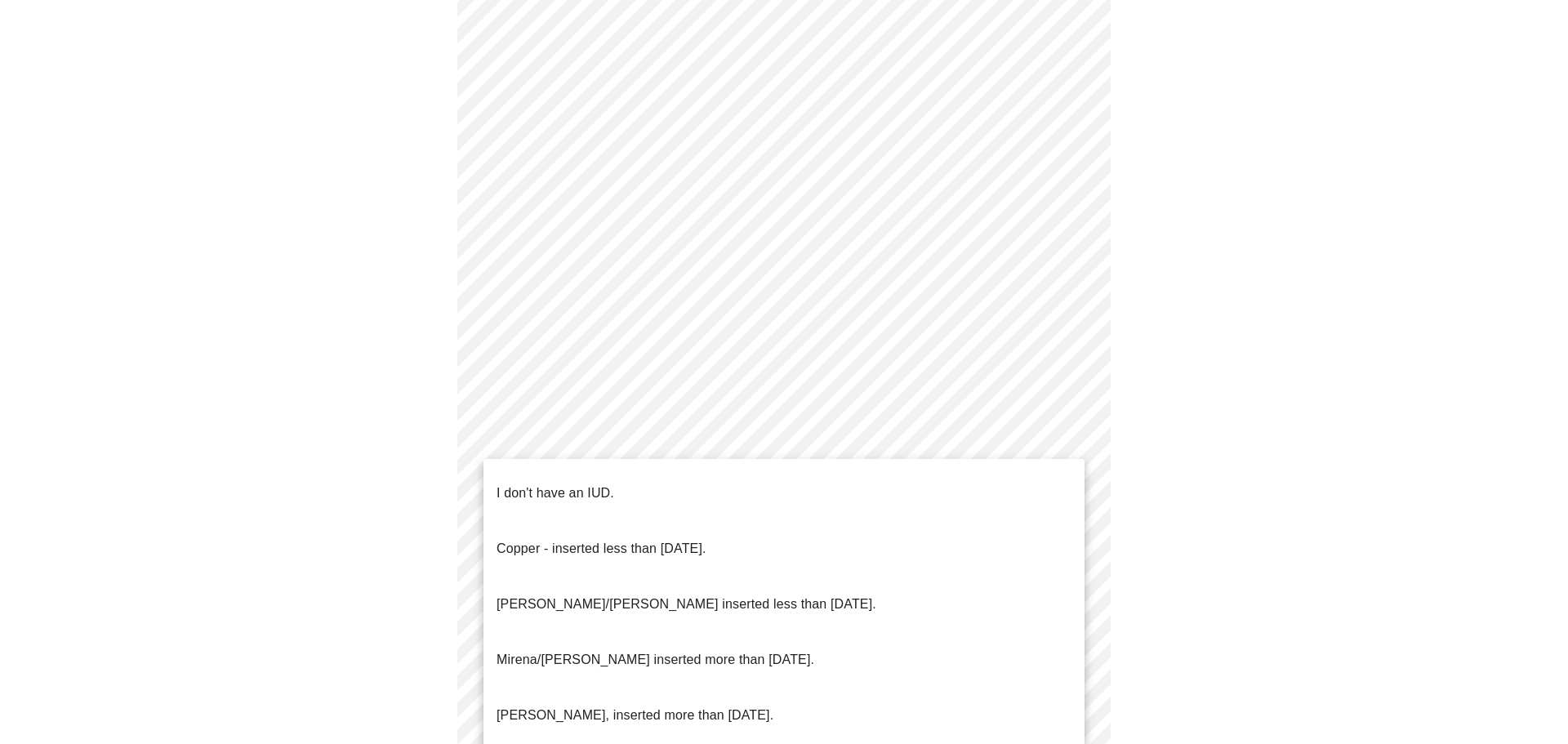
click at [681, 440] on body "MyMenopauseRx Appointments Messaging Labs 1 Uploads Medications Community Refer…" at bounding box center [784, 5] width 1555 height 1593
click at [648, 539] on p "Copper - inserted less than [DATE]." at bounding box center [601, 548] width 210 height 20
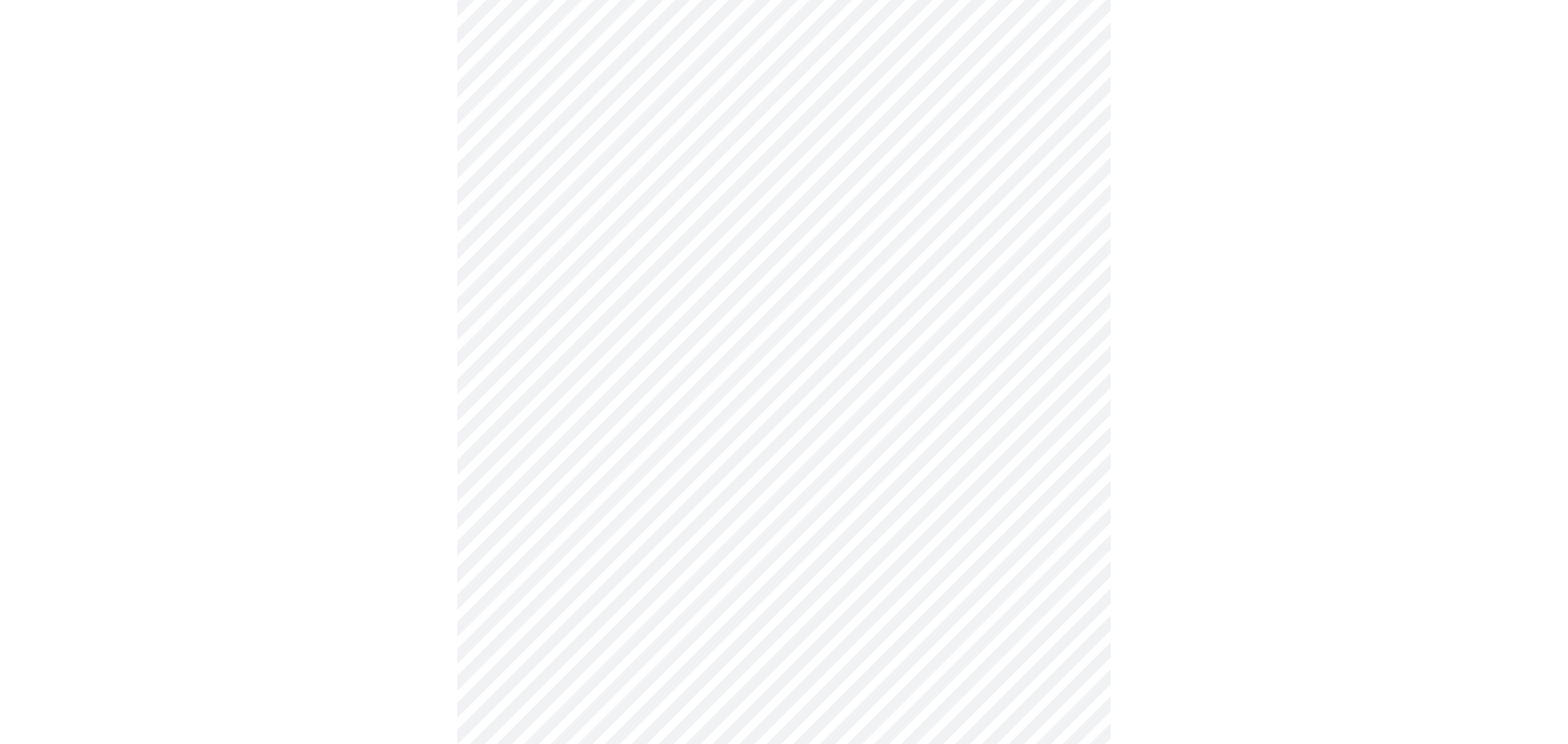
click at [649, 552] on body "MyMenopauseRx Appointments Messaging Labs 1 Uploads Medications Community Refer…" at bounding box center [784, 0] width 1555 height 1583
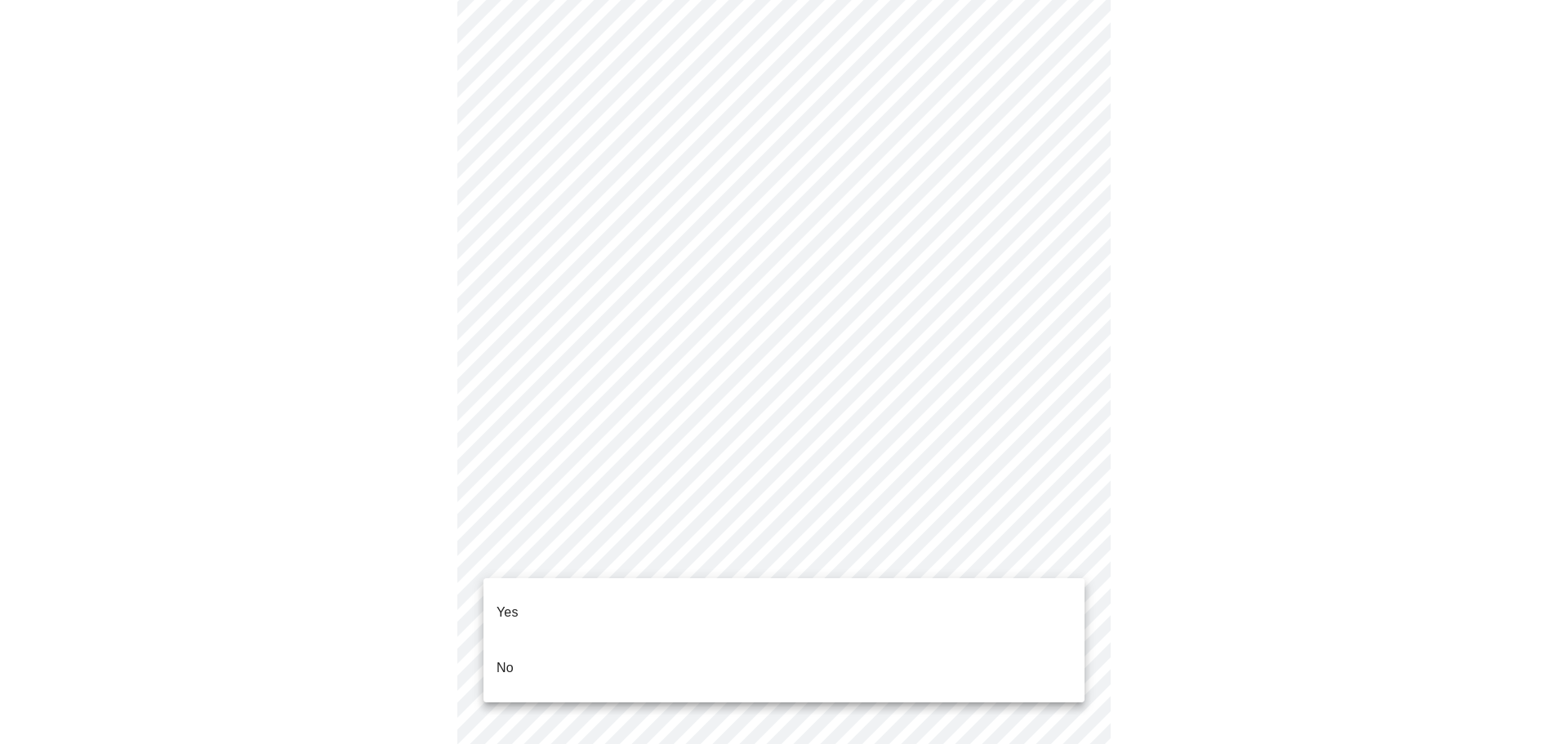
click at [525, 594] on li "Yes" at bounding box center [784, 613] width 601 height 55
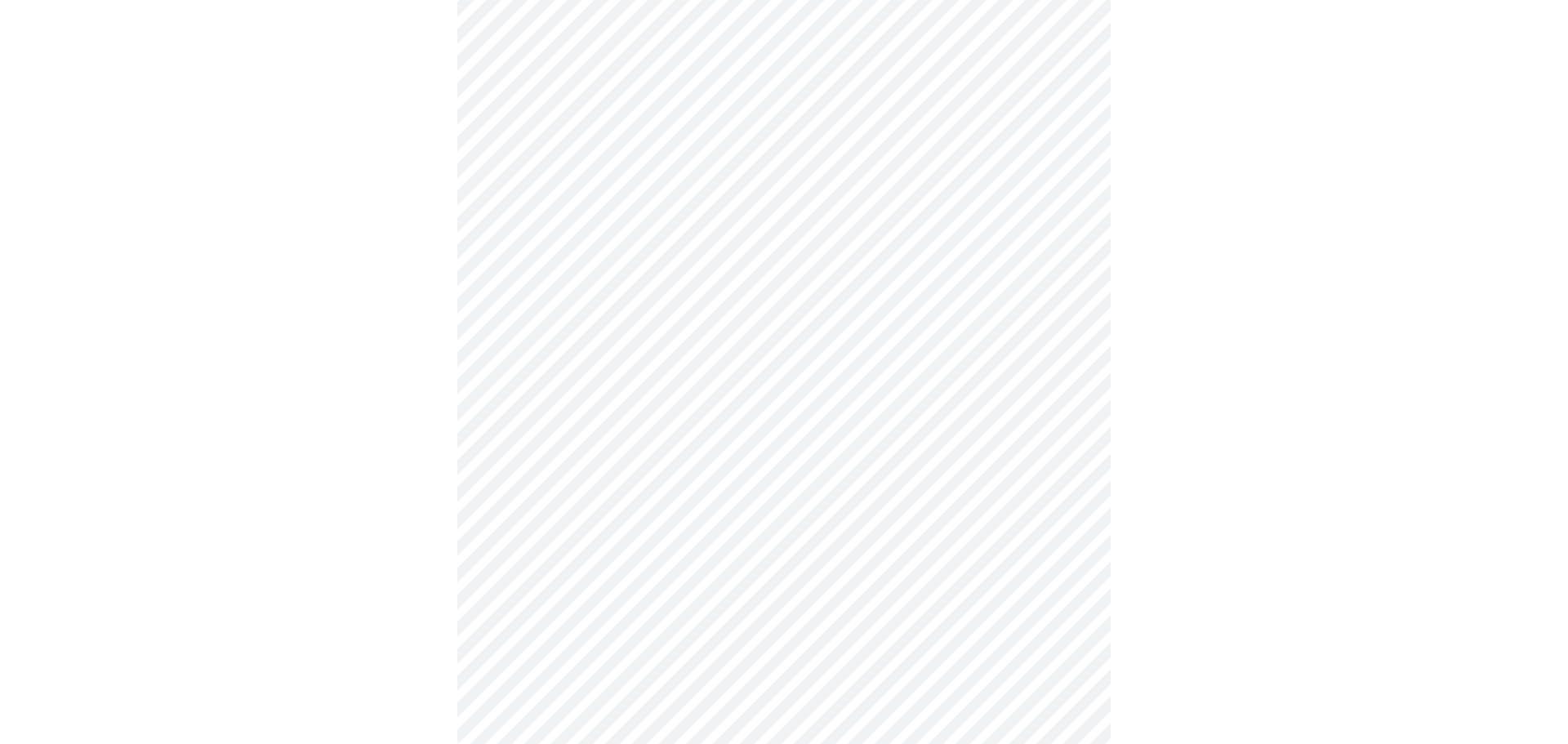
scroll to position [0, 0]
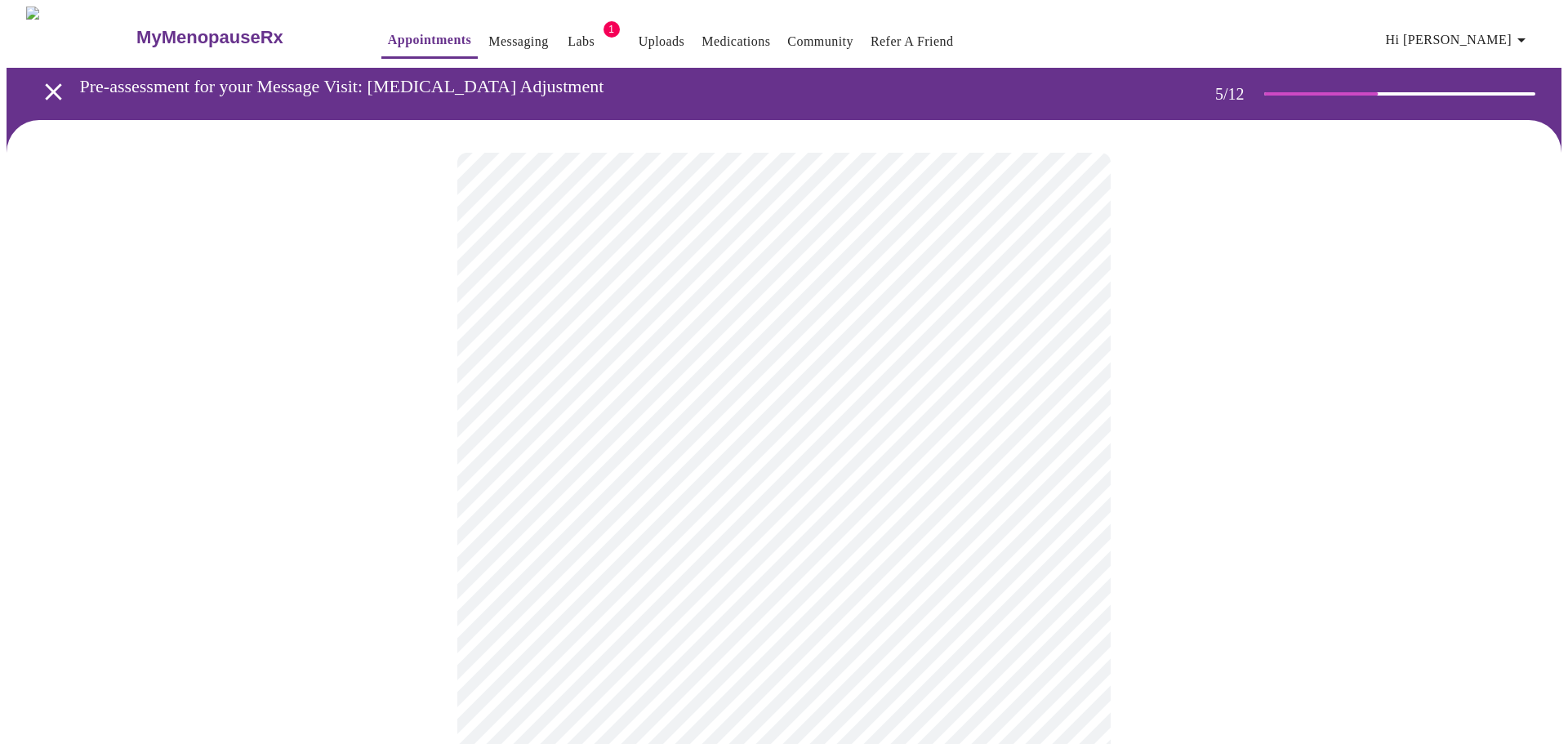
click at [674, 428] on body "MyMenopauseRx Appointments Messaging Labs 1 Uploads Medications Community Refer…" at bounding box center [784, 605] width 1555 height 1198
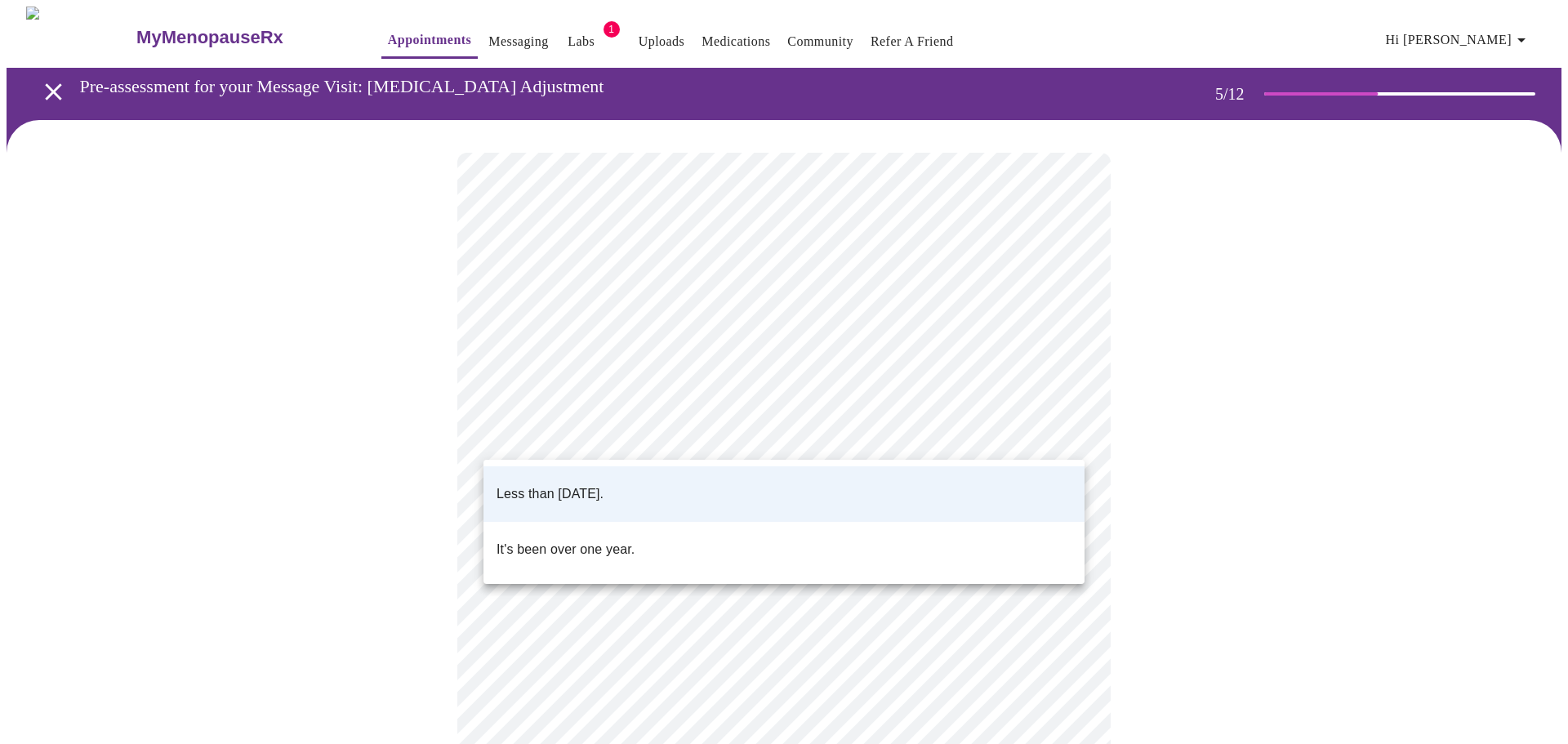
click at [1196, 375] on div at bounding box center [784, 372] width 1568 height 744
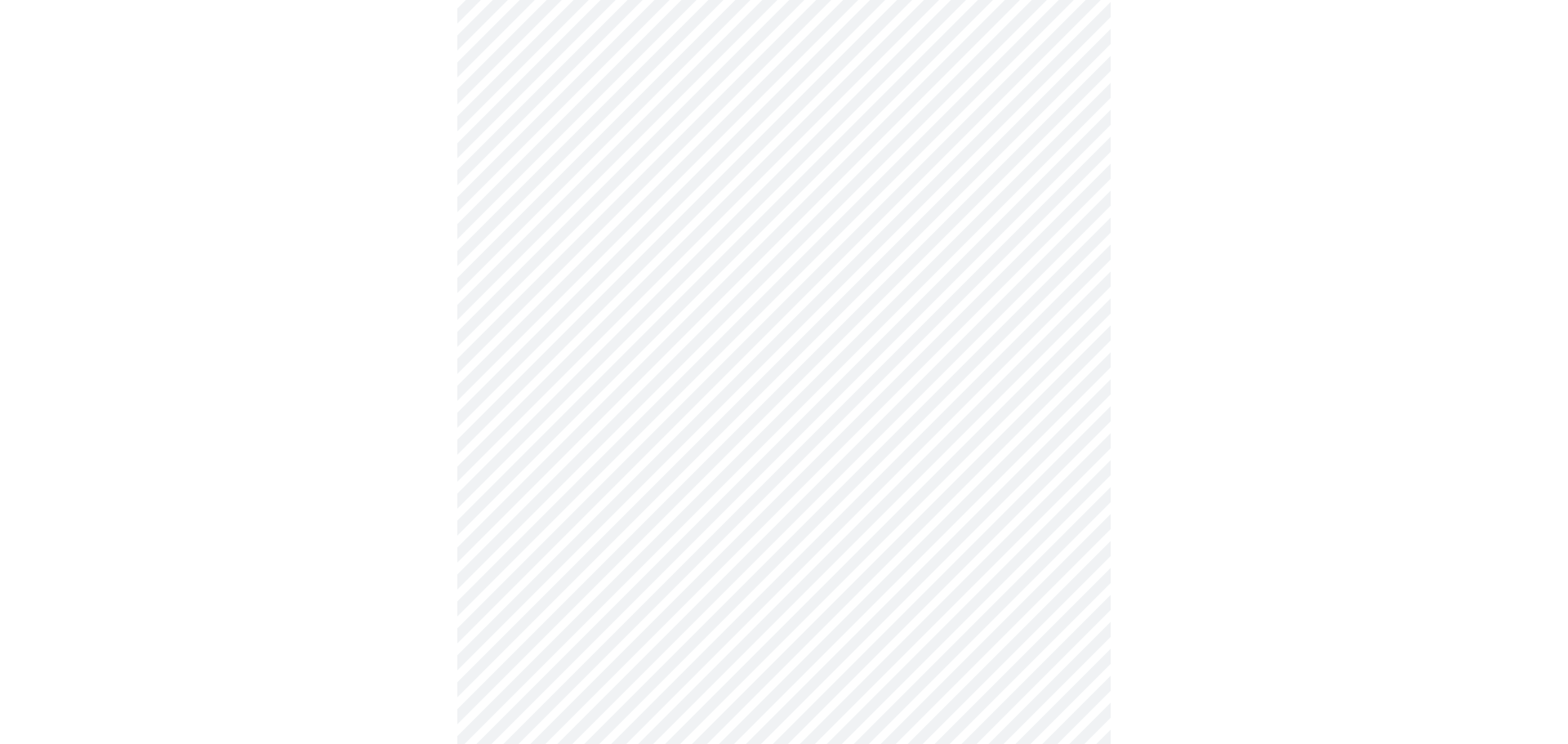
scroll to position [4084, 0]
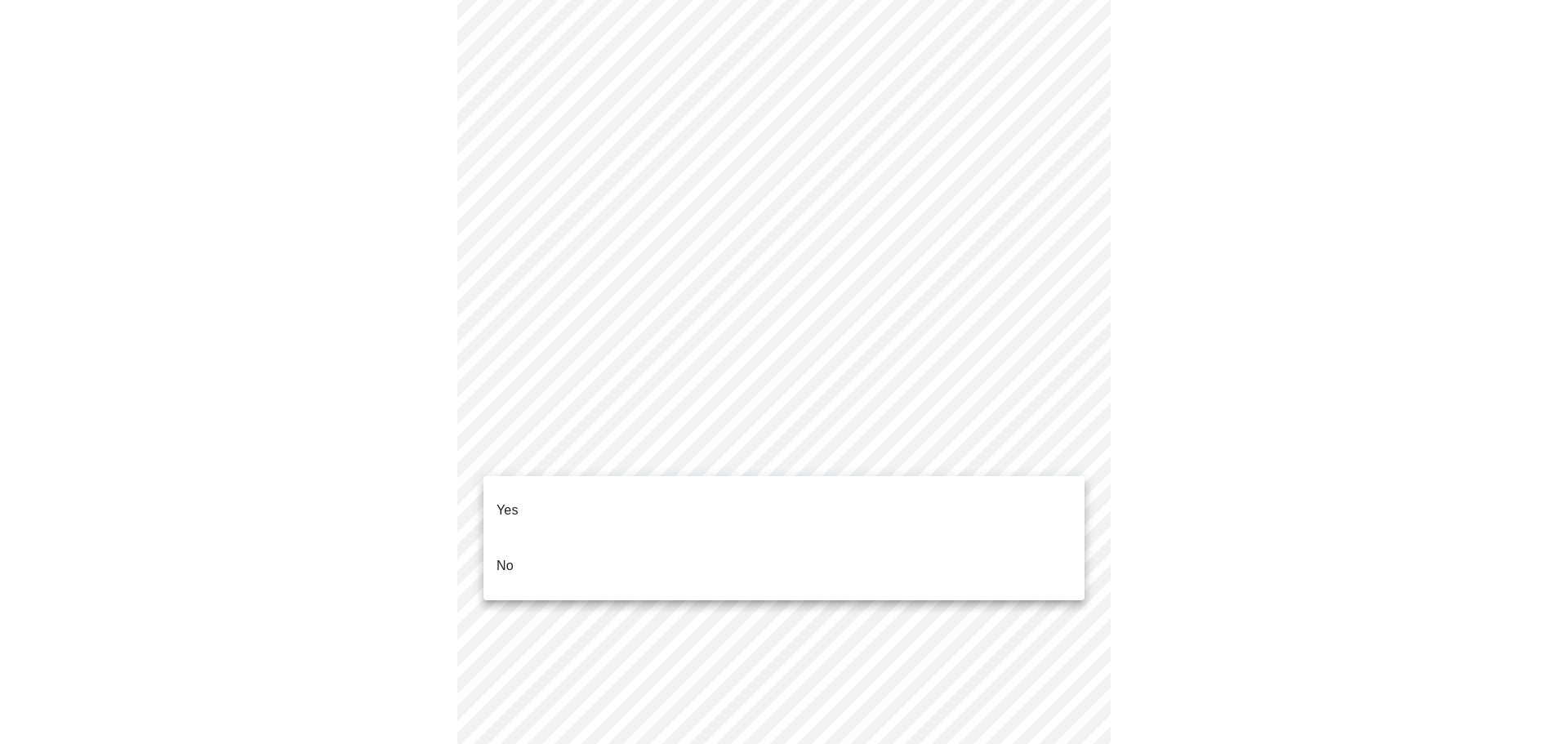
click at [527, 539] on li "No" at bounding box center [784, 566] width 601 height 55
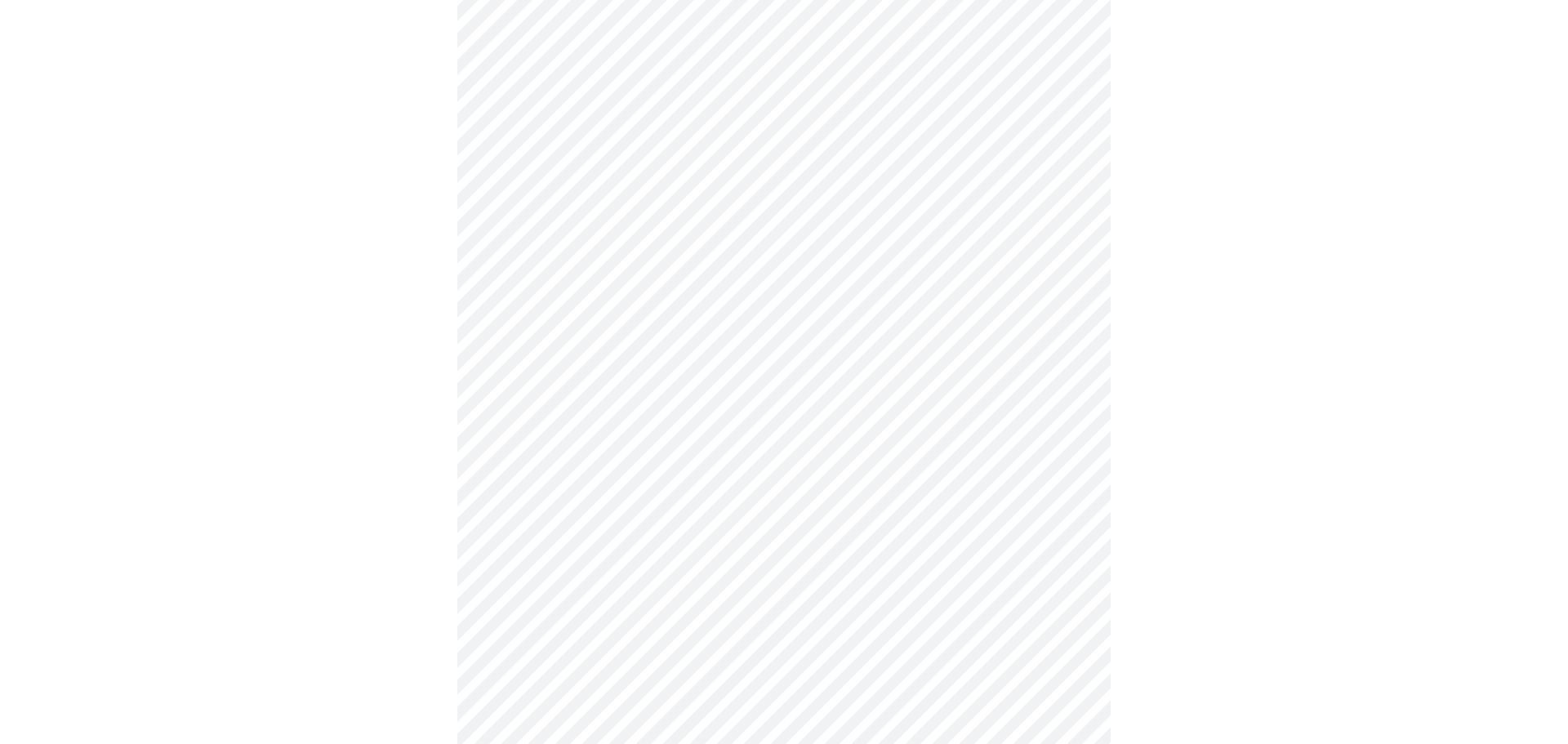
scroll to position [4307, 0]
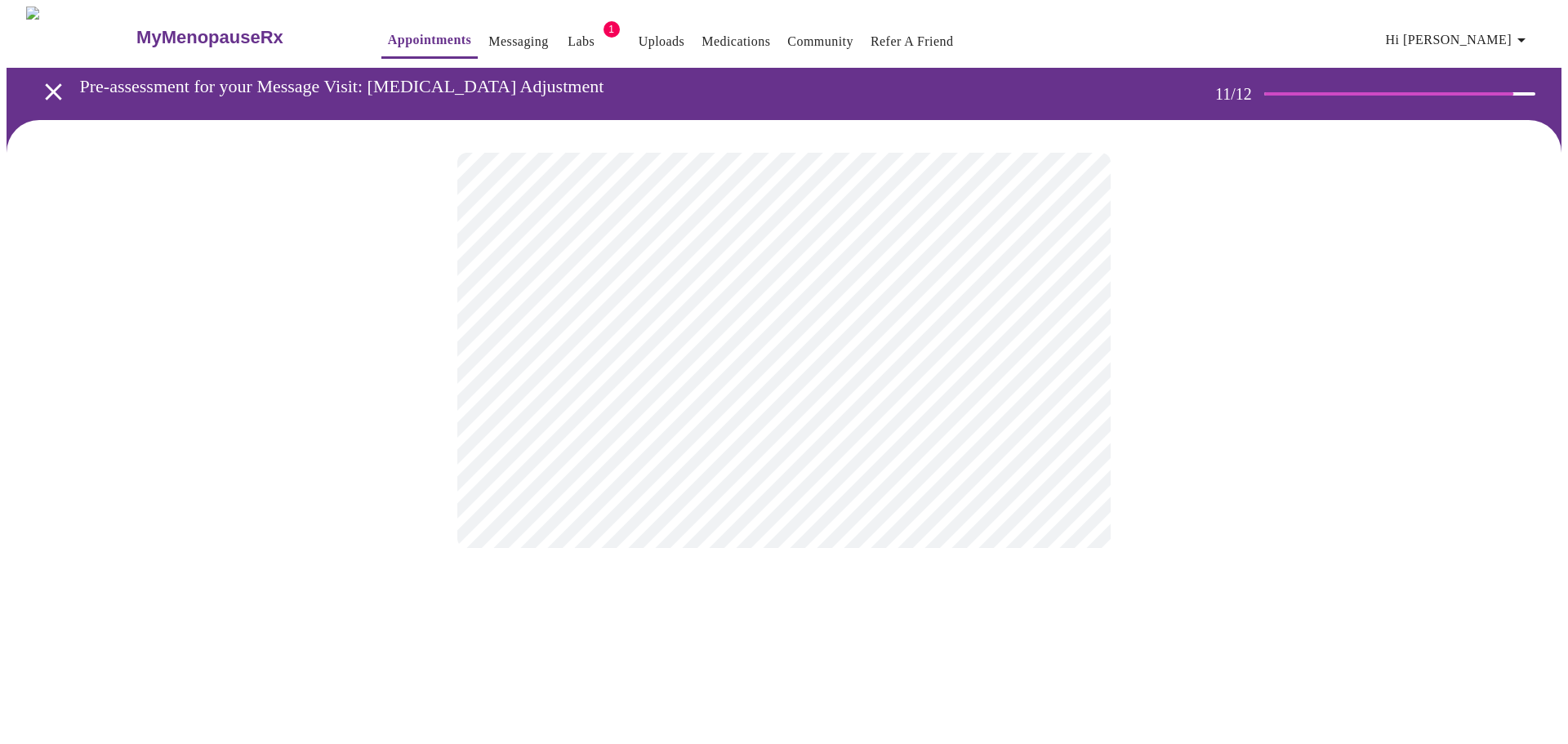
scroll to position [0, 0]
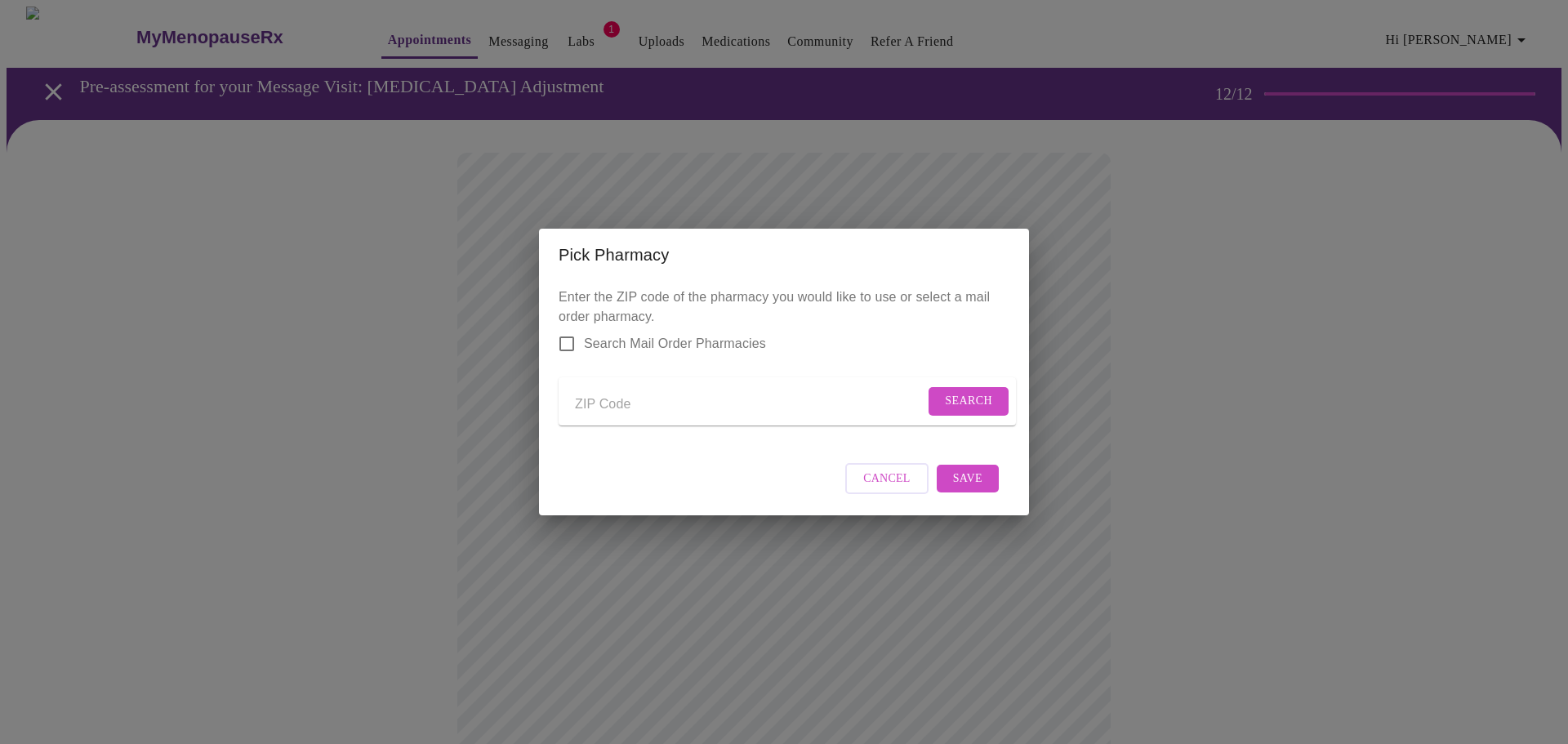
click at [608, 394] on input "Send a message to your care team" at bounding box center [749, 405] width 349 height 27
click at [965, 391] on span "Search" at bounding box center [969, 401] width 47 height 20
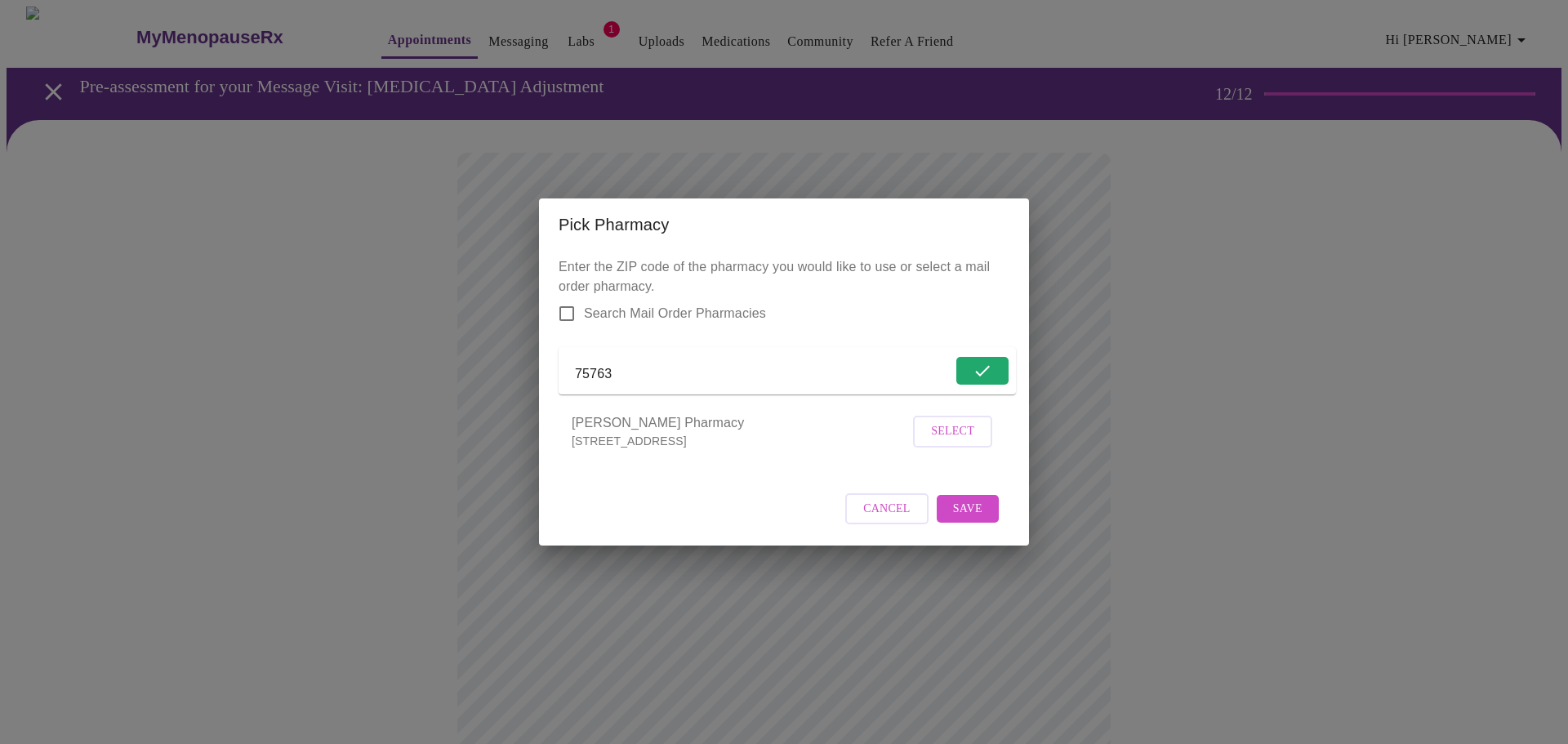
click at [642, 365] on input "75763" at bounding box center [763, 374] width 377 height 27
type input "75766"
click at [988, 363] on button "Search" at bounding box center [968, 372] width 80 height 29
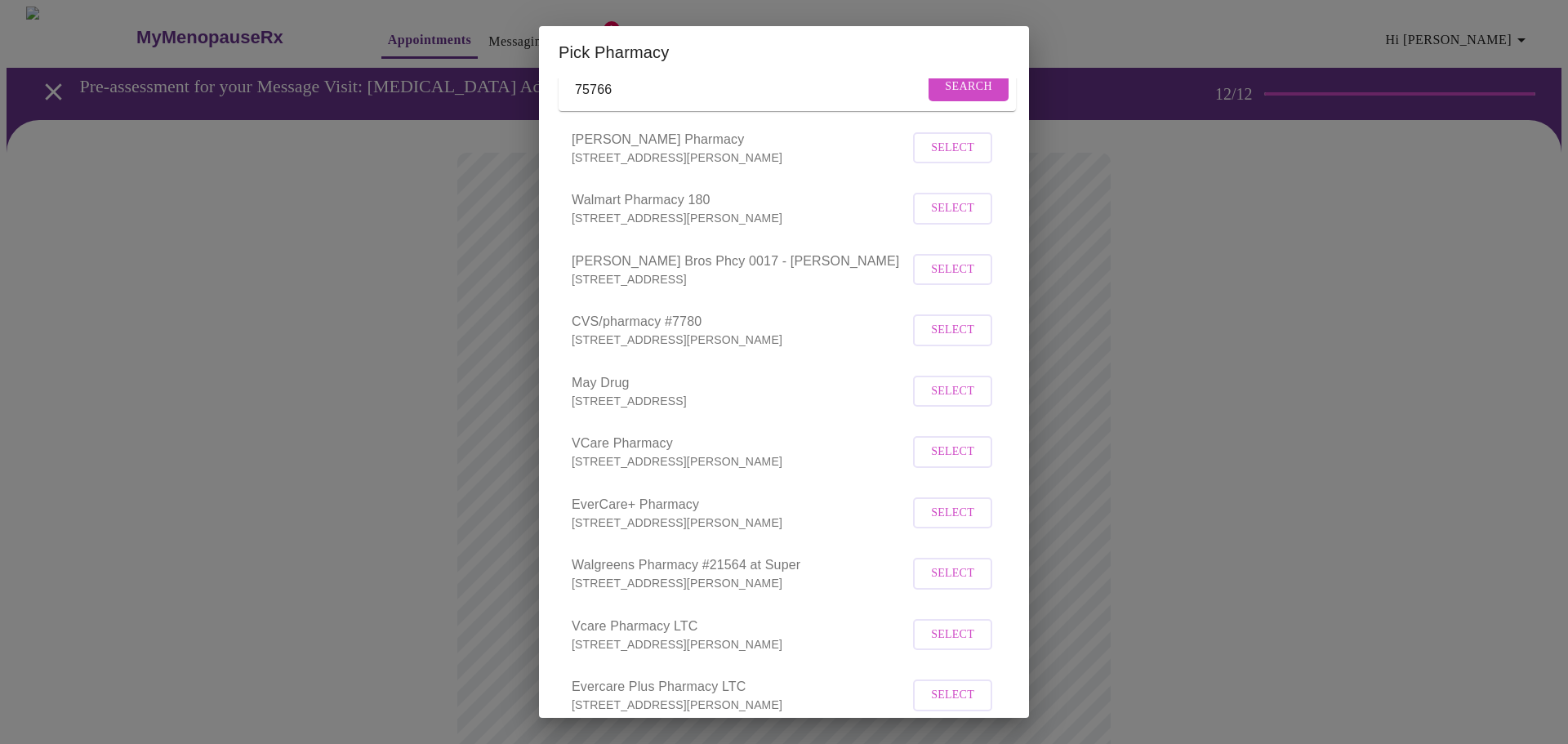
scroll to position [128, 0]
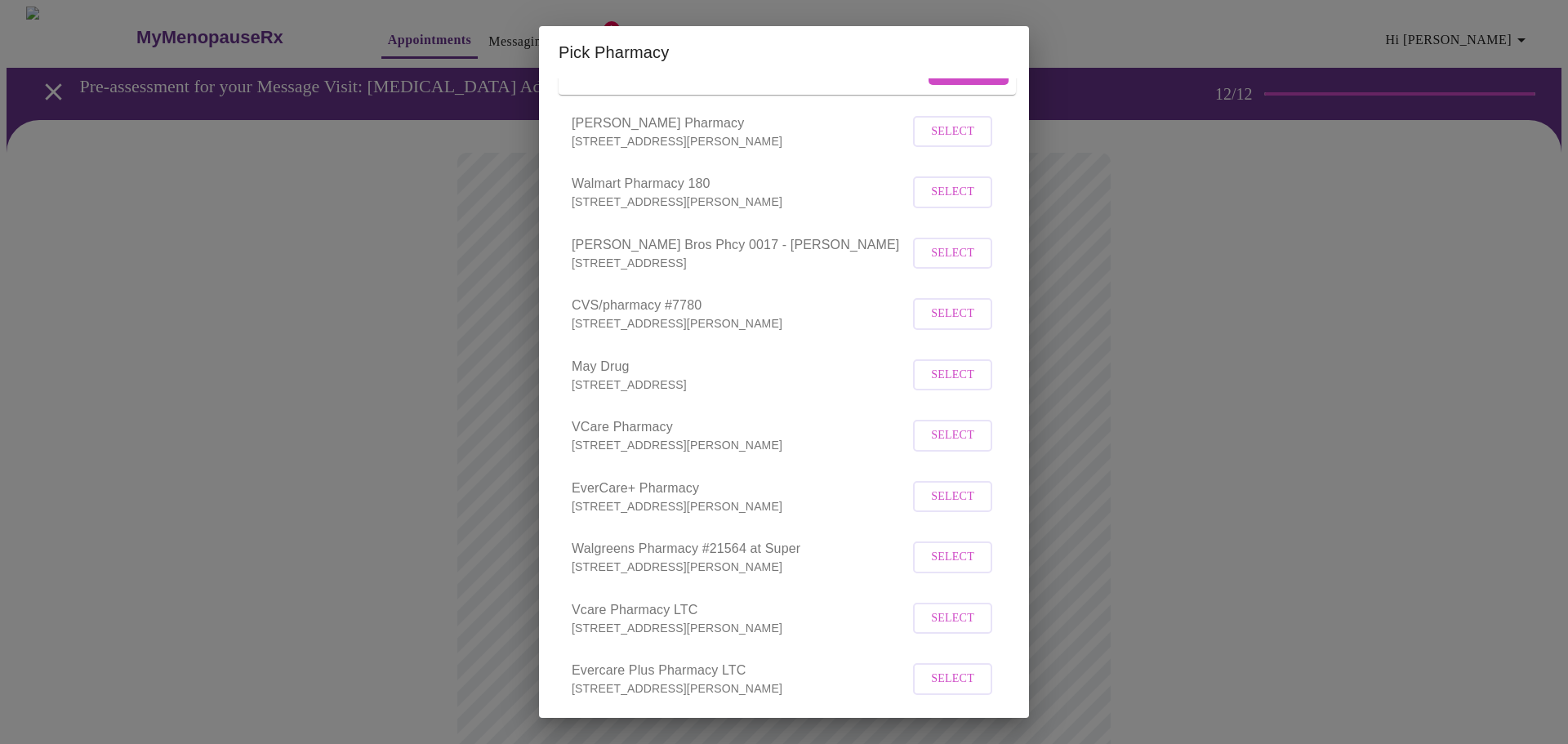
click at [956, 567] on span "Select" at bounding box center [953, 557] width 44 height 20
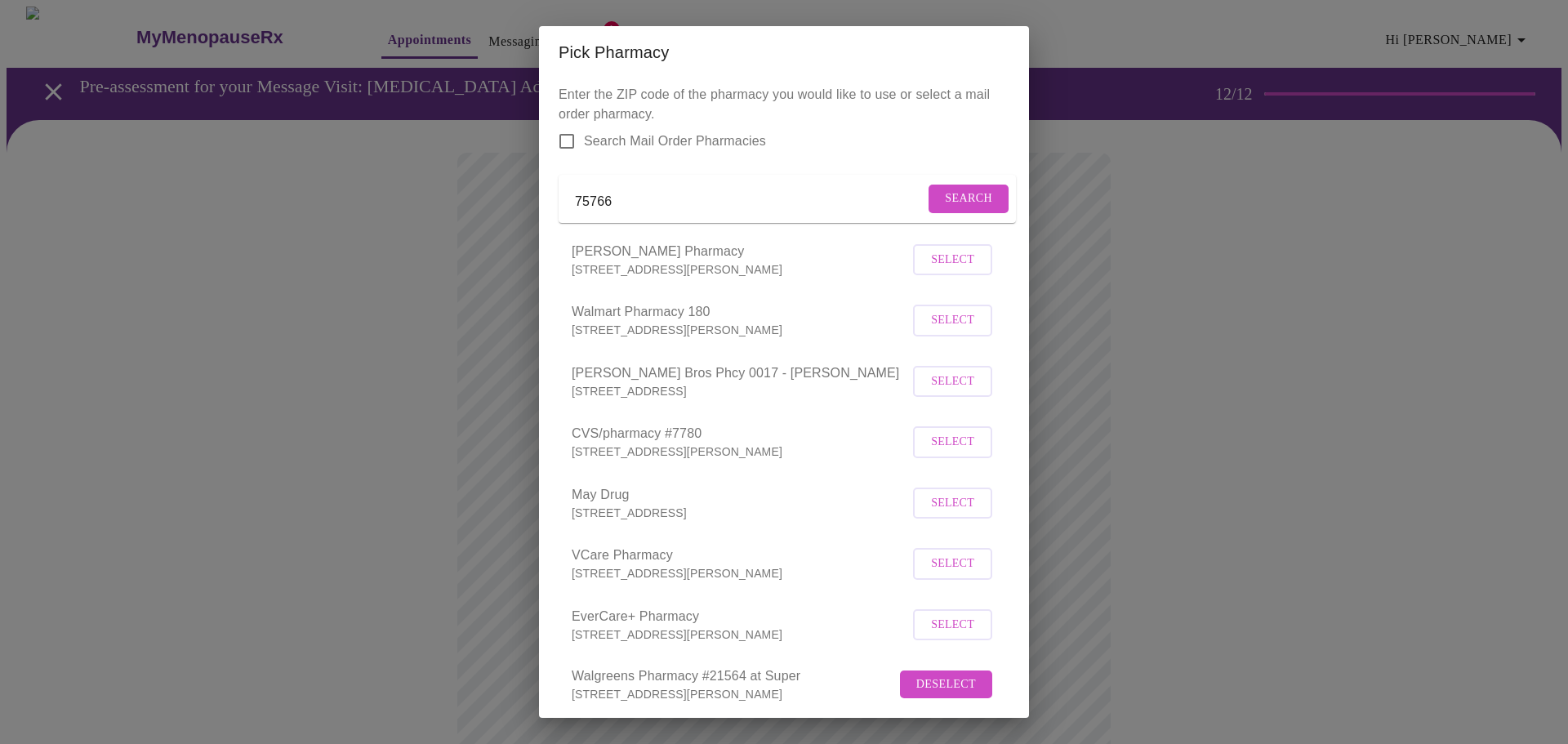
scroll to position [224, 0]
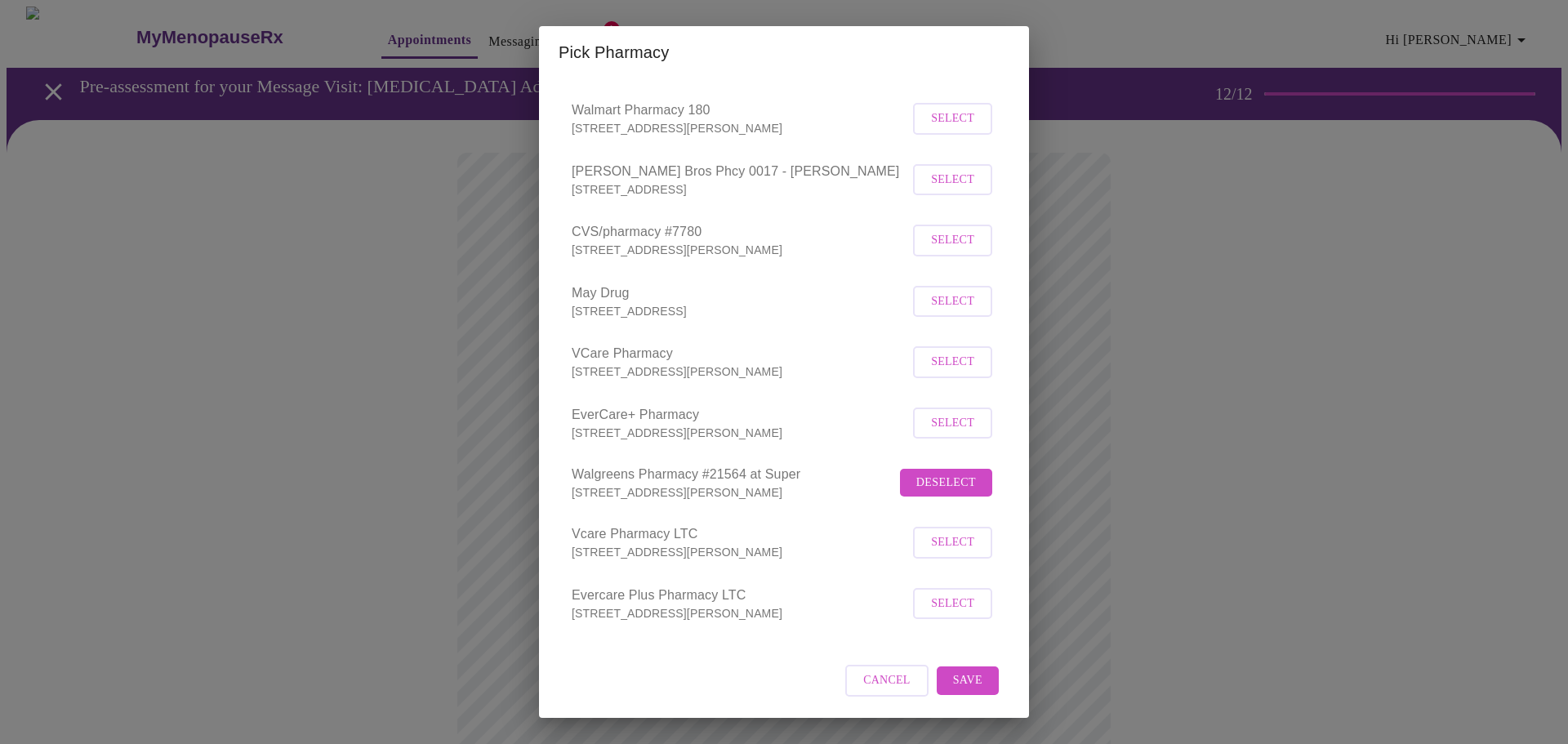
click at [963, 679] on span "Save" at bounding box center [967, 680] width 29 height 20
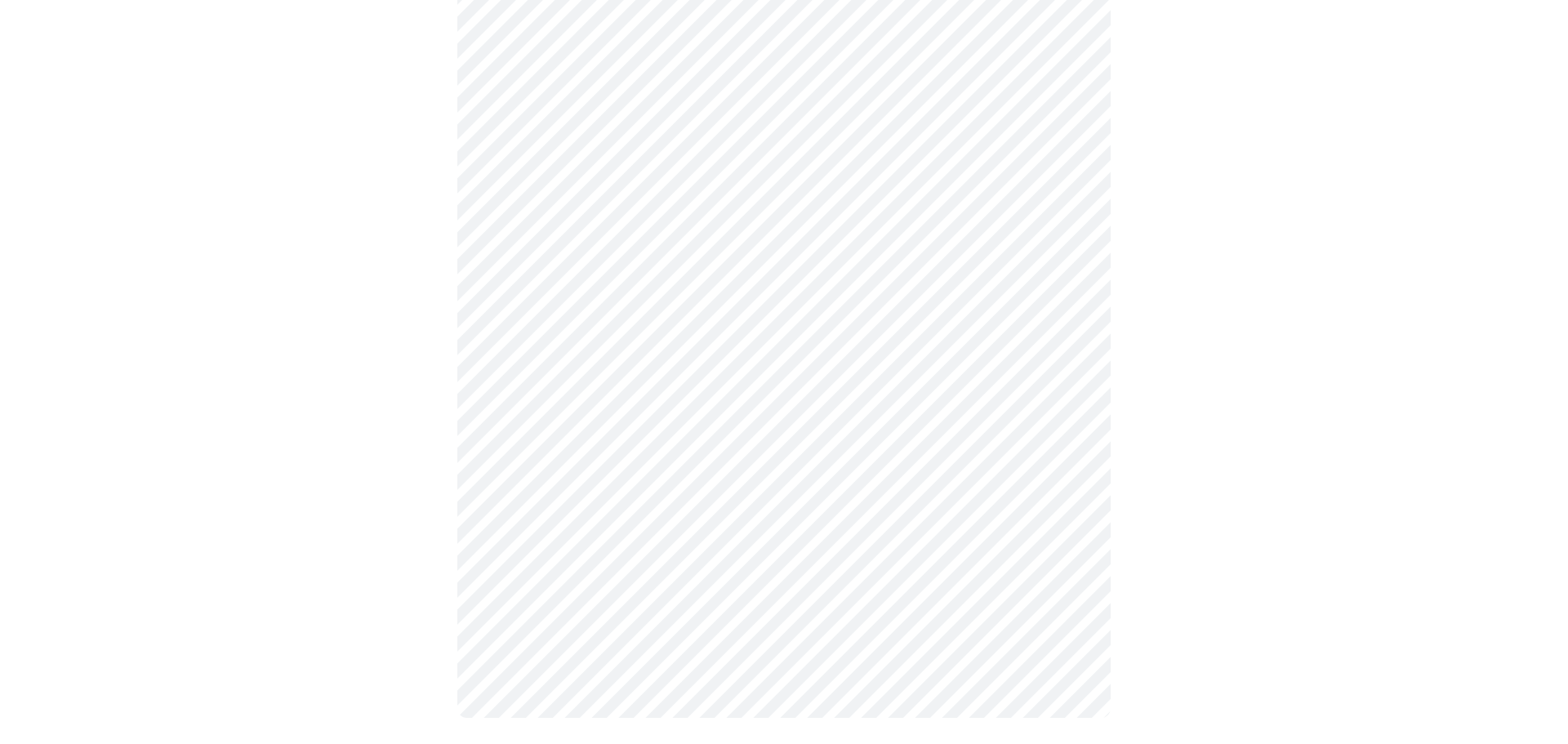
scroll to position [783, 0]
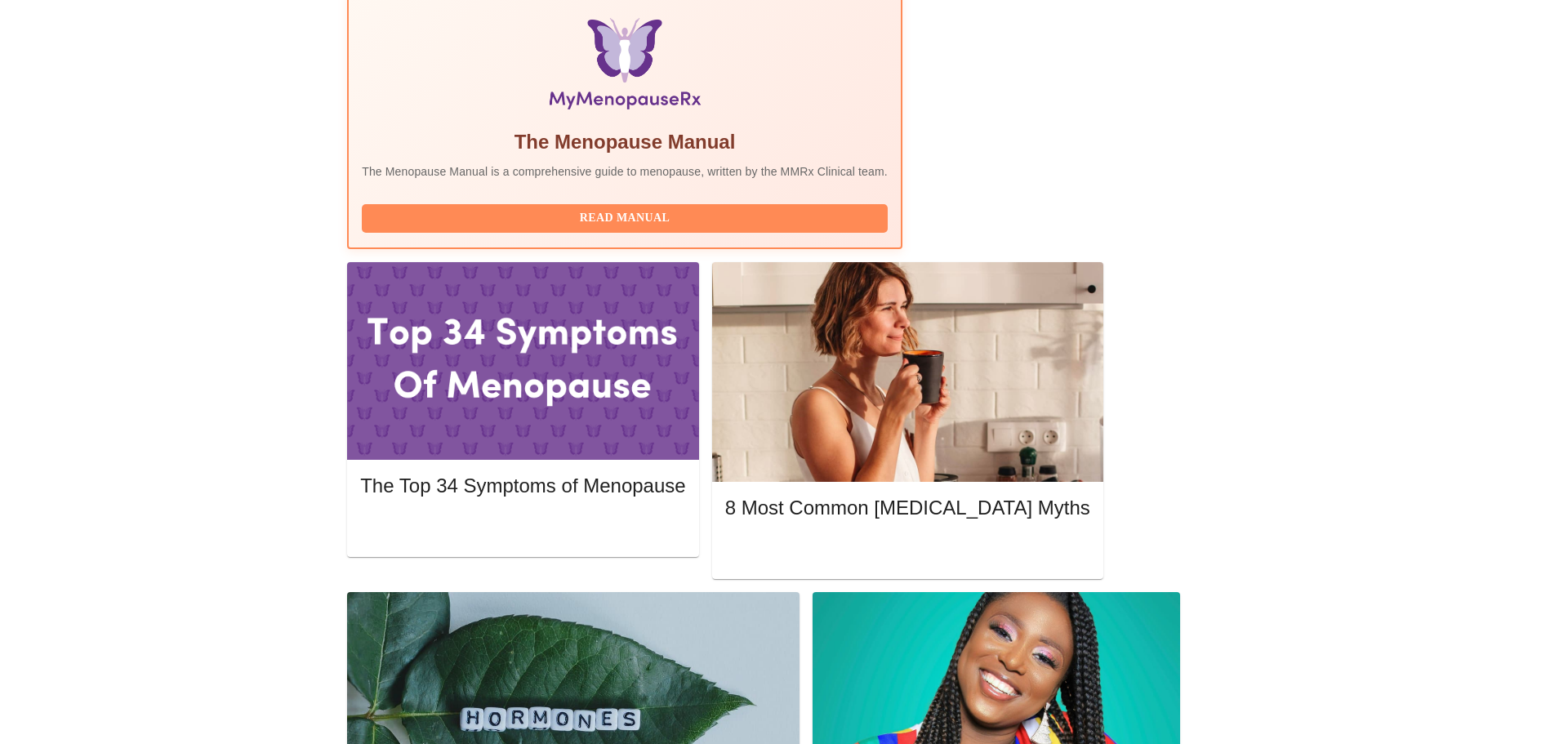
scroll to position [539, 0]
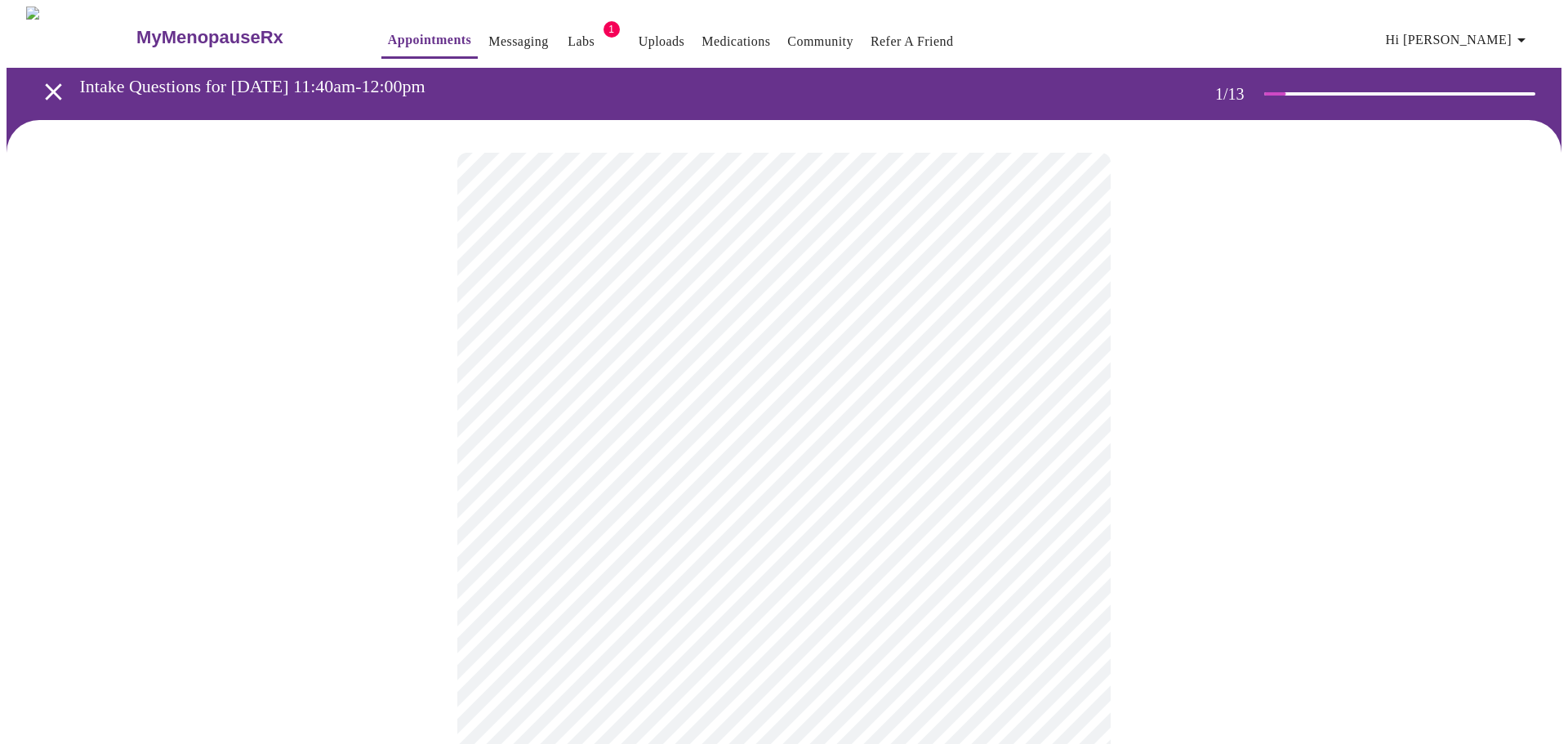
click at [835, 358] on body "MyMenopauseRx Appointments Messaging Labs 1 Uploads Medications Community Refer…" at bounding box center [784, 753] width 1555 height 1493
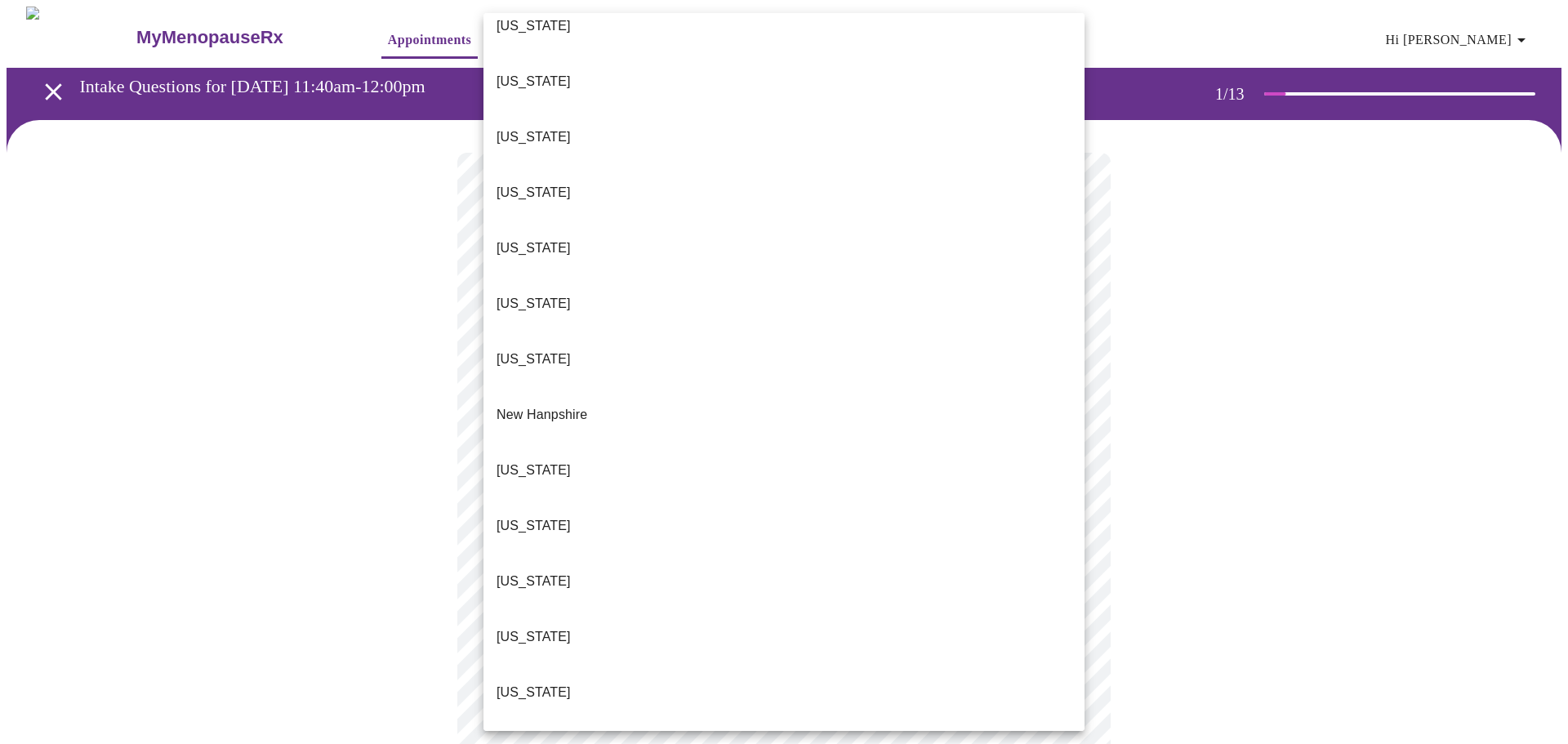
scroll to position [1245, 0]
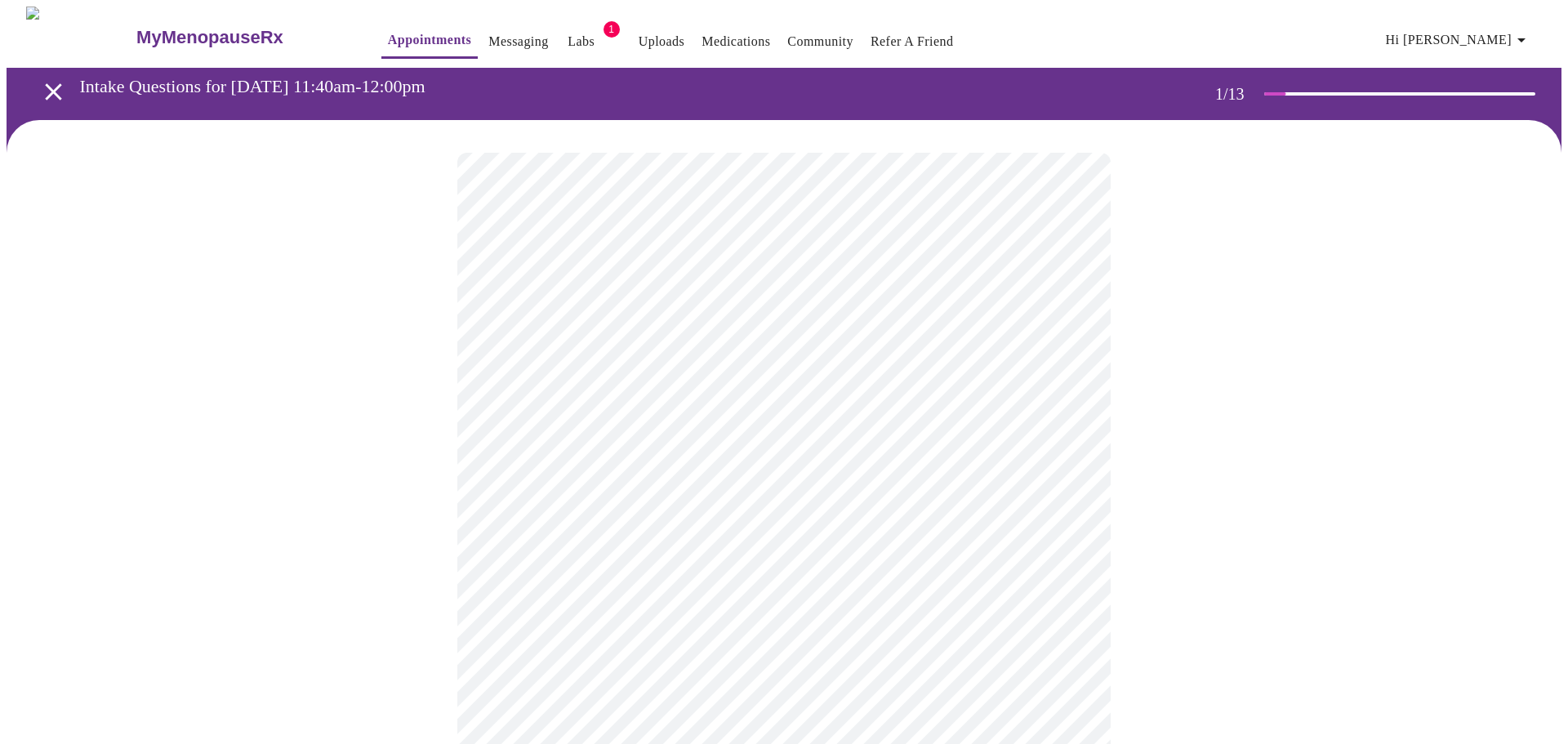
click at [671, 486] on body "MyMenopauseRx Appointments Messaging Labs 1 Uploads Medications Community Refer…" at bounding box center [784, 748] width 1555 height 1482
click at [699, 475] on body "MyMenopauseRx Appointments Messaging Labs 1 Uploads Medications Community Refer…" at bounding box center [784, 748] width 1555 height 1482
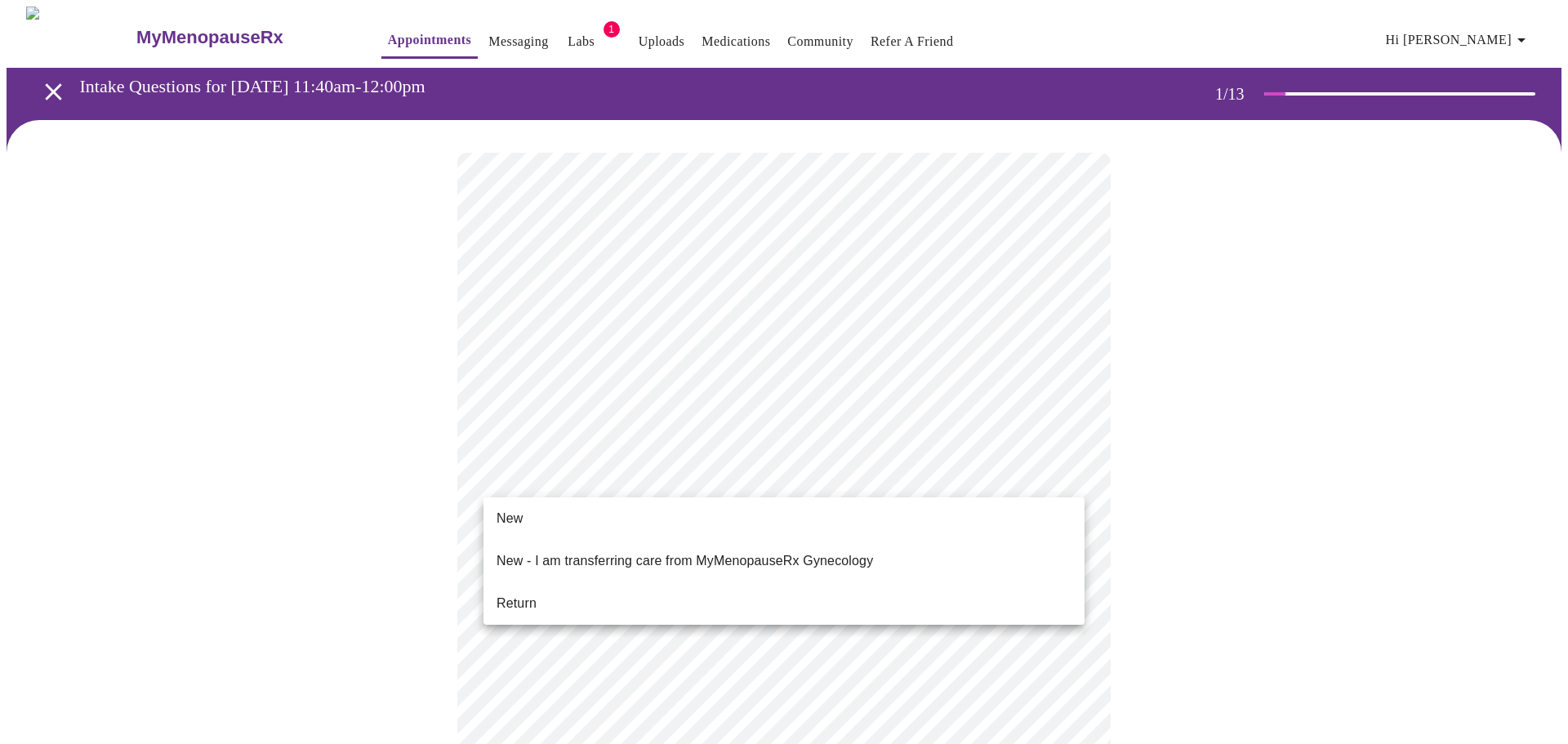
click at [503, 600] on span "Return" at bounding box center [517, 603] width 40 height 20
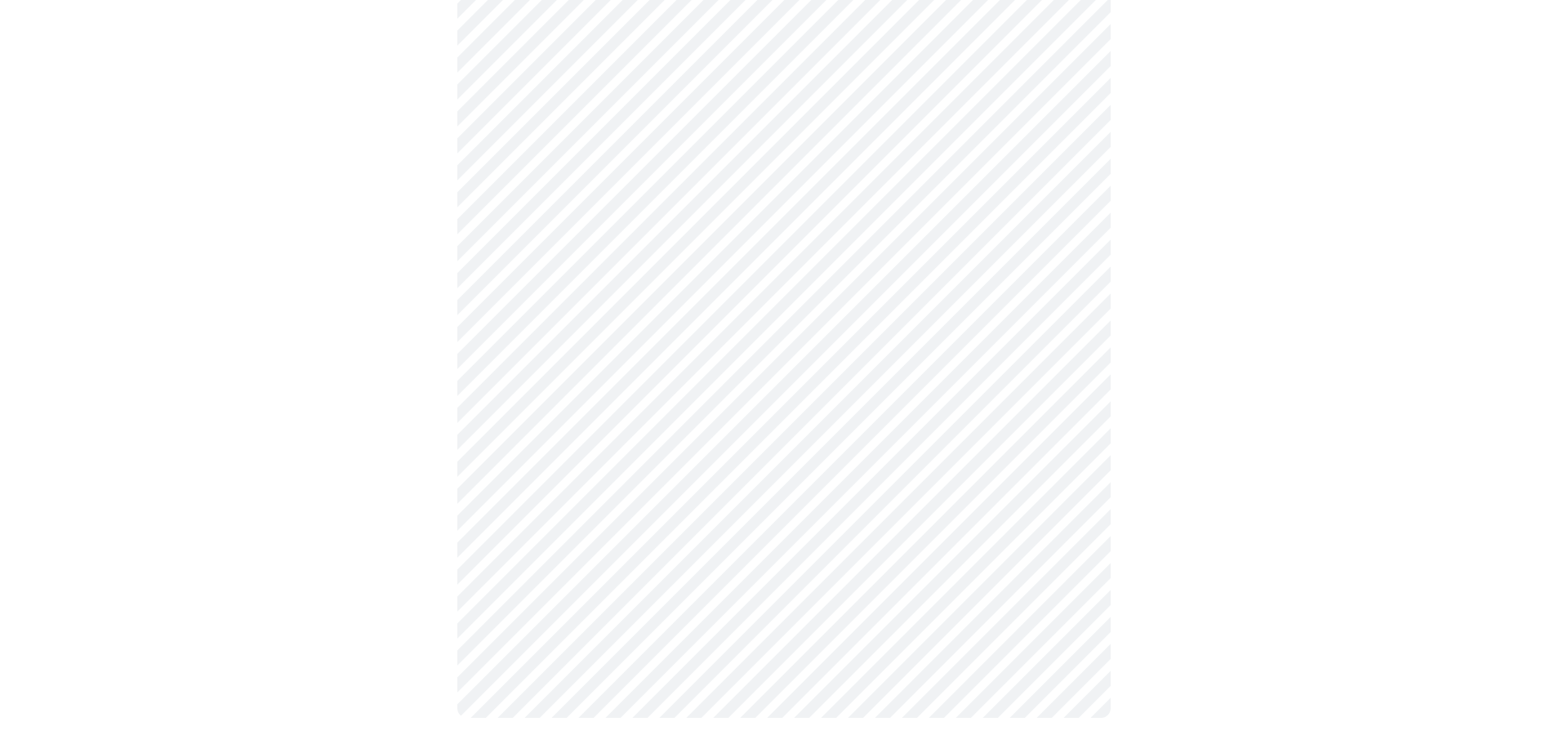
scroll to position [0, 0]
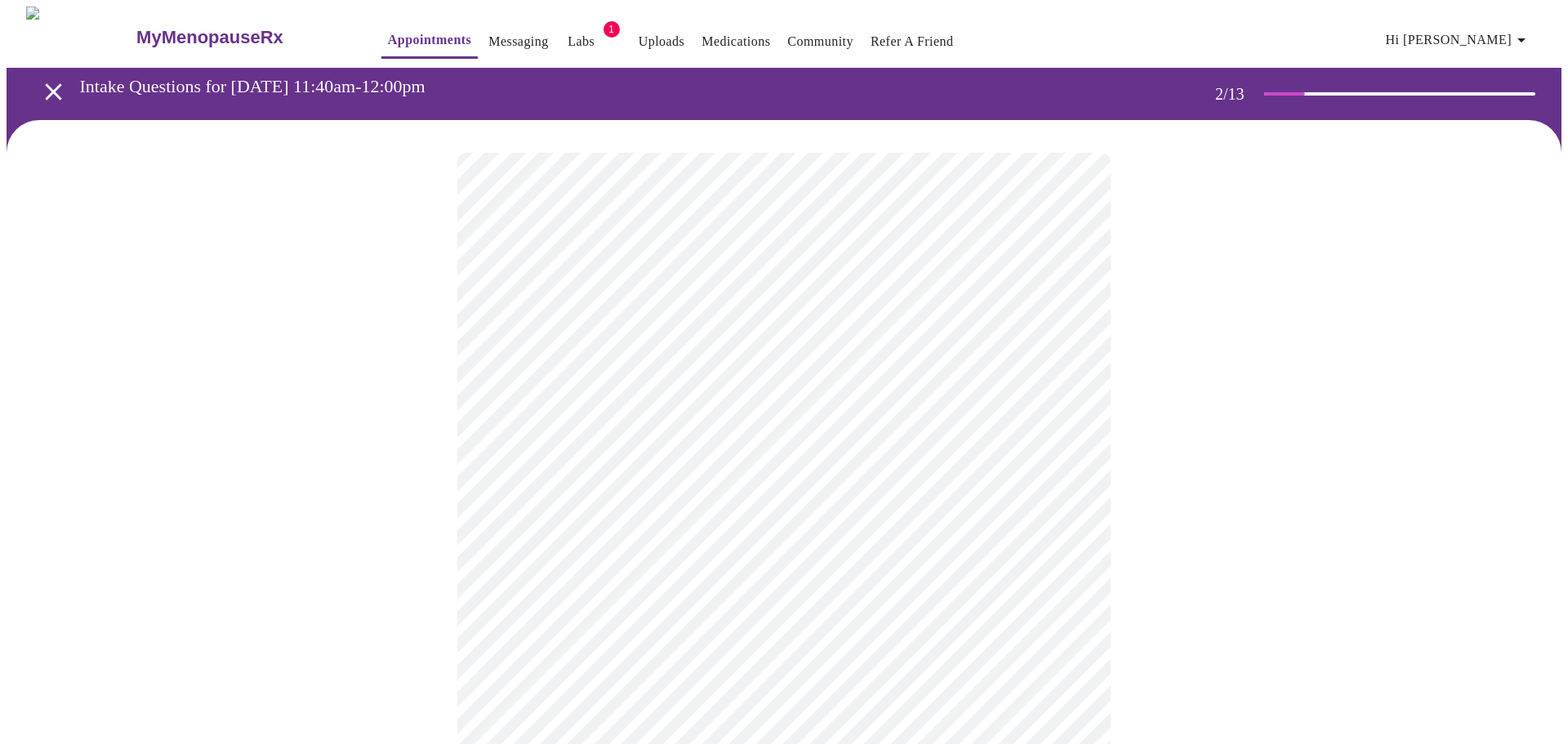
click at [806, 332] on body "MyMenopauseRx Appointments Messaging Labs 1 Uploads Medications Community Refer…" at bounding box center [784, 497] width 1555 height 982
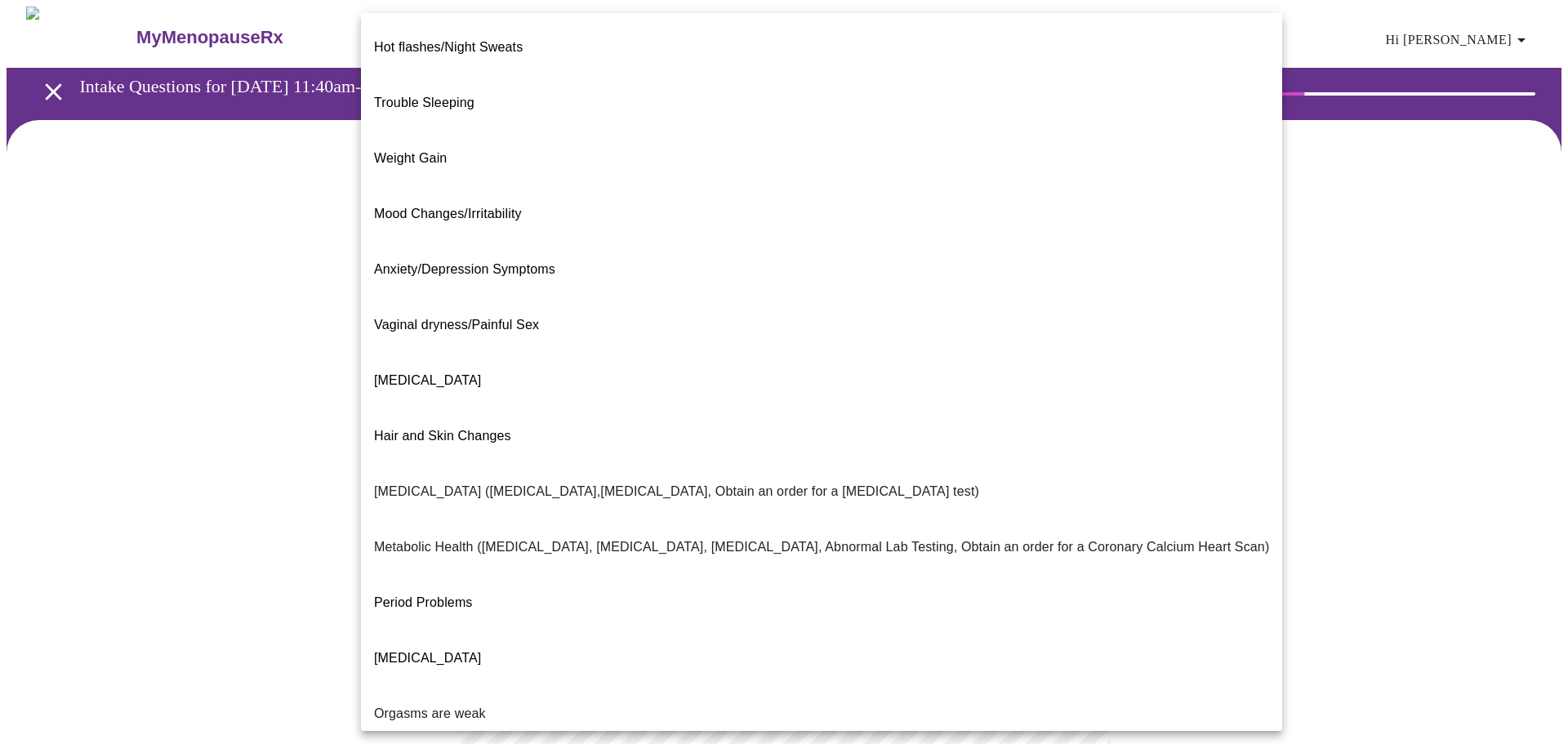
click at [213, 413] on div at bounding box center [784, 372] width 1568 height 744
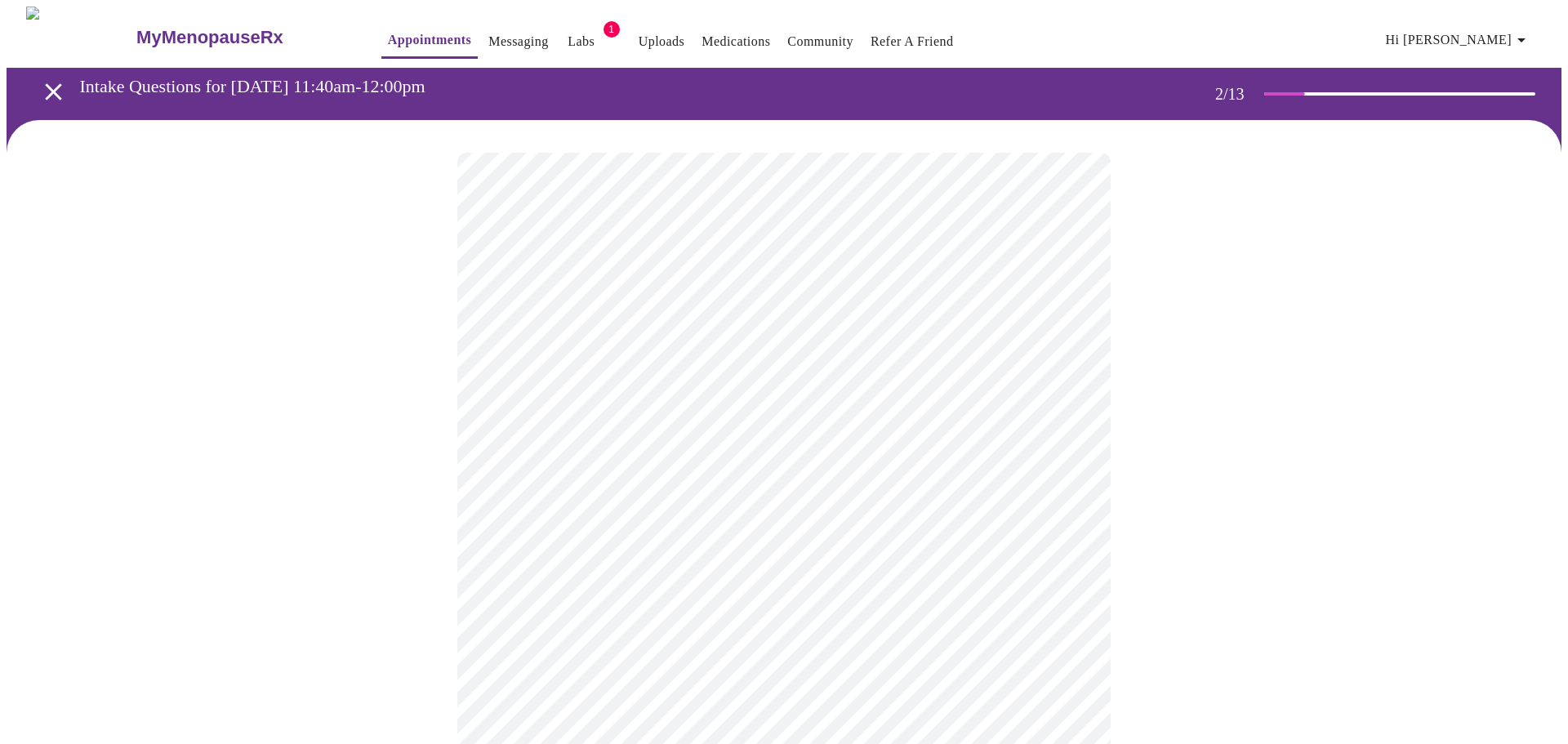
click at [742, 334] on body "MyMenopauseRx Appointments Messaging Labs 1 Uploads Medications Community Refer…" at bounding box center [784, 497] width 1555 height 982
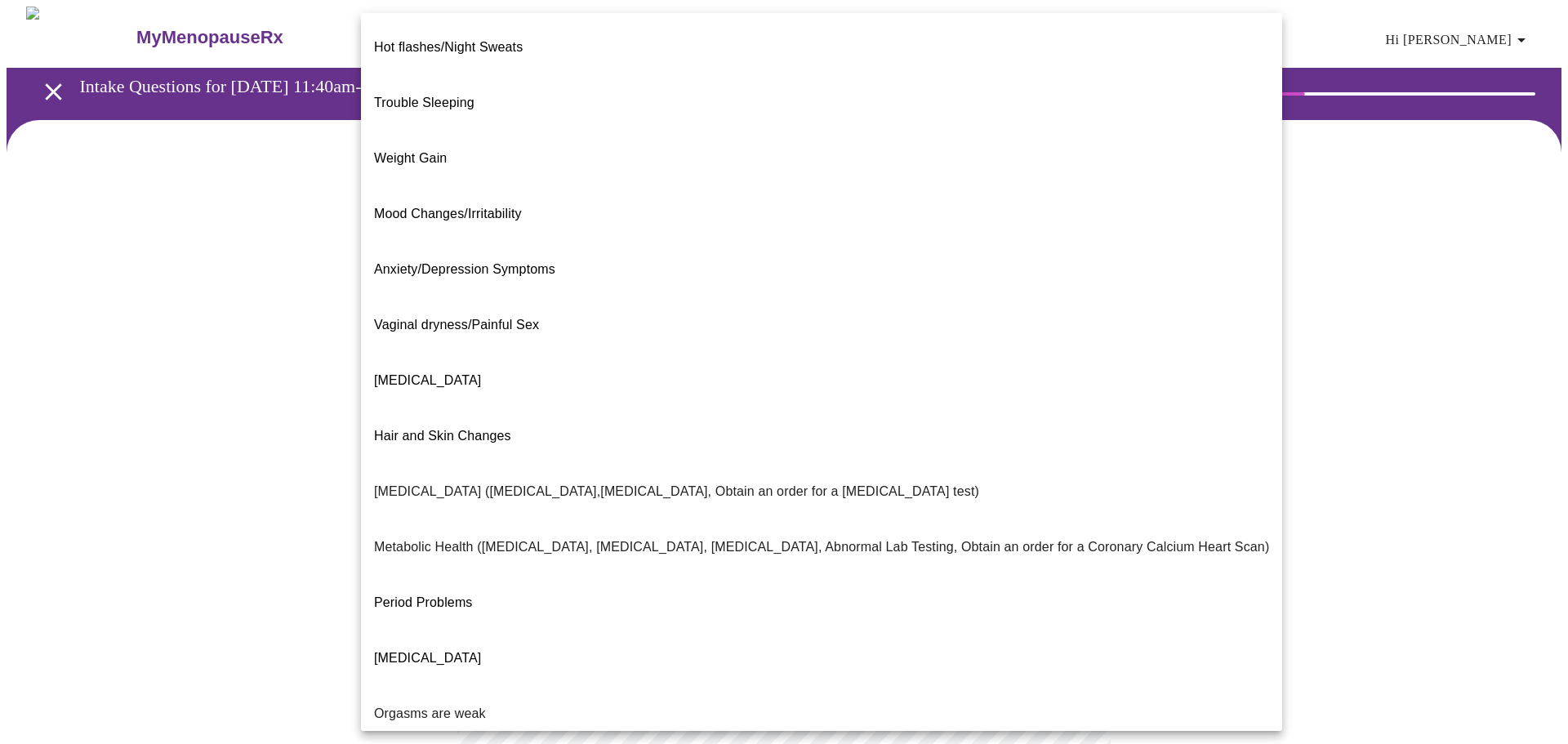
click at [437, 151] on span "Weight Gain" at bounding box center [410, 158] width 73 height 14
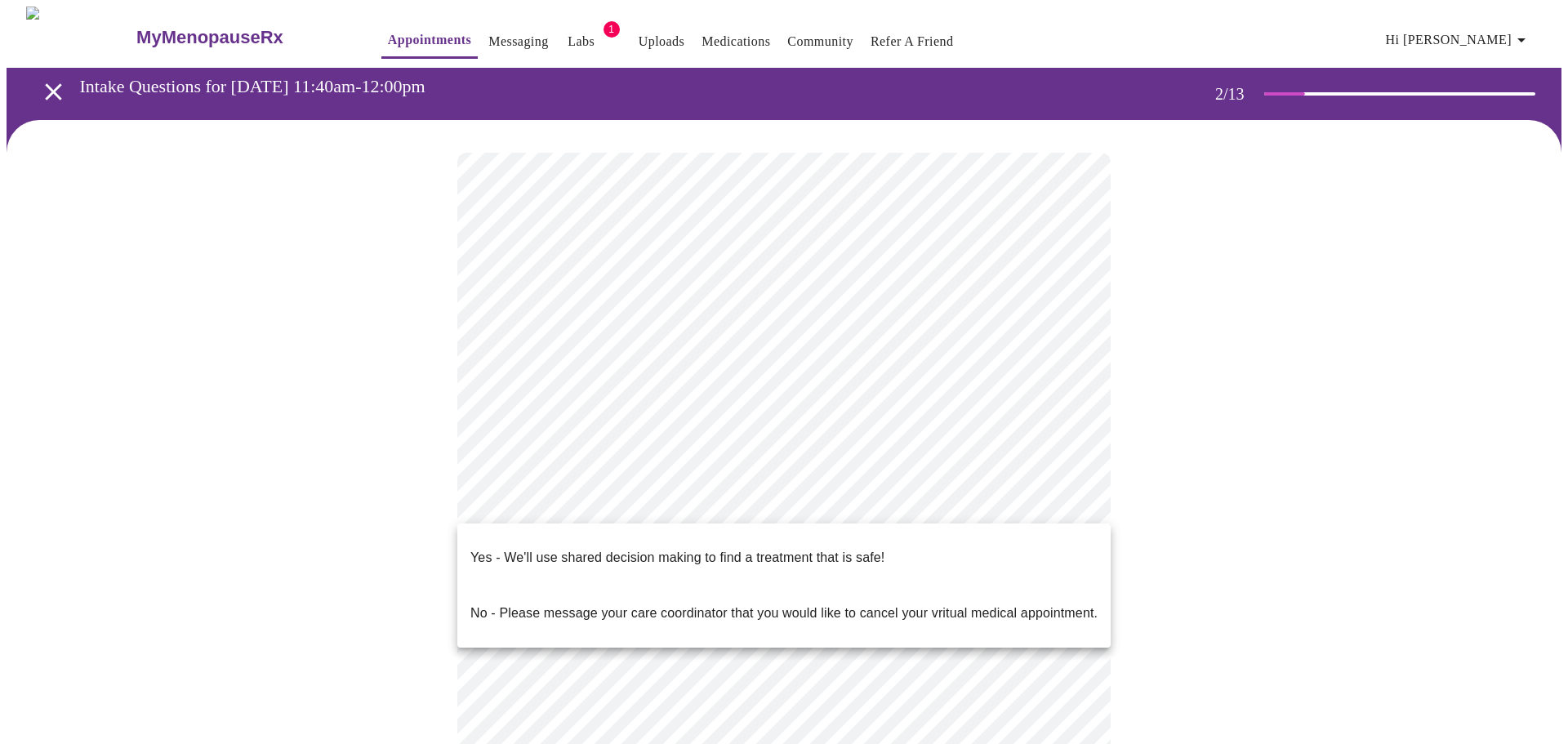
click at [809, 515] on body "MyMenopauseRx Appointments Messaging Labs 1 Uploads Medications Community Refer…" at bounding box center [784, 492] width 1555 height 972
click at [722, 549] on p "Yes - We'll use shared decision making to find a treatment that is safe!" at bounding box center [677, 558] width 414 height 20
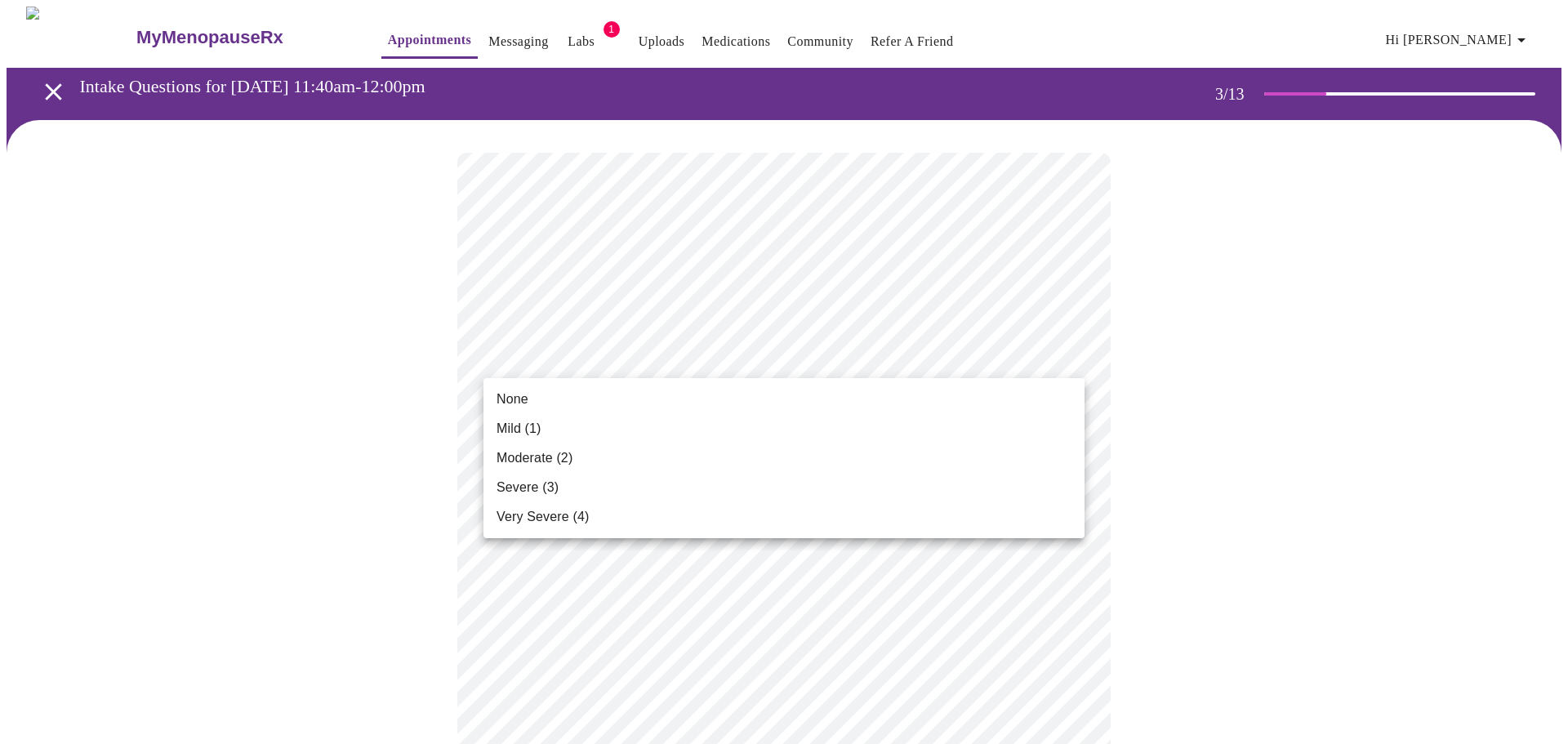
click at [550, 401] on li "None" at bounding box center [784, 399] width 601 height 29
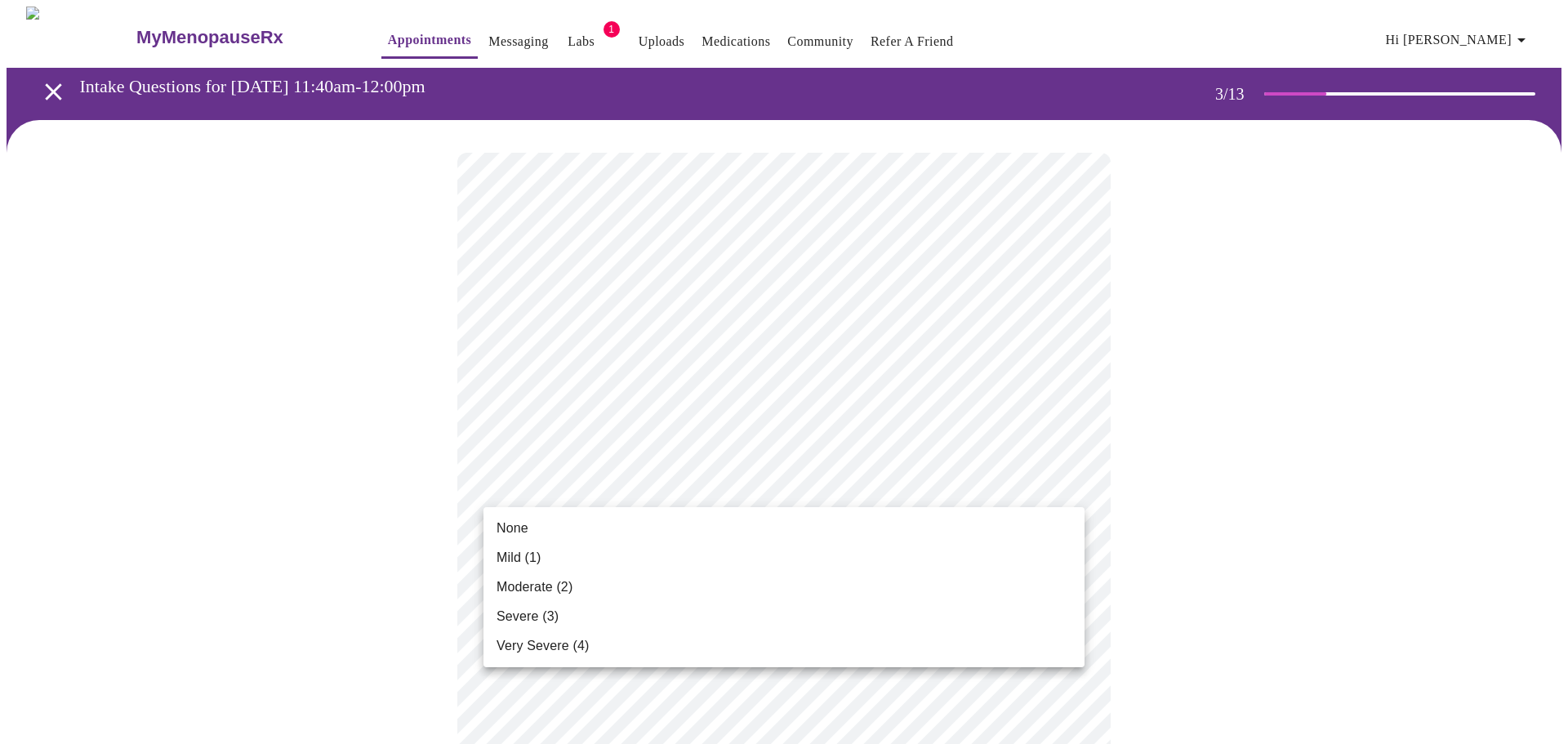
click at [530, 525] on li "None" at bounding box center [784, 528] width 601 height 29
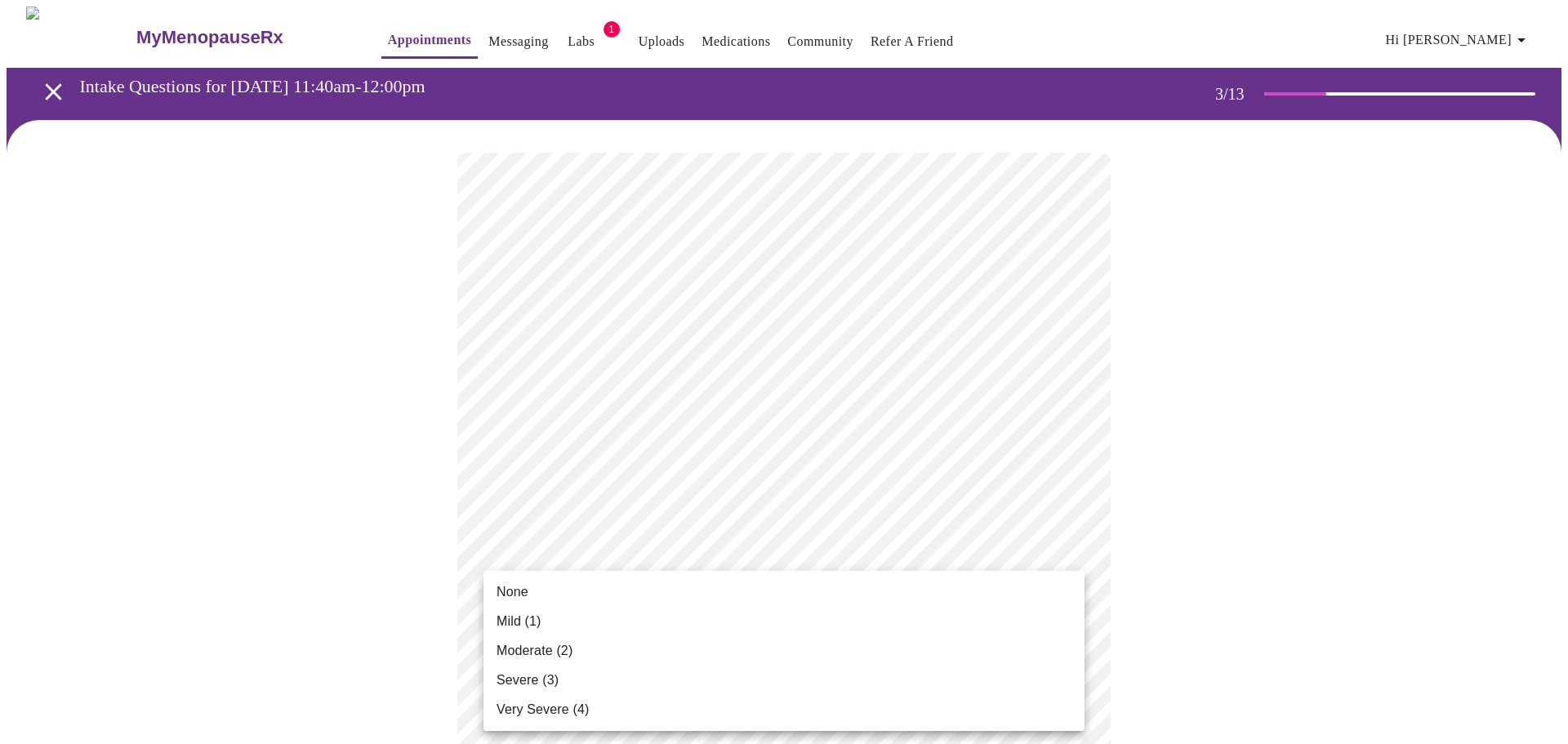
click at [506, 593] on span "None" at bounding box center [513, 592] width 32 height 20
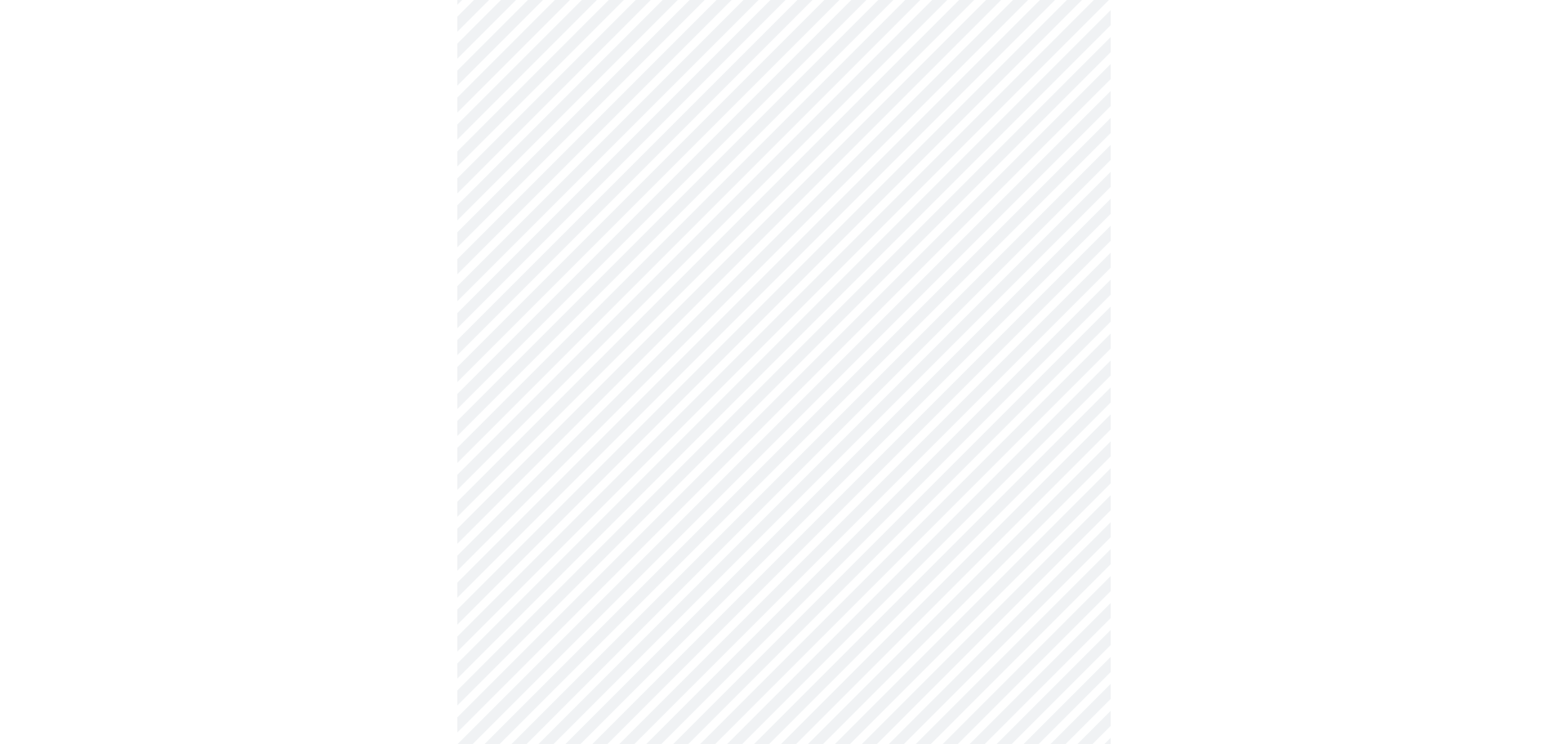
scroll to position [353, 0]
click at [719, 399] on body "MyMenopauseRx Appointments Messaging Labs 1 Uploads Medications Community Refer…" at bounding box center [784, 705] width 1555 height 2105
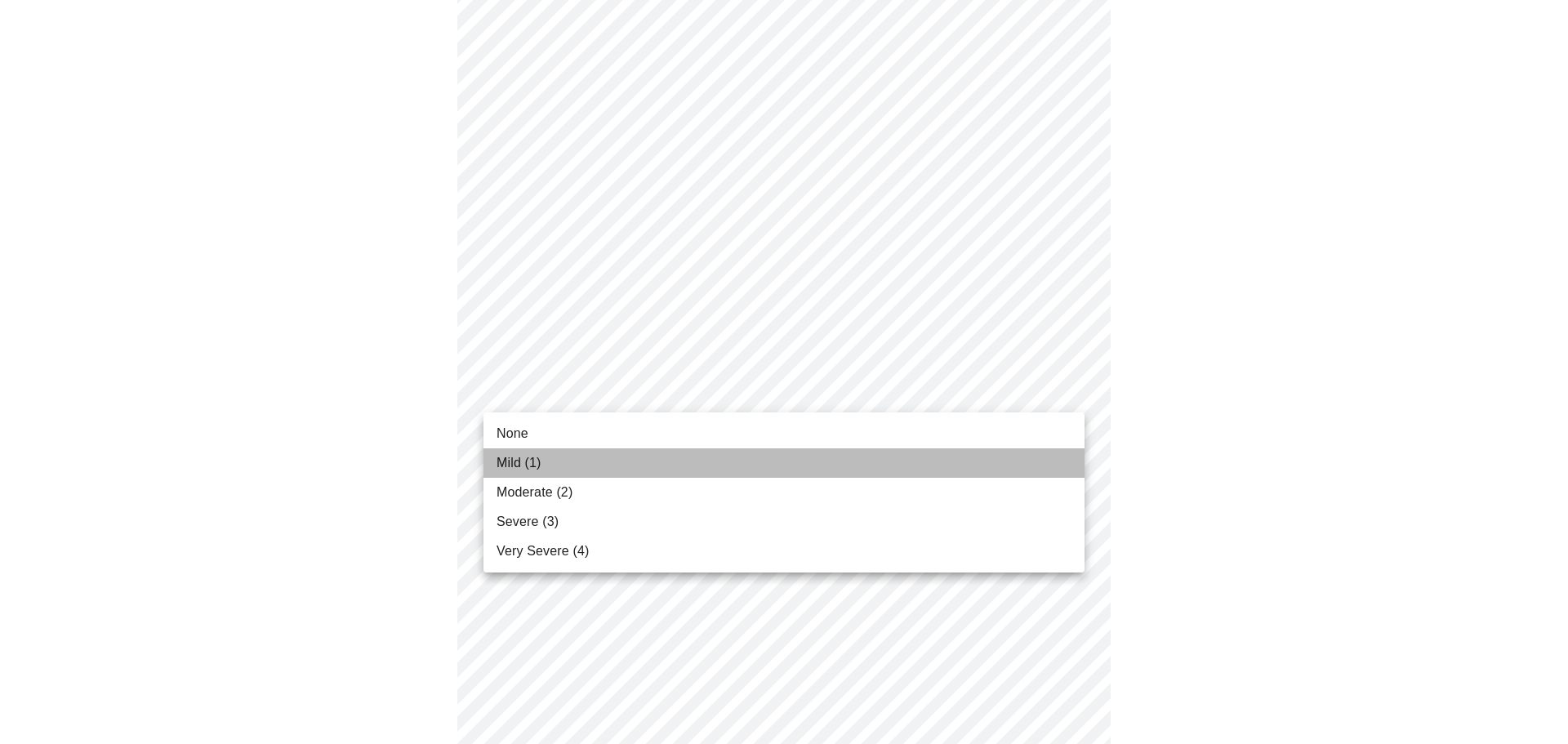
click at [550, 462] on li "Mild (1)" at bounding box center [784, 463] width 601 height 29
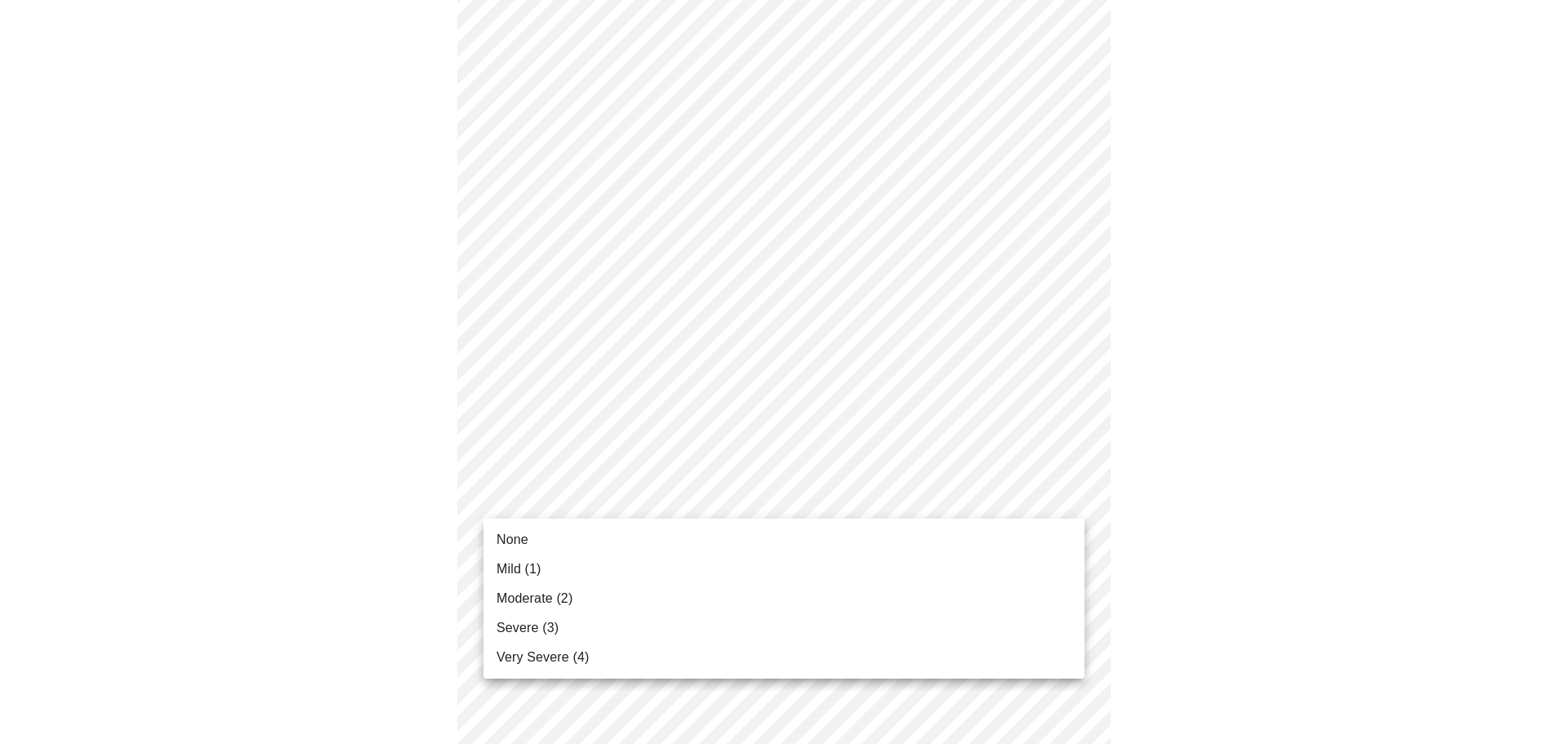
click at [577, 492] on body "MyMenopauseRx Appointments Messaging Labs 1 Uploads Medications Community Refer…" at bounding box center [784, 694] width 1555 height 2082
click at [510, 571] on span "Mild (1)" at bounding box center [519, 569] width 45 height 20
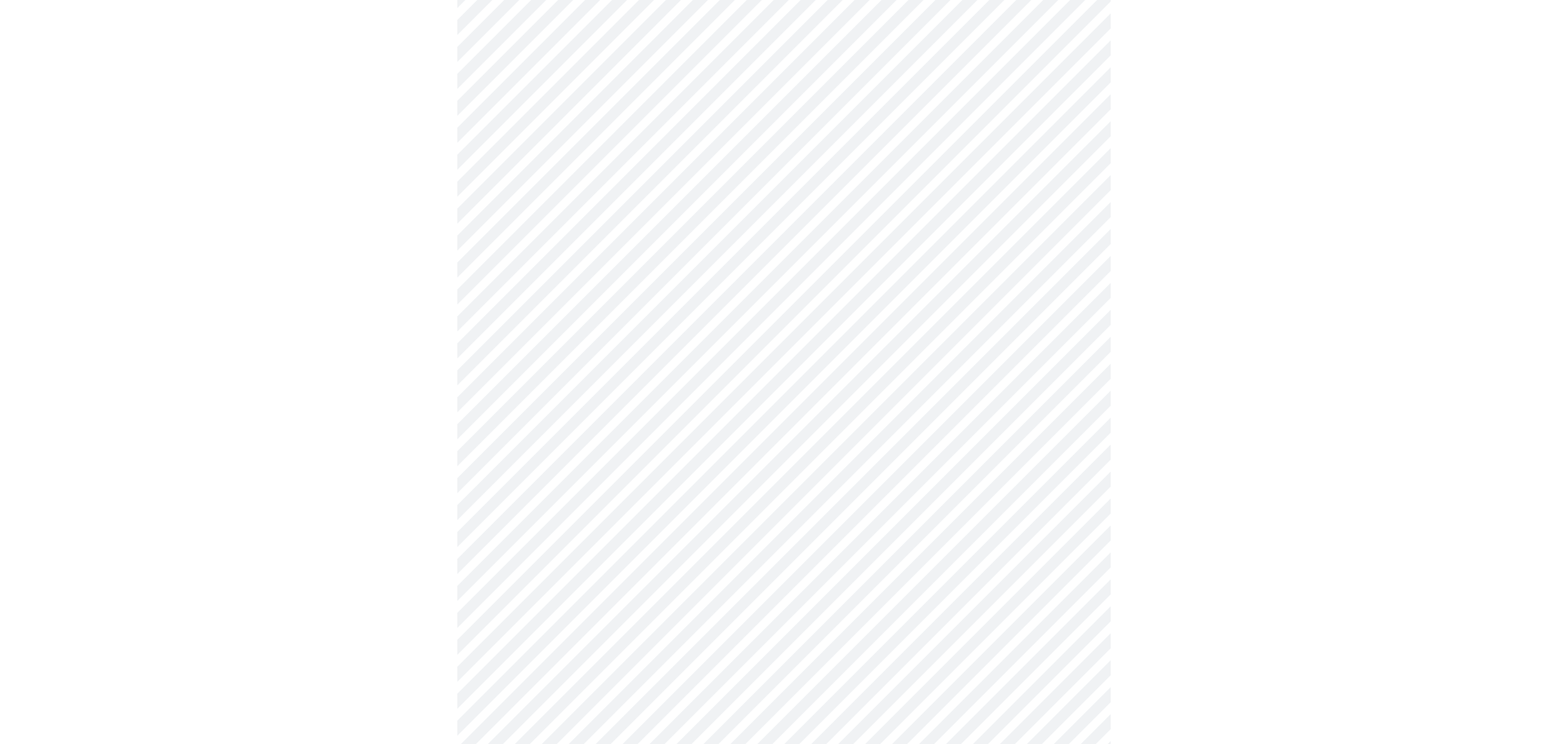
scroll to position [654, 0]
click at [847, 294] on body "MyMenopauseRx Appointments Messaging Labs 1 Uploads Medications Community Refer…" at bounding box center [784, 382] width 1555 height 2058
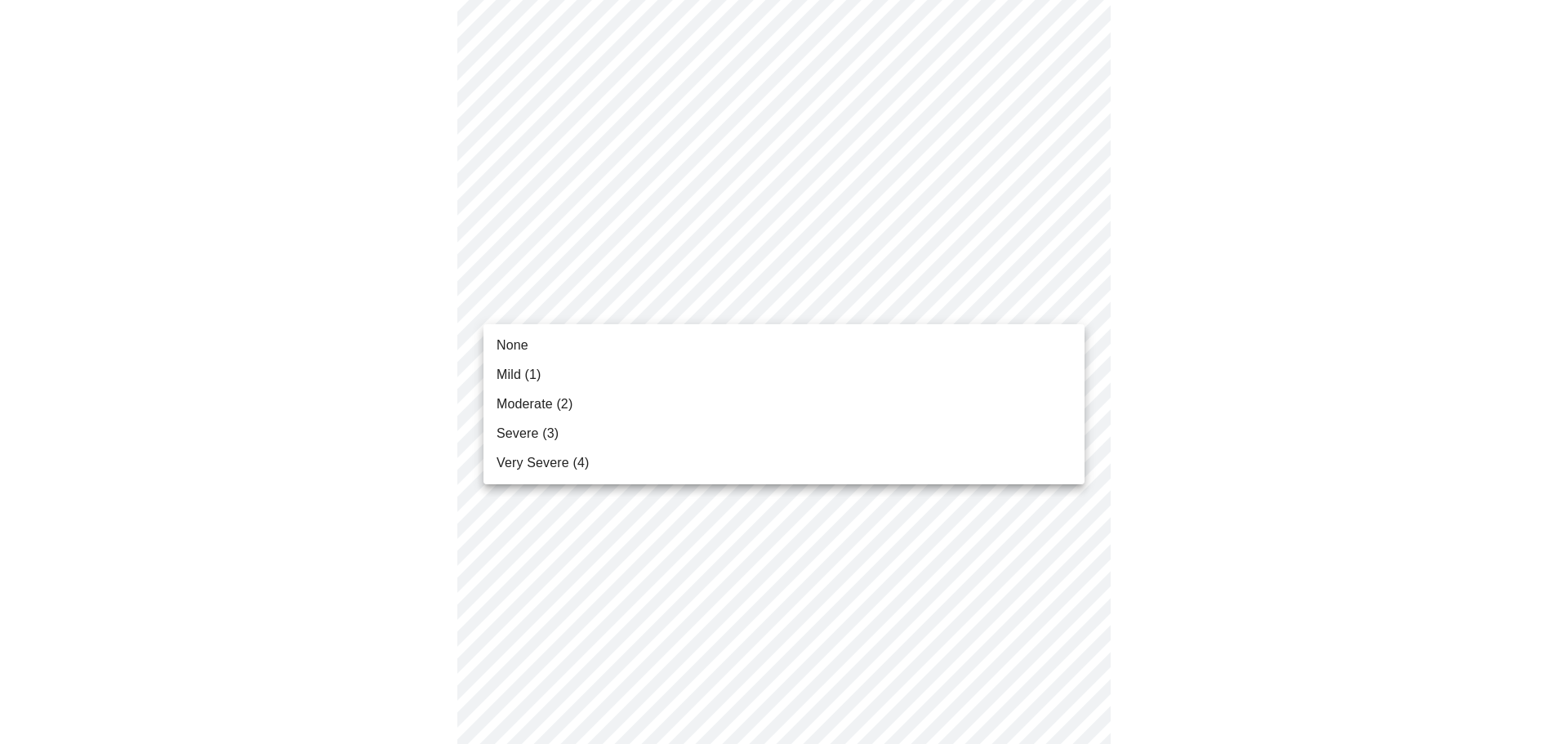
click at [624, 347] on li "None" at bounding box center [784, 345] width 601 height 29
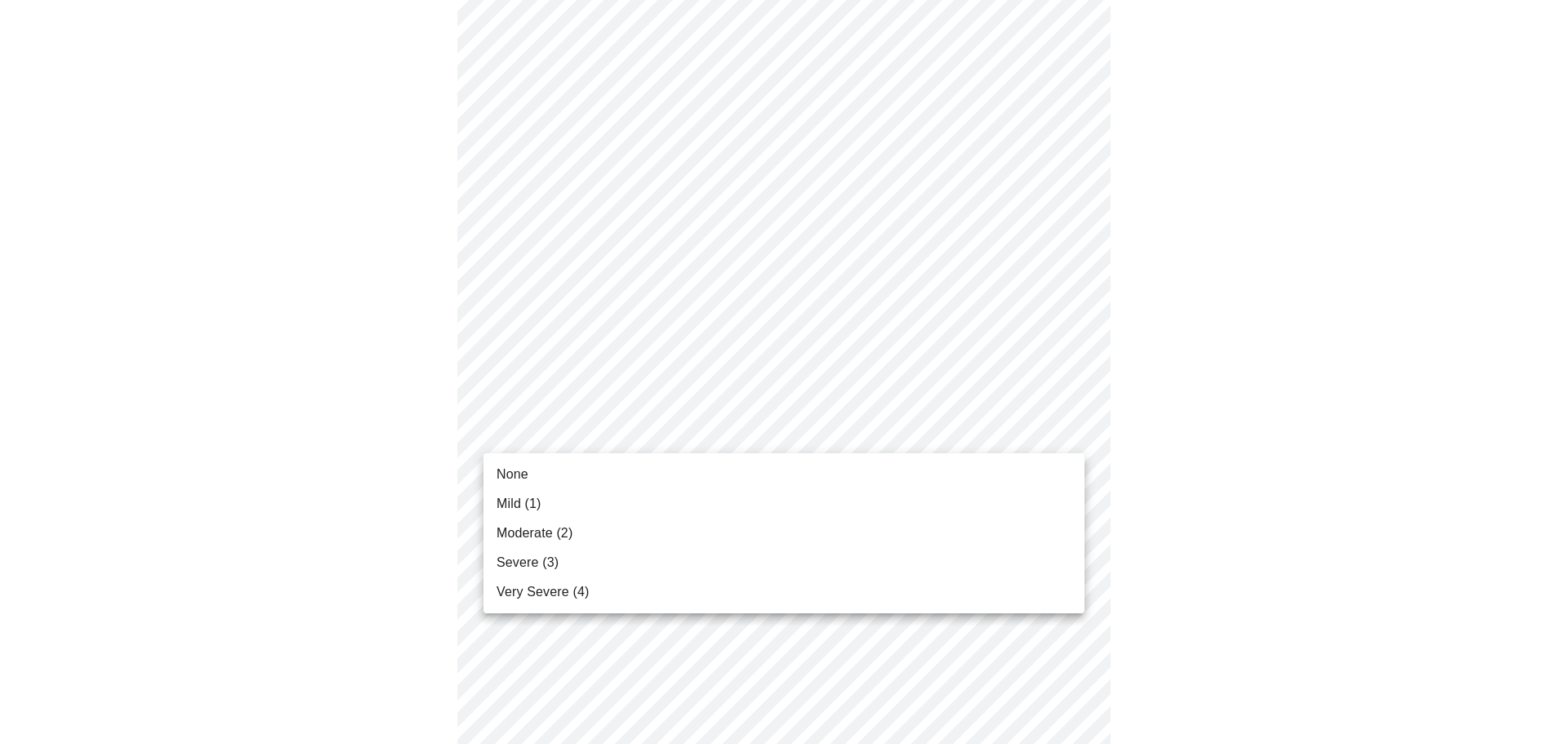
click at [692, 429] on body "MyMenopauseRx Appointments Messaging Labs 1 Uploads Medications Community Refer…" at bounding box center [784, 371] width 1555 height 2035
click at [536, 534] on span "Moderate (2)" at bounding box center [535, 533] width 76 height 20
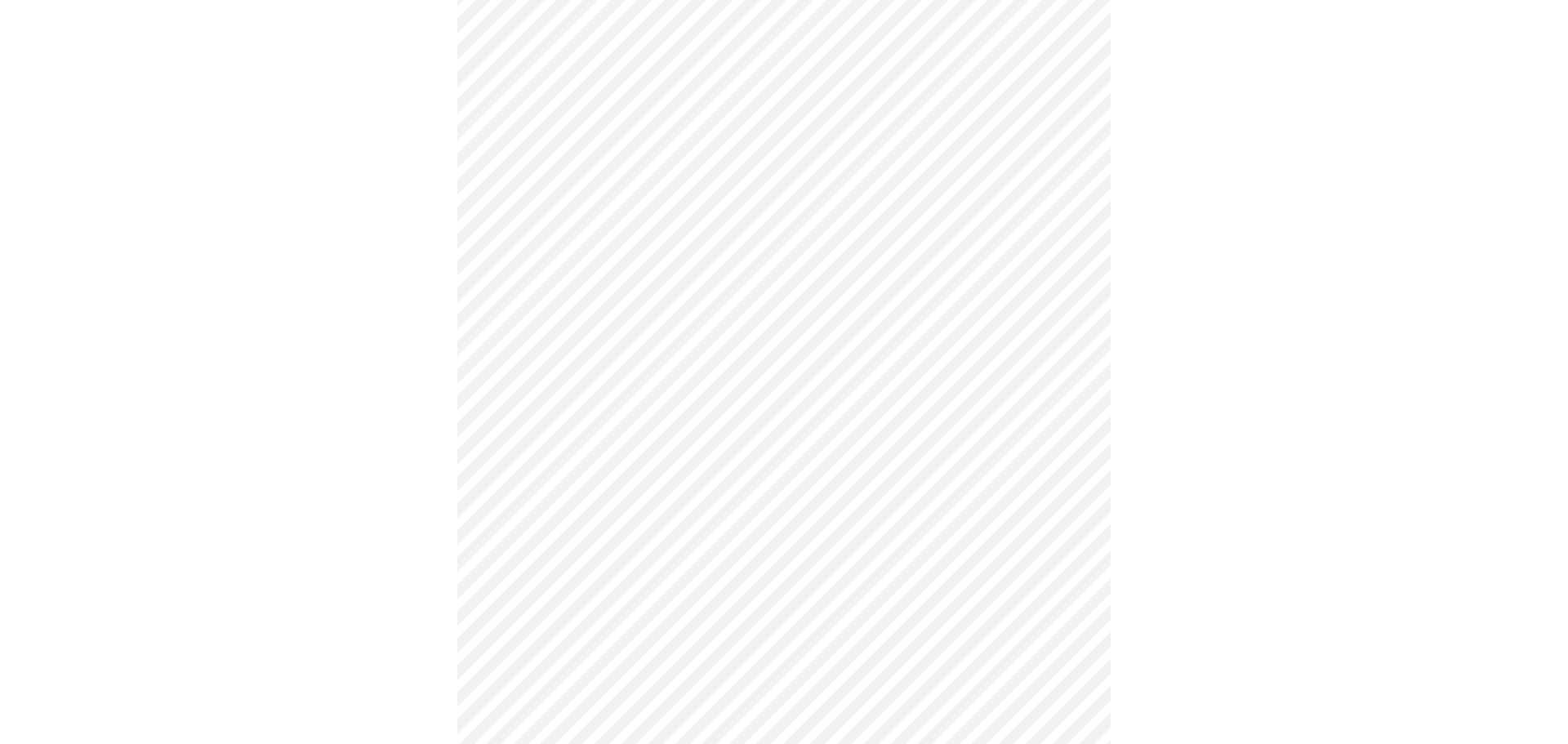
scroll to position [918, 0]
click at [838, 293] on body "MyMenopauseRx Appointments Messaging Labs 1 Uploads Medications Community Refer…" at bounding box center [784, 95] width 1555 height 2013
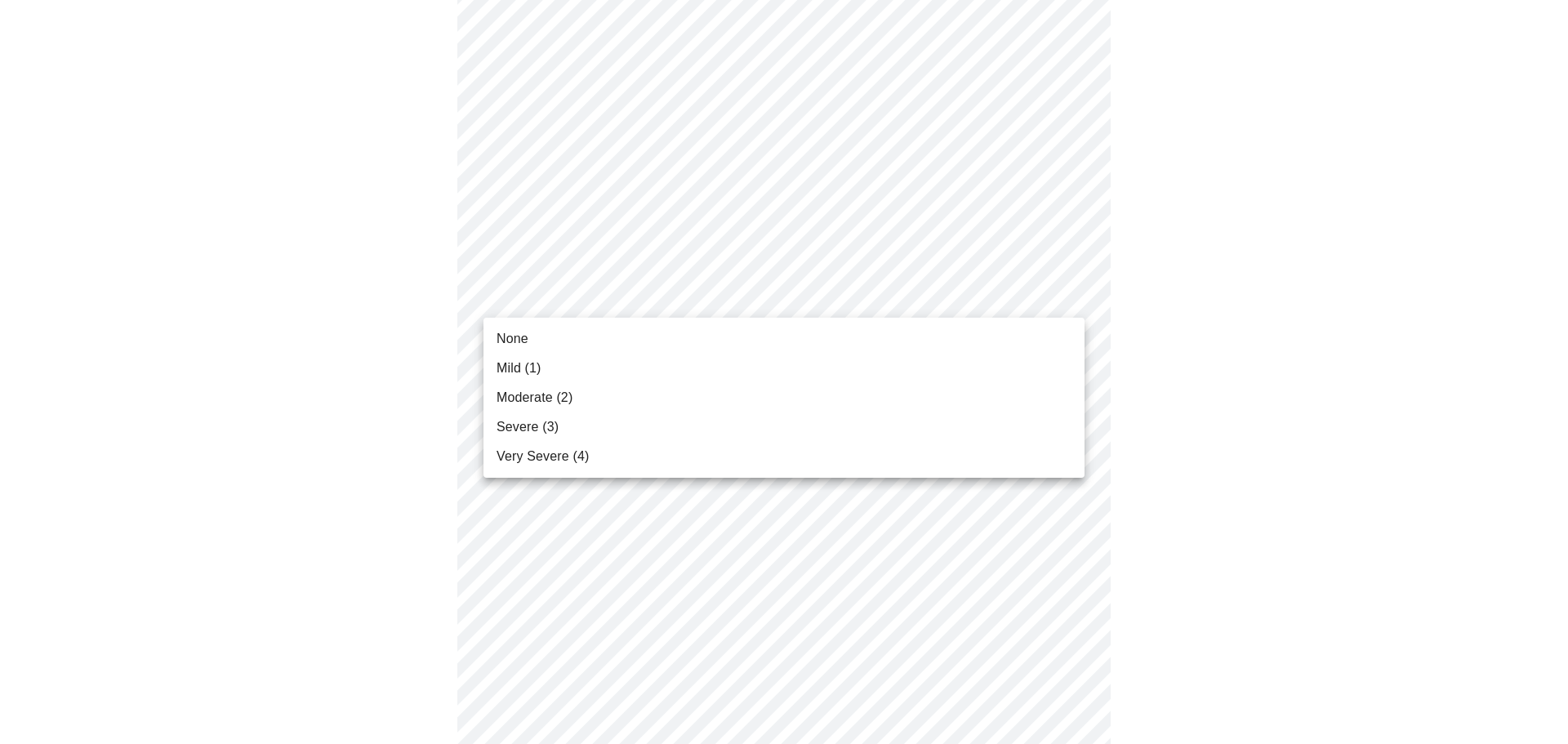
click at [542, 398] on span "Moderate (2)" at bounding box center [535, 397] width 76 height 20
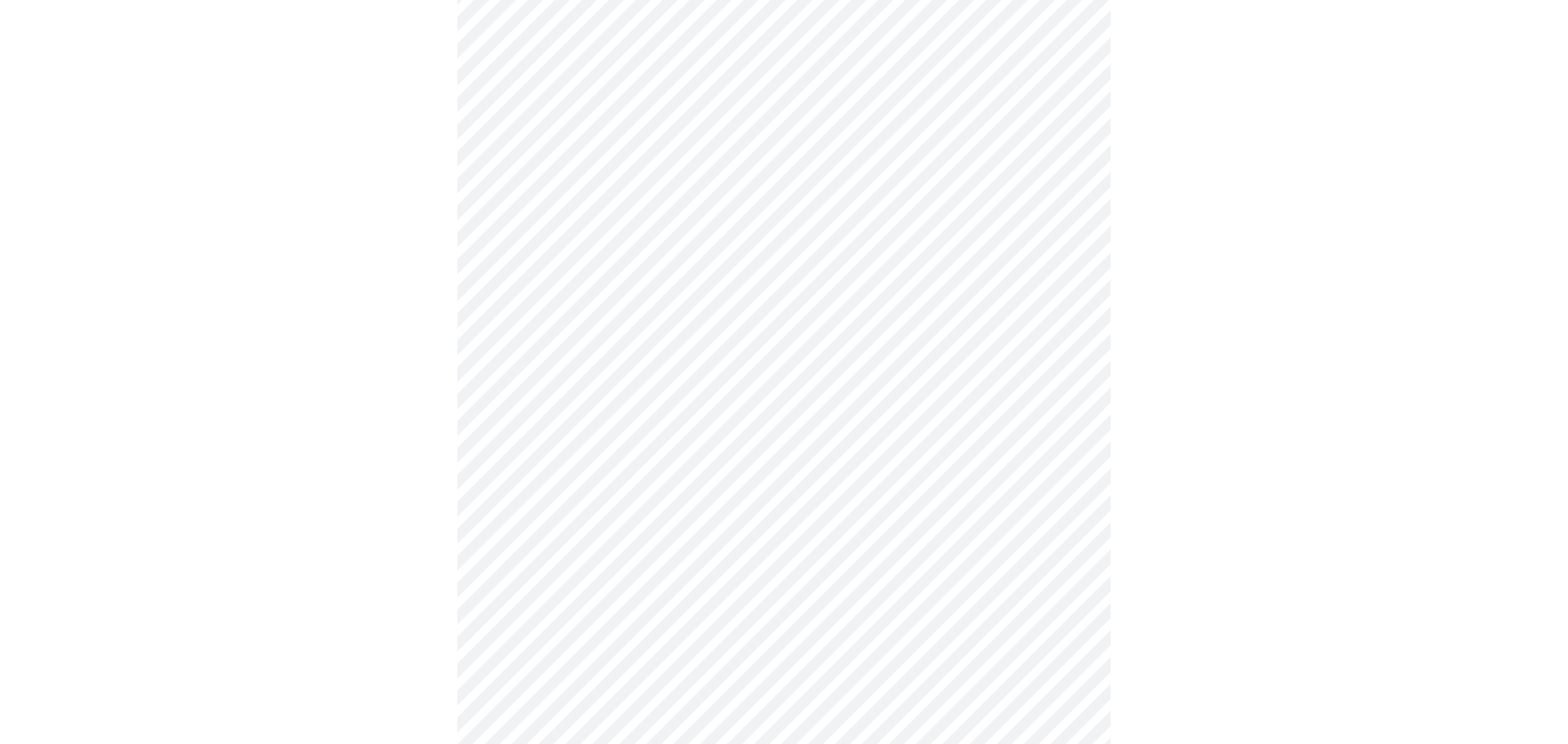
click at [694, 424] on body "MyMenopauseRx Appointments Messaging Labs 1 Uploads Medications Community Refer…" at bounding box center [784, 84] width 1555 height 1990
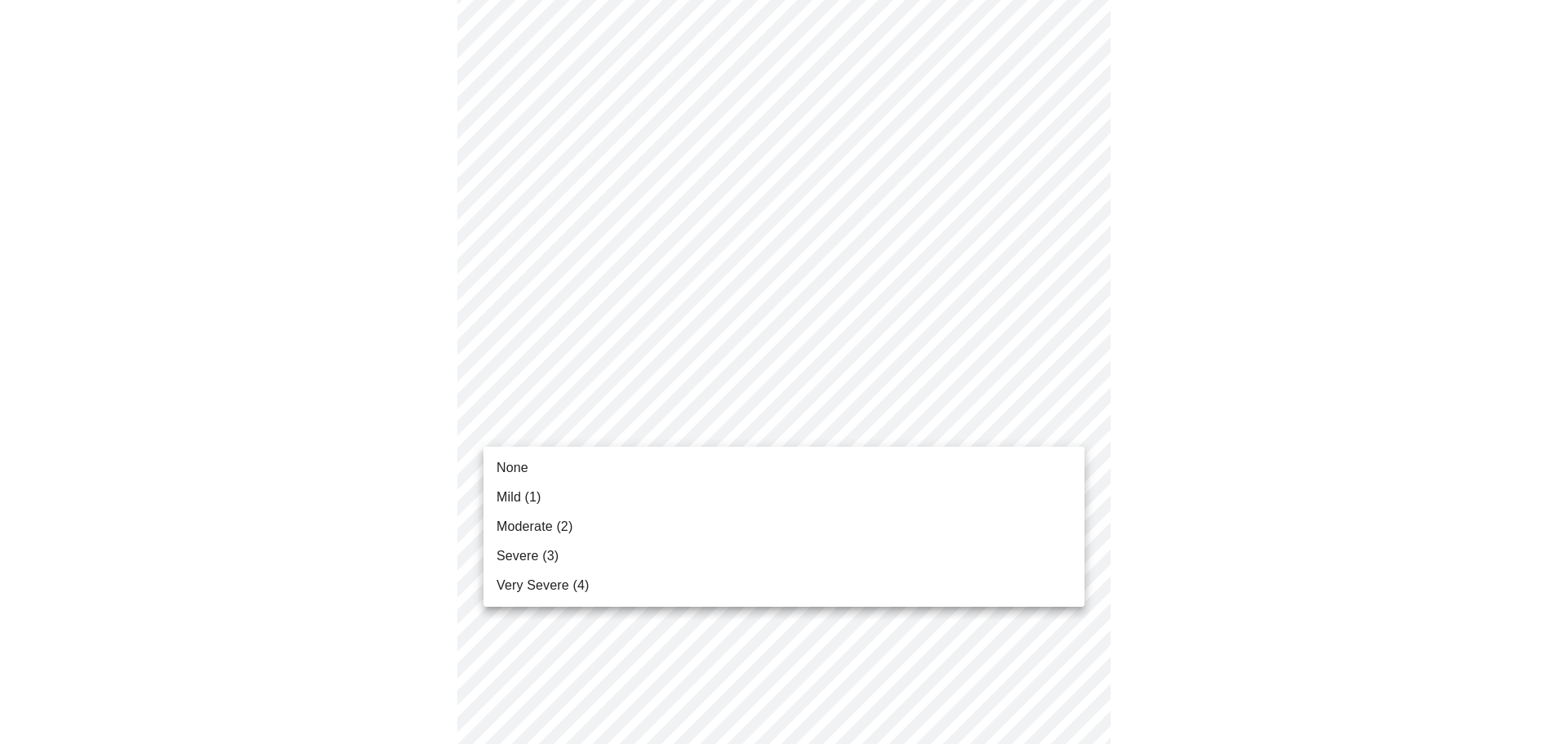
click at [513, 472] on span "None" at bounding box center [513, 467] width 32 height 20
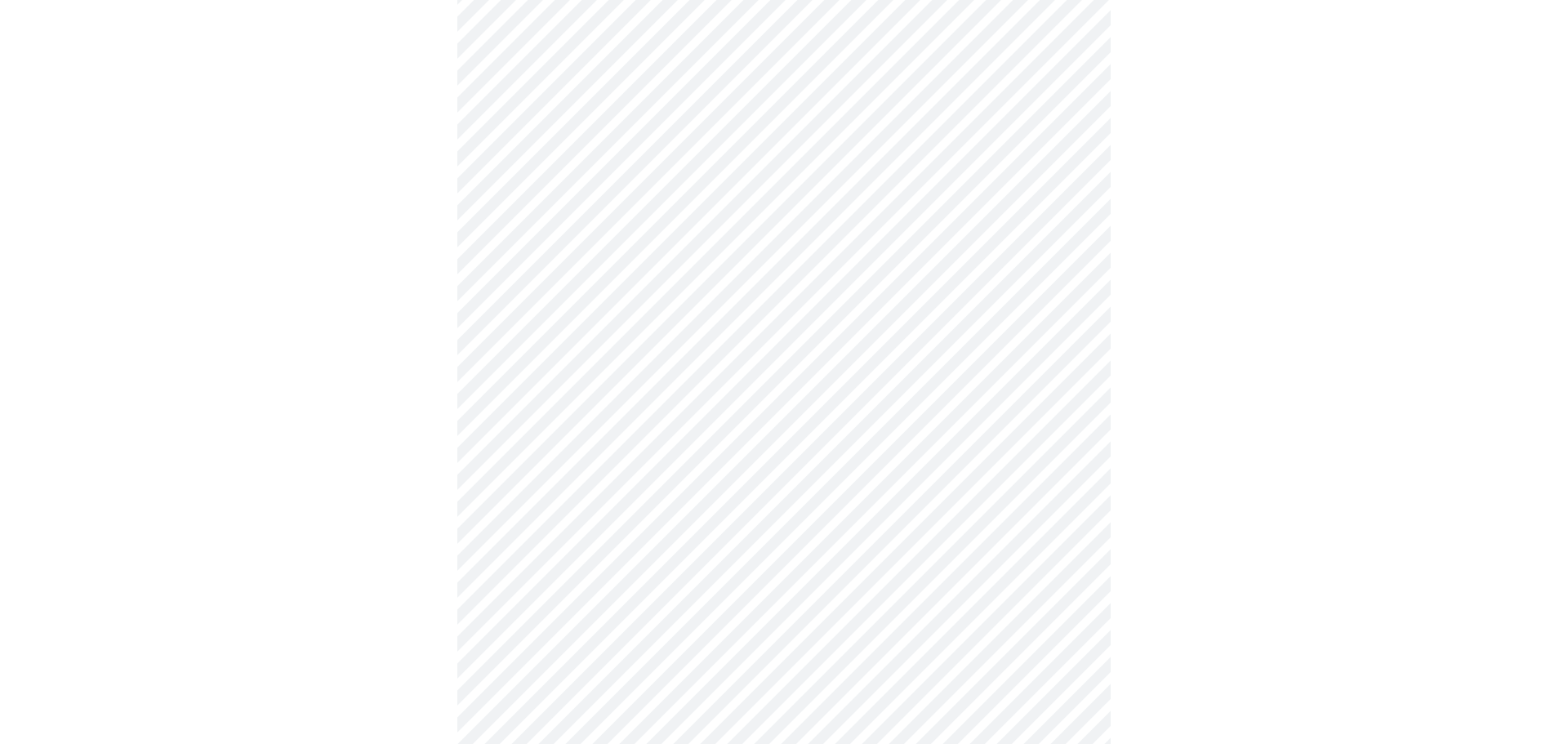
click at [584, 570] on body "MyMenopauseRx Appointments Messaging Labs 1 Uploads Medications Community Refer…" at bounding box center [784, 72] width 1555 height 1967
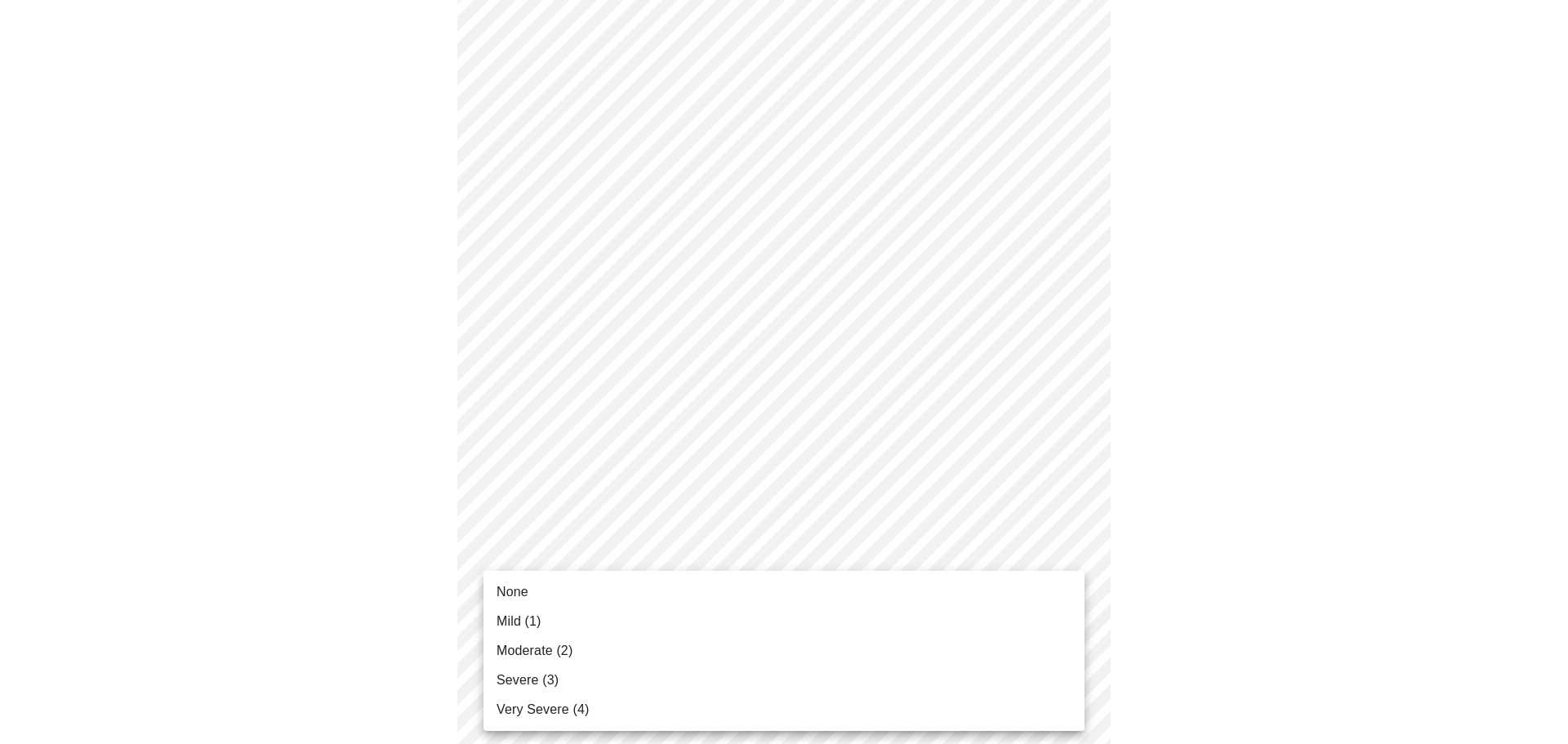
click at [512, 597] on span "None" at bounding box center [513, 592] width 32 height 20
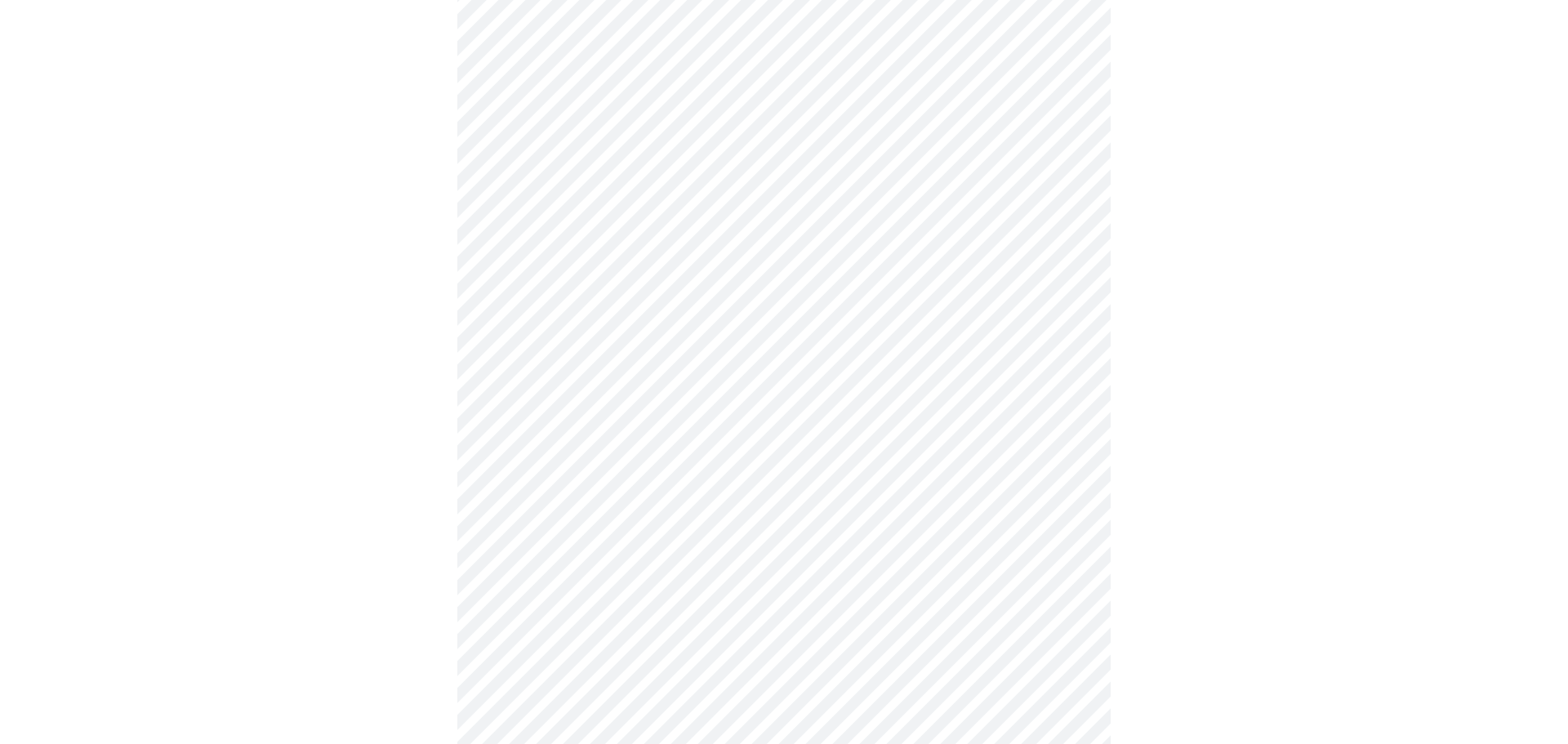
scroll to position [1200, 0]
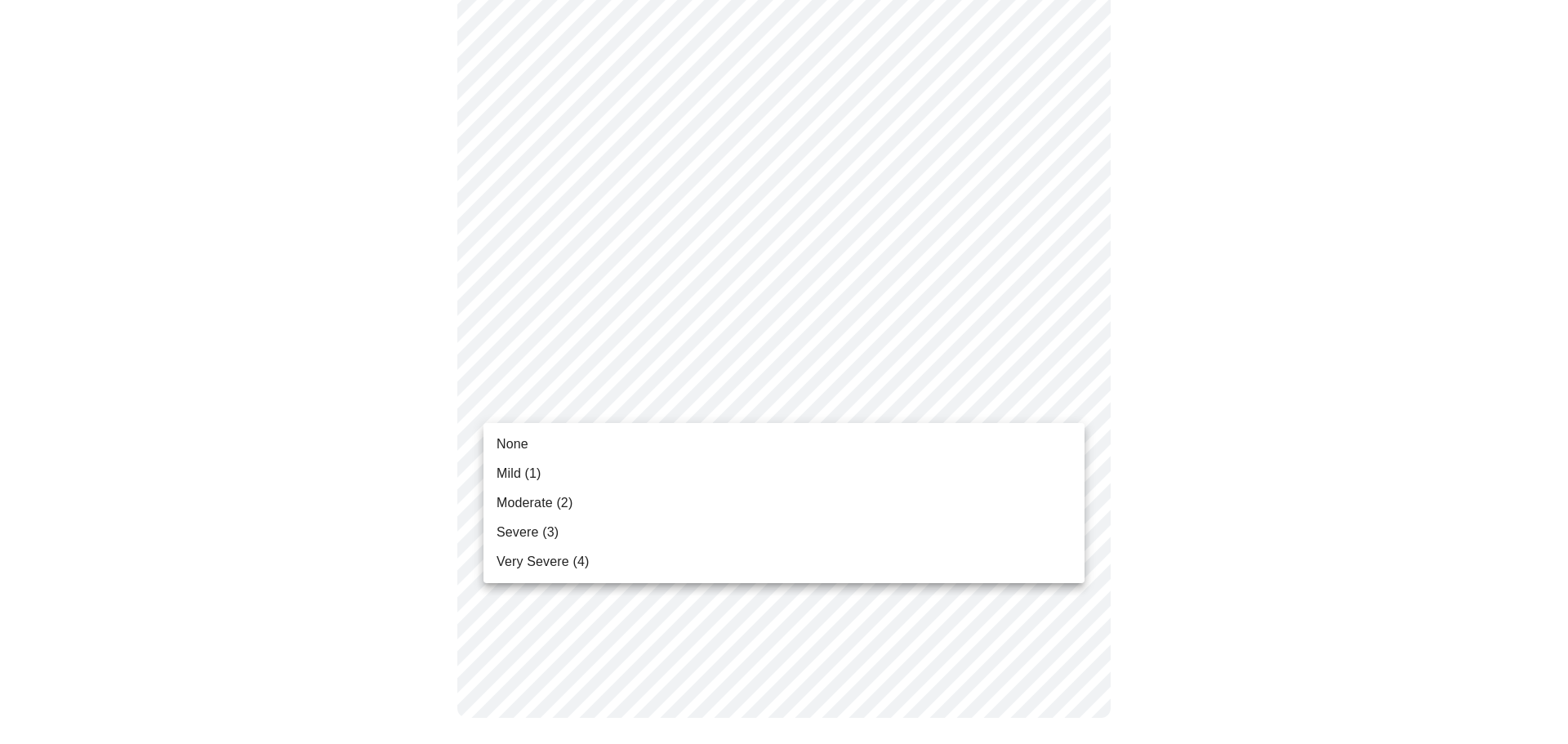
click at [498, 448] on span "None" at bounding box center [513, 444] width 32 height 20
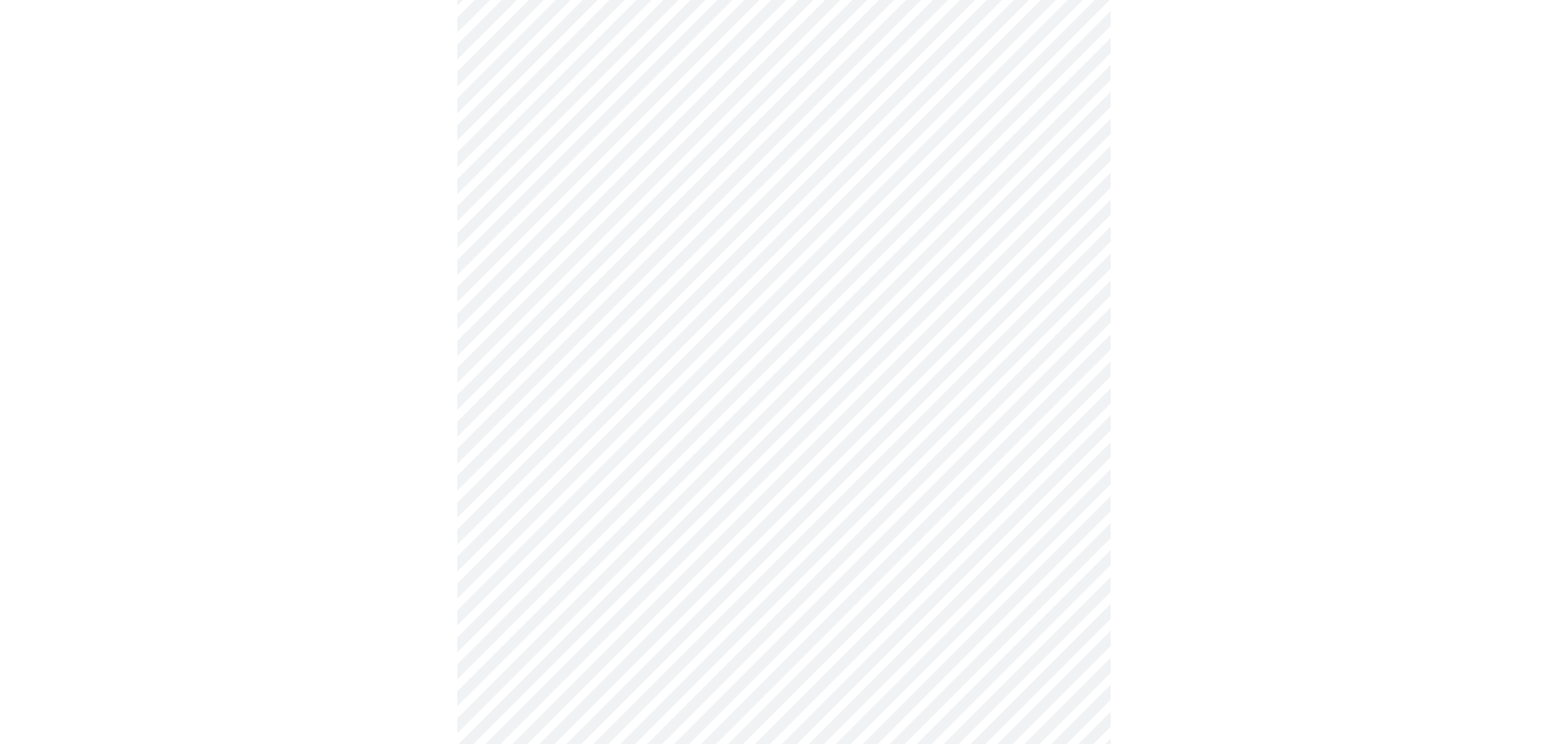
scroll to position [792, 0]
click at [812, 204] on body "MyMenopauseRx Appointments Messaging Labs 1 Uploads Medications Community Refer…" at bounding box center [784, 21] width 1555 height 1612
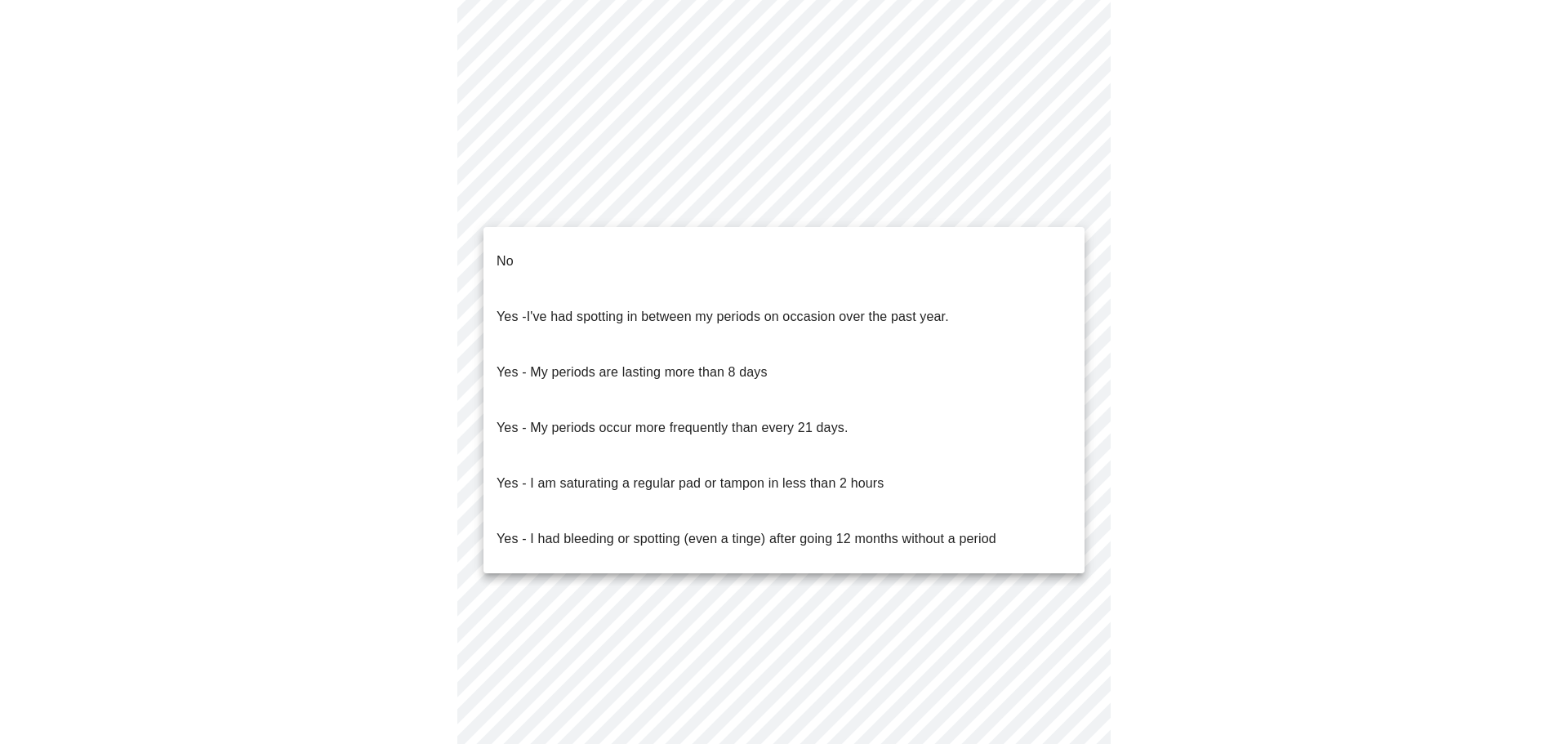
click at [517, 248] on li "No" at bounding box center [784, 261] width 601 height 55
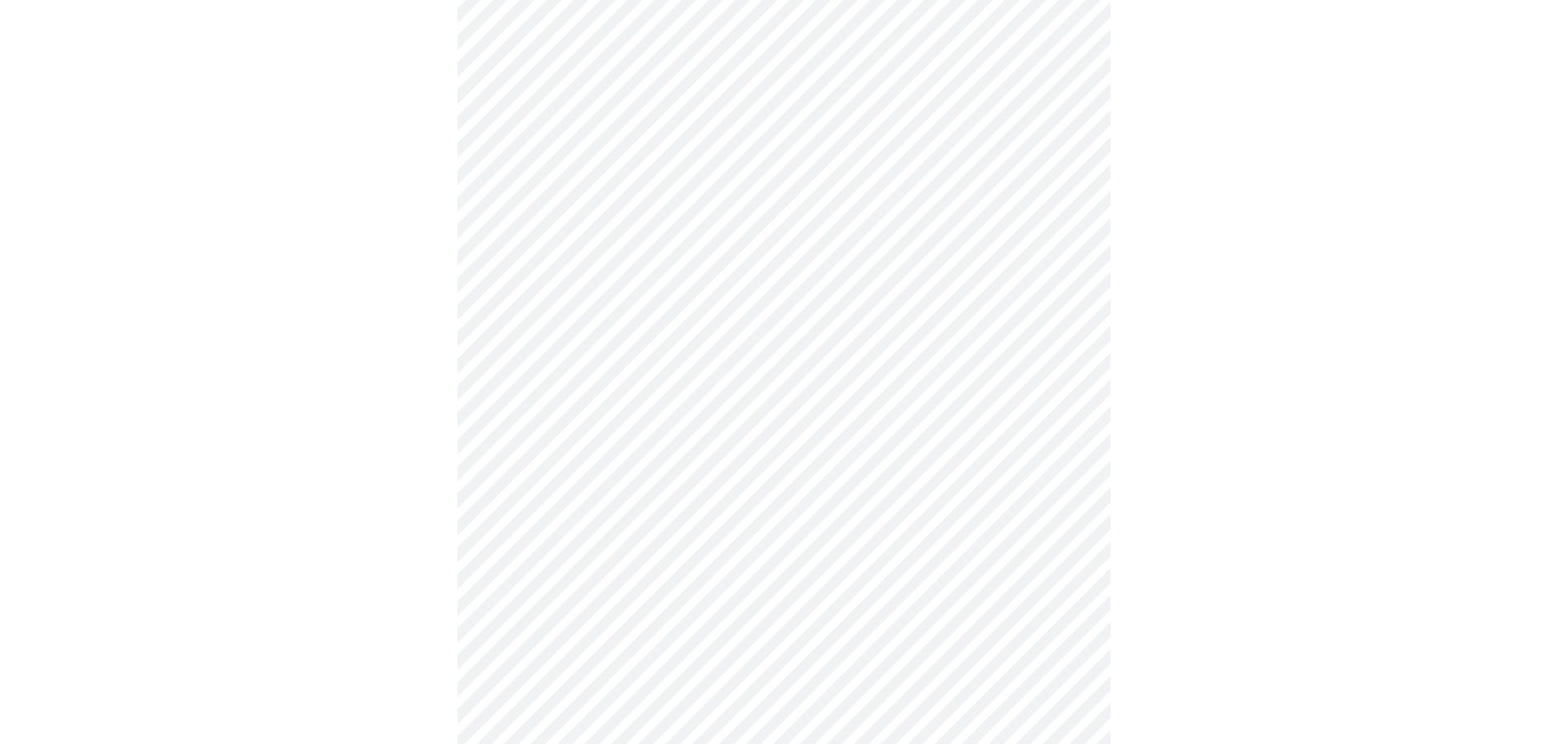
click at [603, 318] on body "MyMenopauseRx Appointments Messaging Labs 1 Uploads Medications Community Refer…" at bounding box center [784, 16] width 1555 height 1603
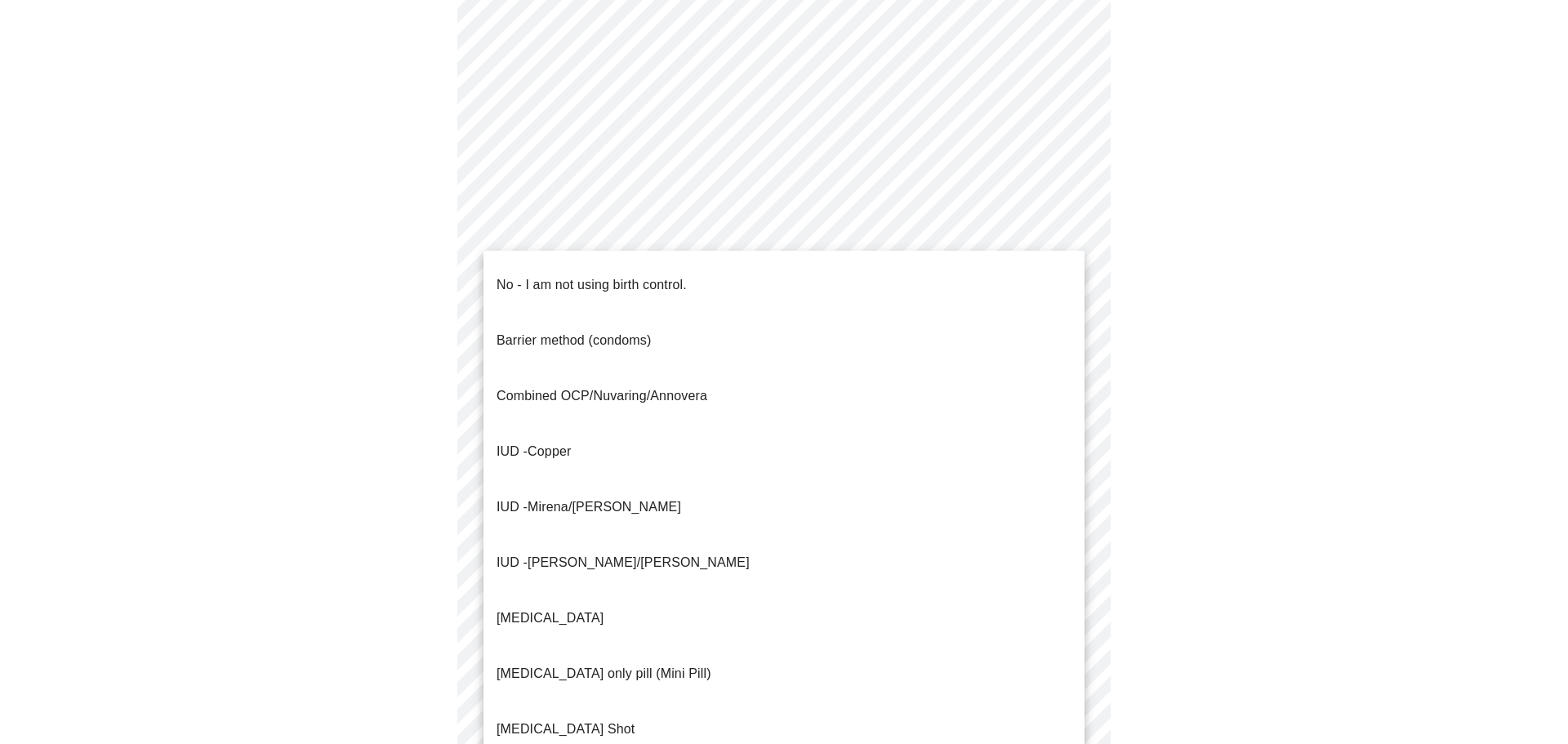
click at [538, 442] on p "IUD - Copper" at bounding box center [534, 451] width 74 height 20
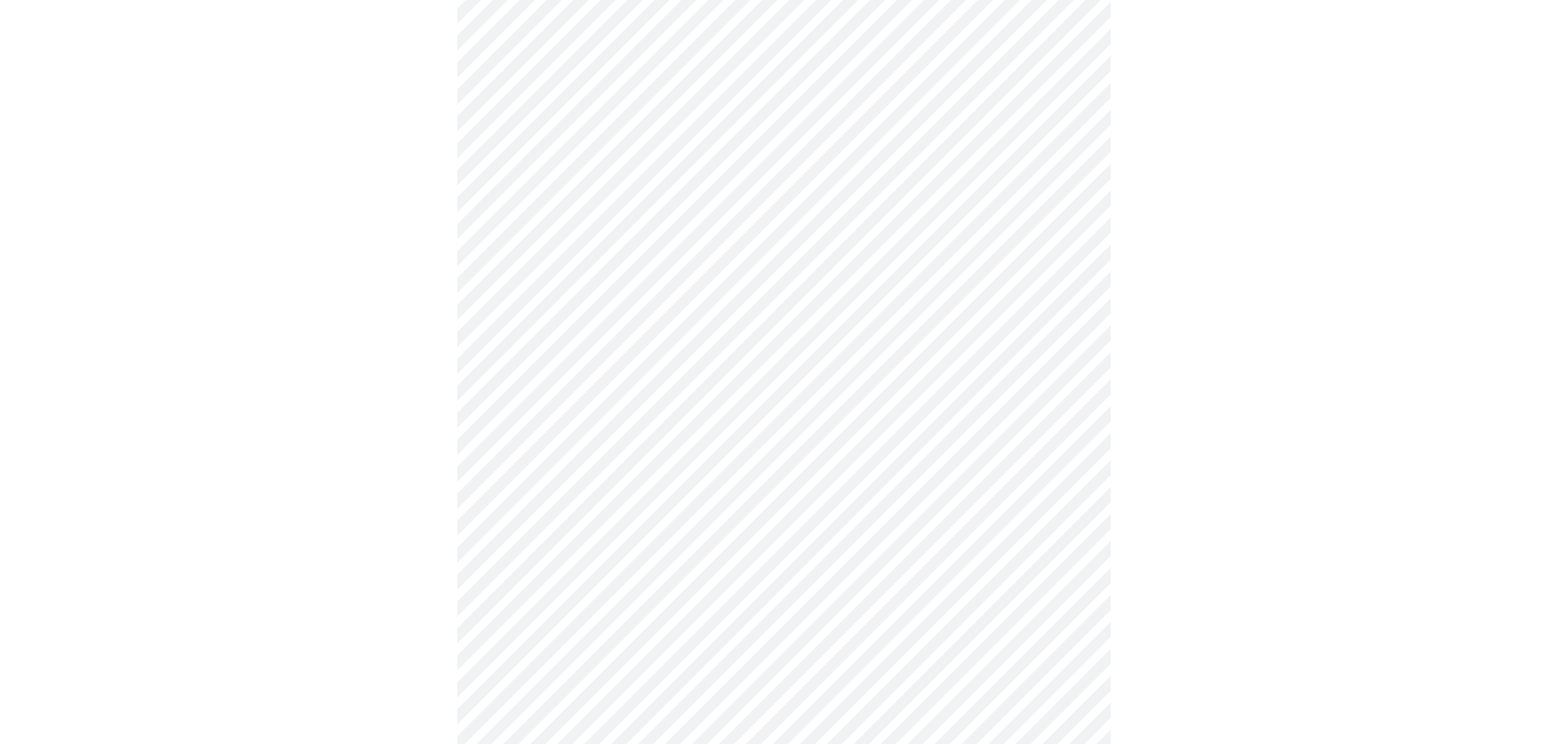
click at [575, 443] on body "MyMenopauseRx Appointments Messaging Labs 1 Uploads Medications Community Refer…" at bounding box center [784, 11] width 1555 height 1593
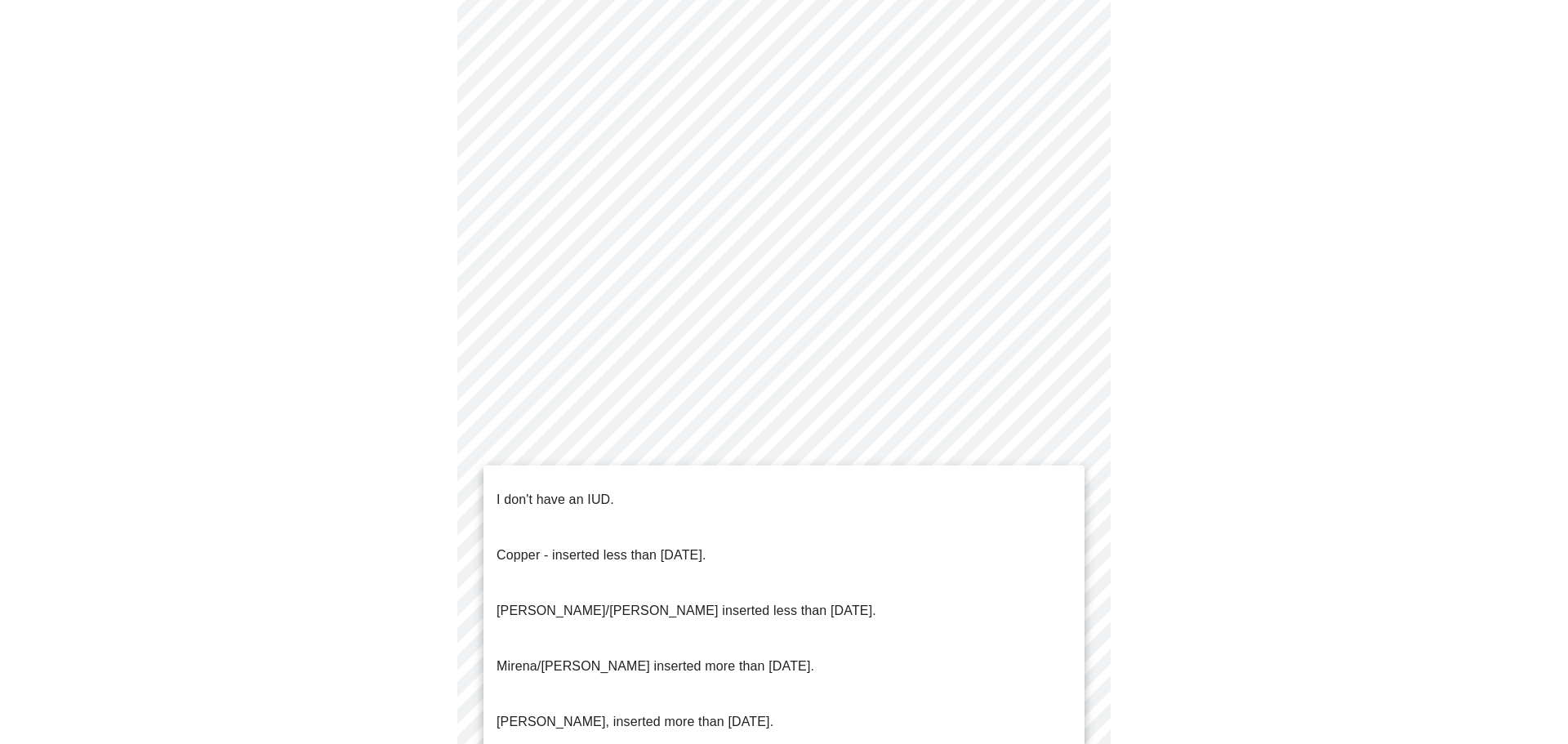
click at [568, 545] on p "Copper - inserted less than [DATE]." at bounding box center [601, 555] width 210 height 20
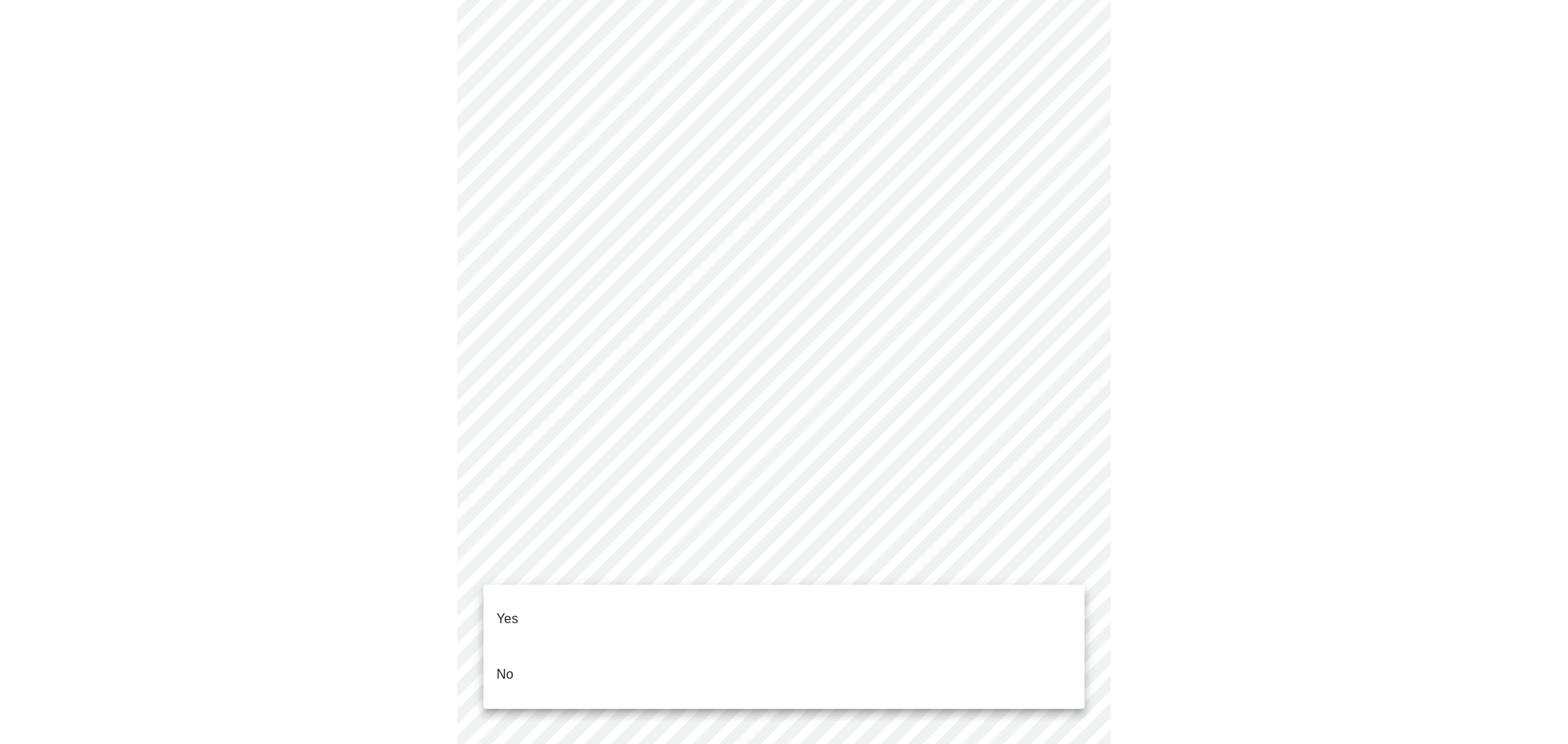
click at [619, 570] on body "MyMenopauseRx Appointments Messaging Labs 1 Uploads Medications Community Refer…" at bounding box center [784, 7] width 1555 height 1583
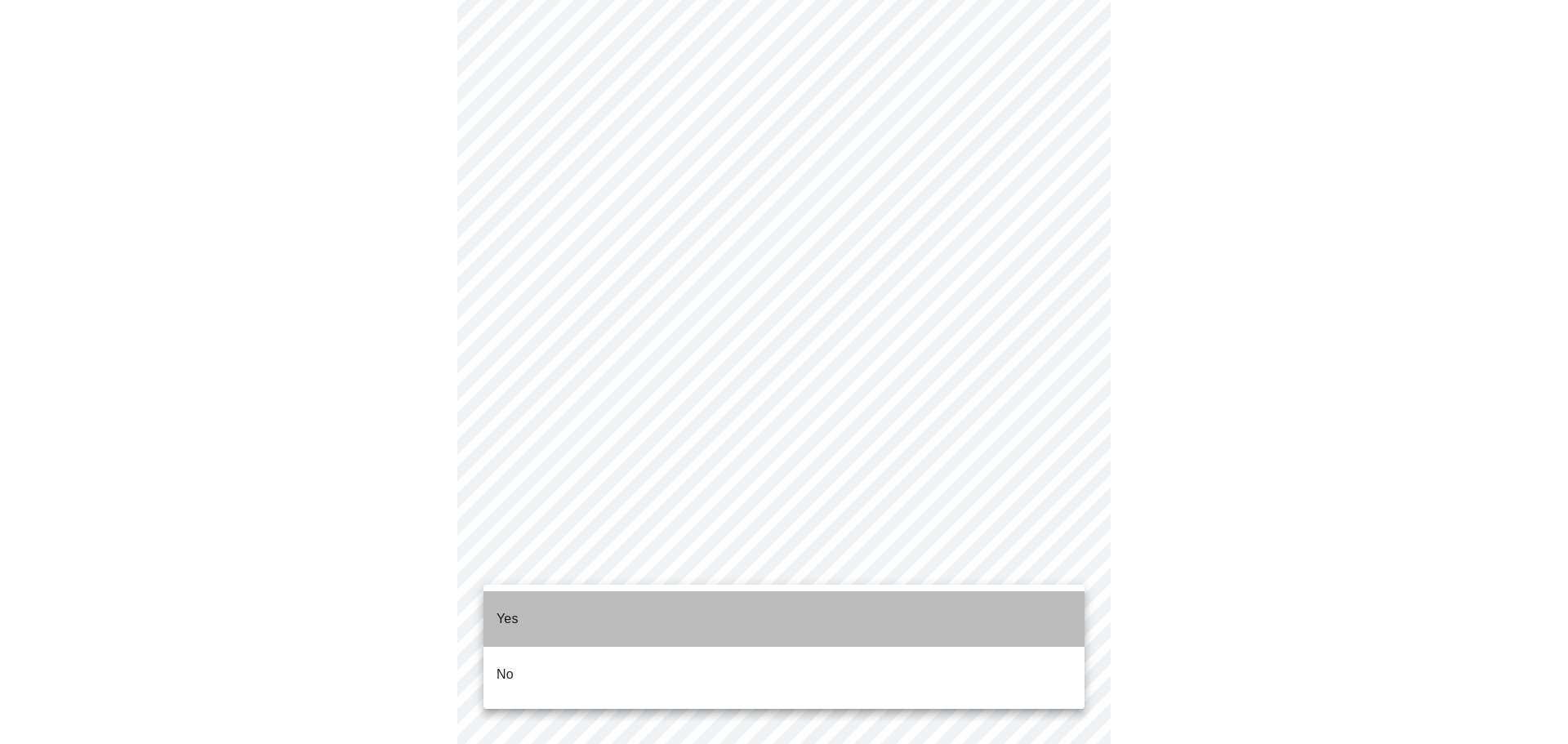
click at [529, 609] on li "Yes" at bounding box center [784, 619] width 601 height 55
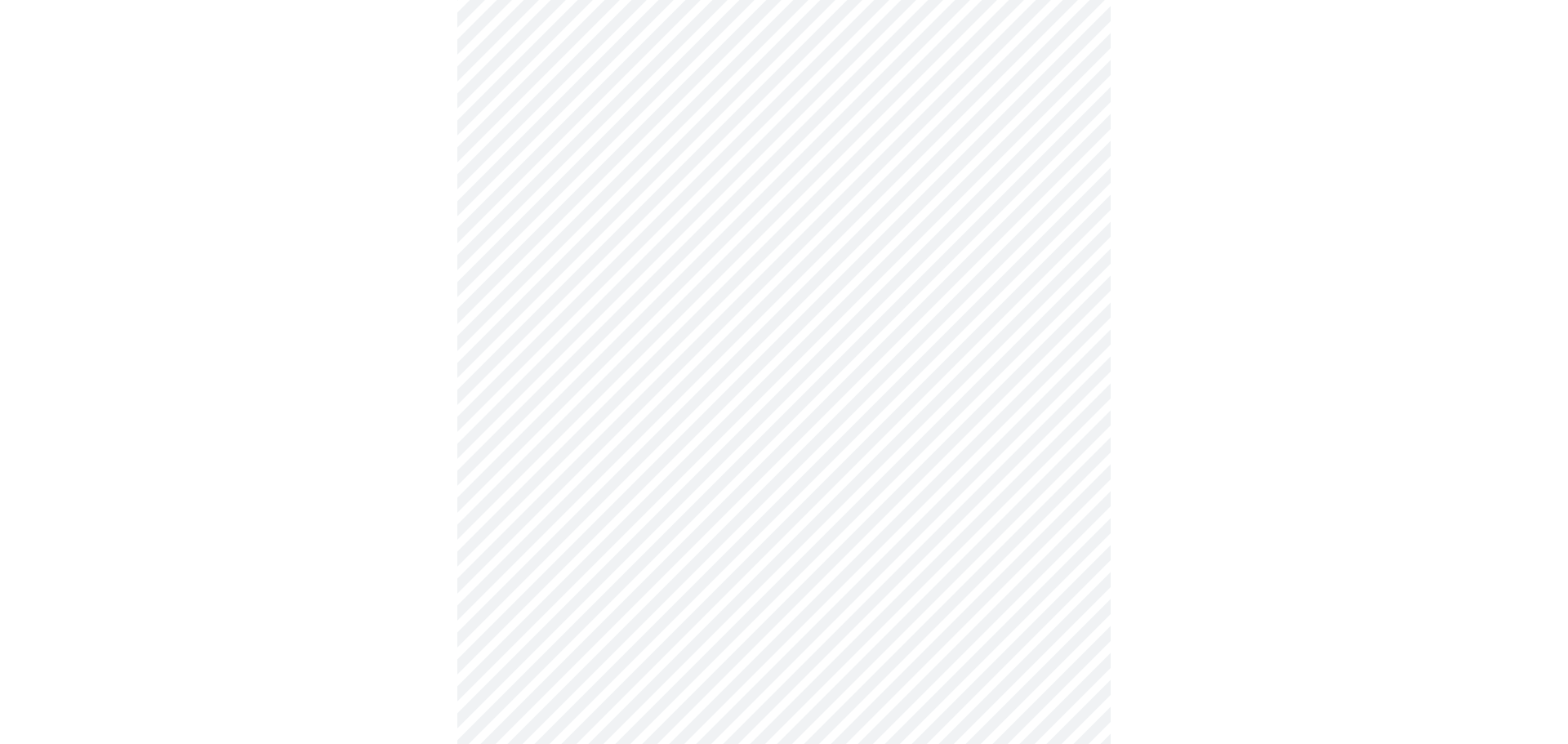
scroll to position [4225, 0]
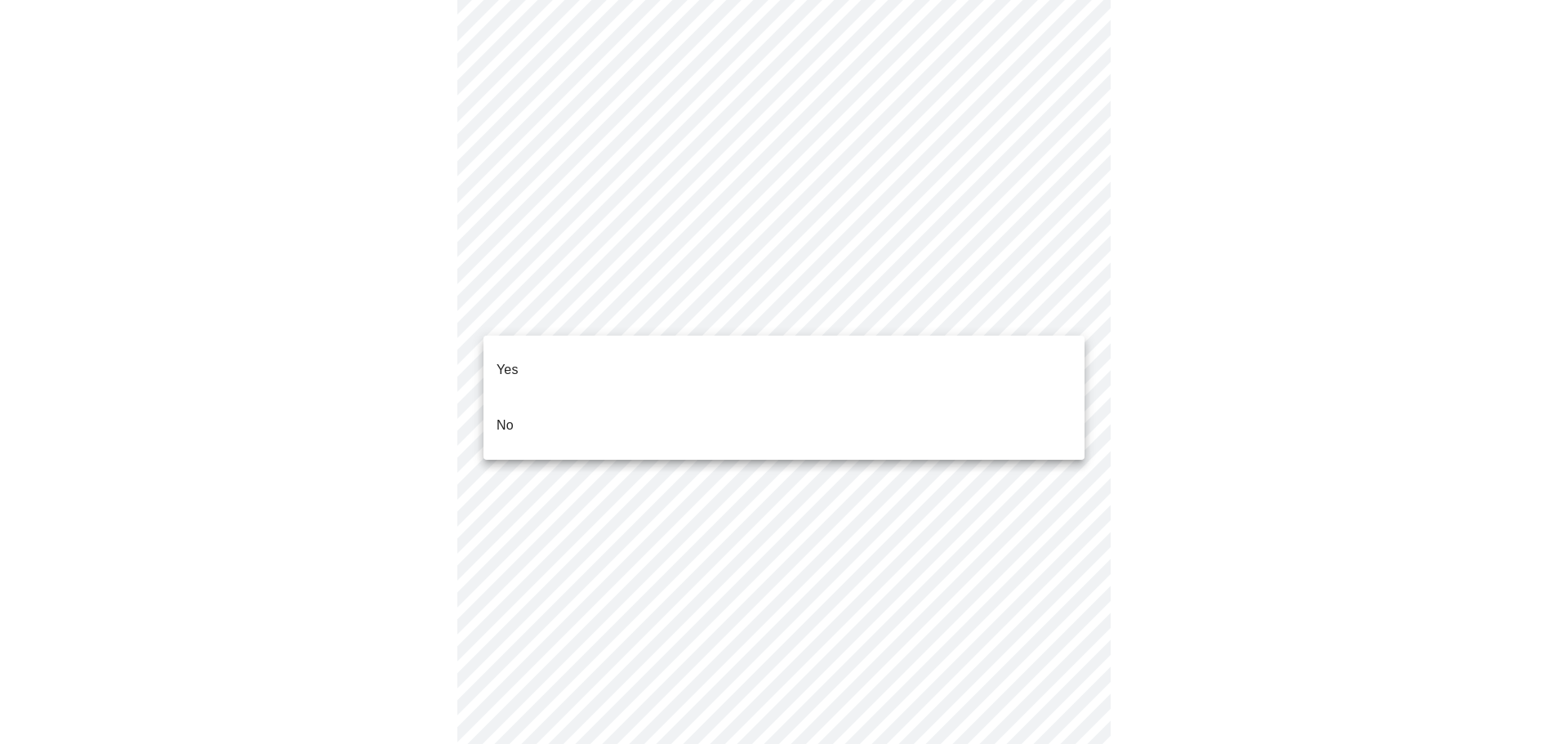
click at [534, 409] on li "No" at bounding box center [784, 426] width 601 height 55
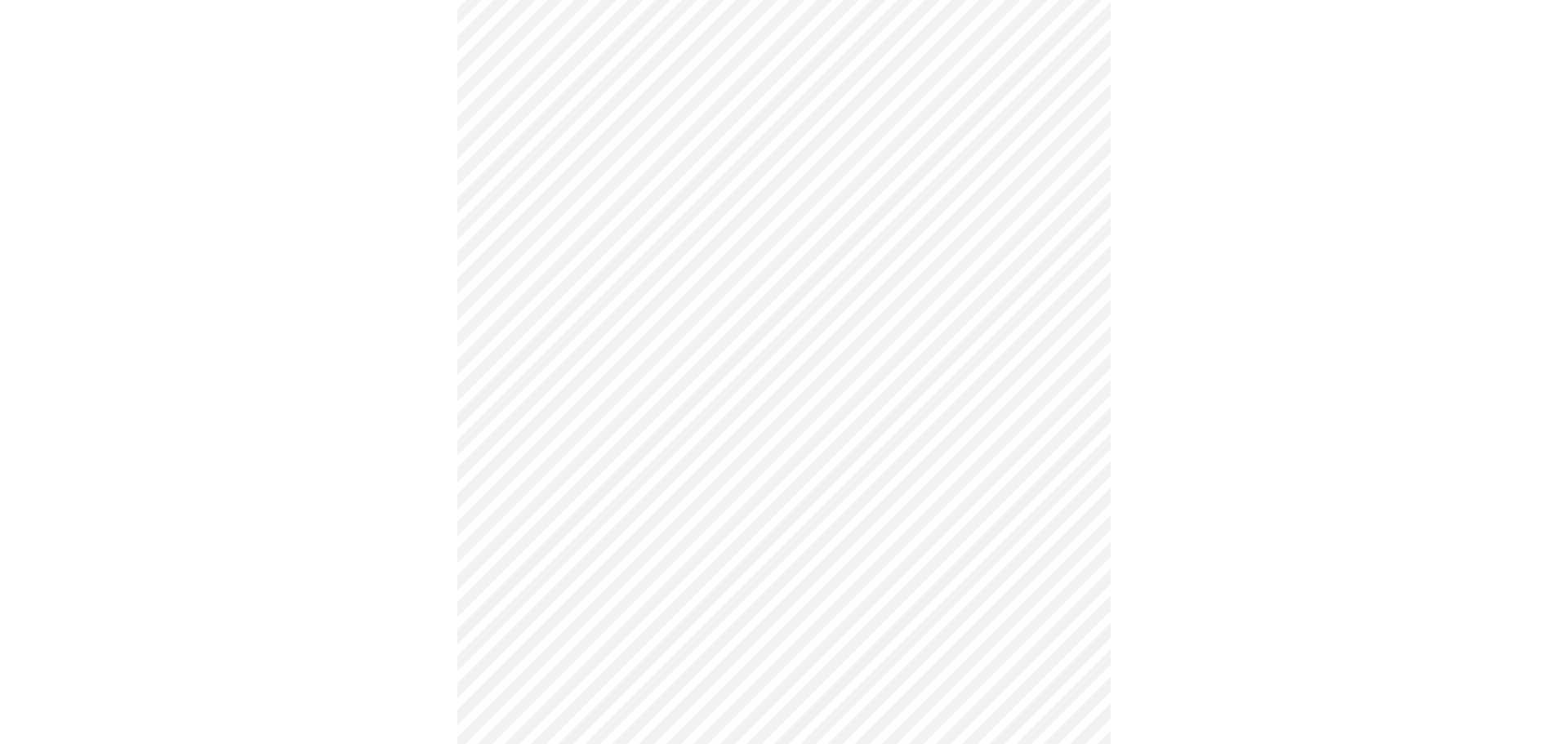
scroll to position [783, 0]
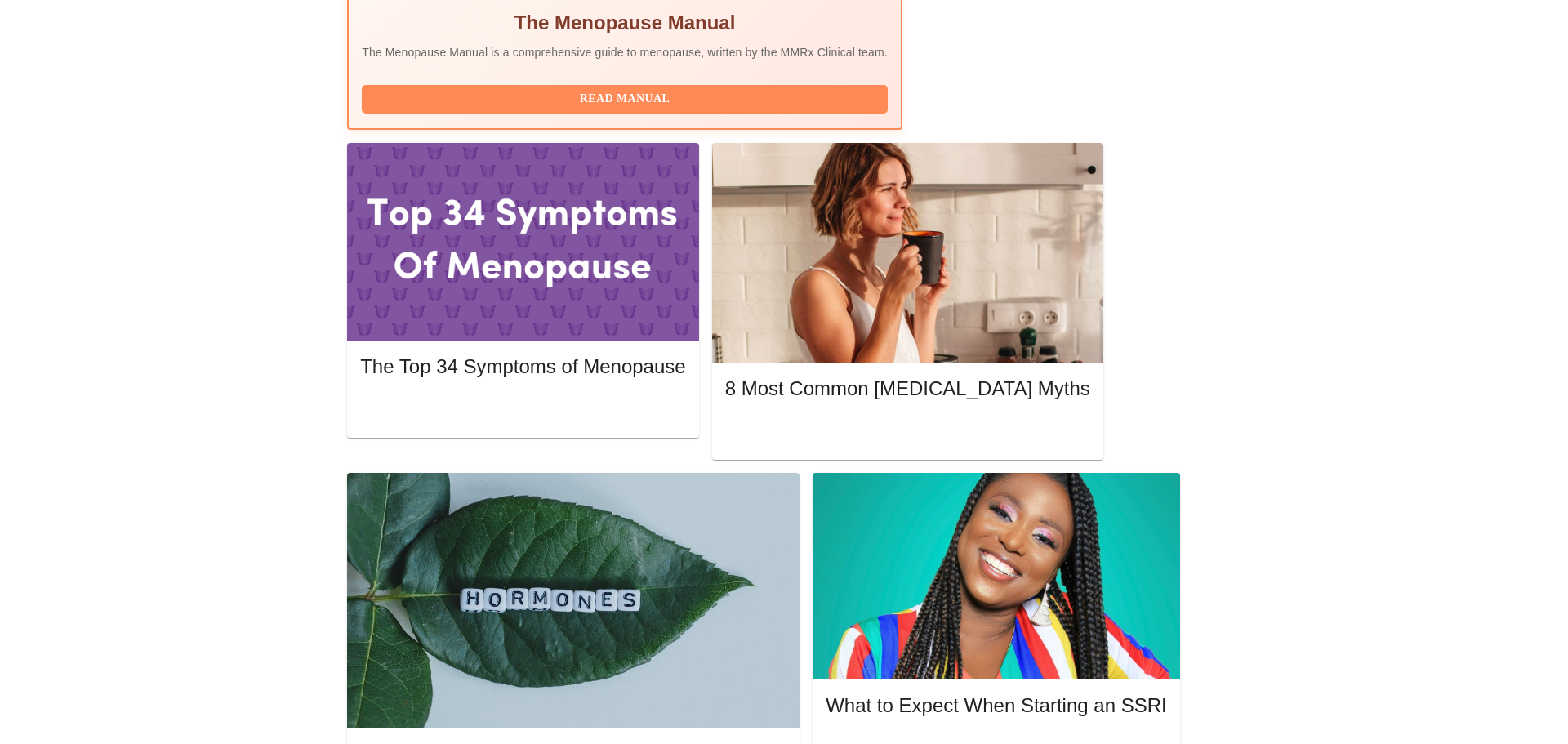
scroll to position [665, 0]
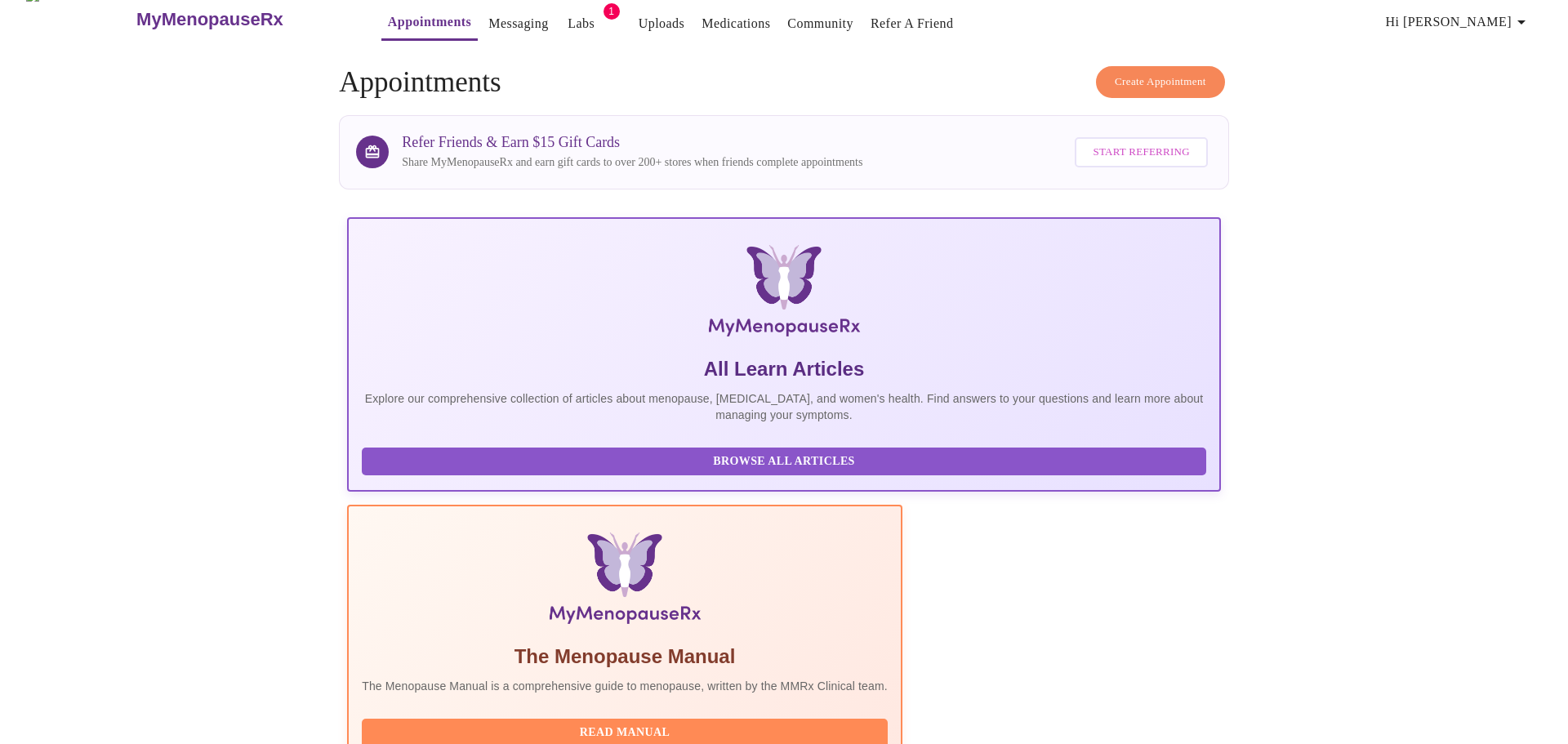
scroll to position [0, 0]
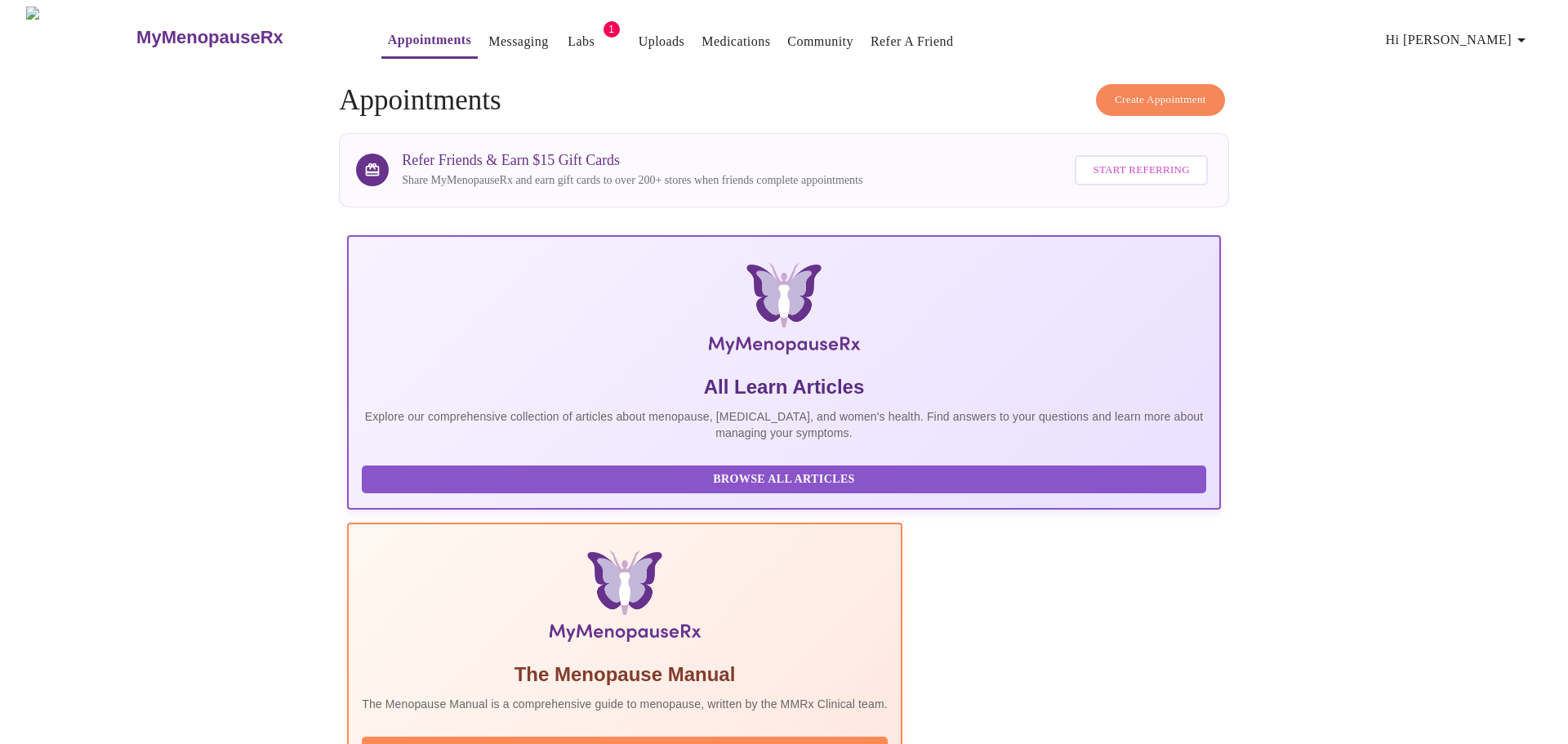
click at [1506, 34] on span "Hi [PERSON_NAME]" at bounding box center [1458, 40] width 145 height 23
click at [1501, 123] on li "Log out" at bounding box center [1502, 122] width 75 height 29
